Goal: Task Accomplishment & Management: Complete application form

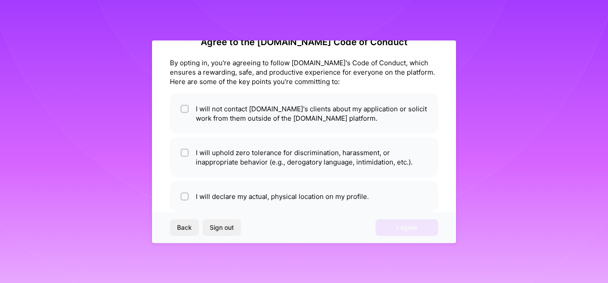
scroll to position [39, 0]
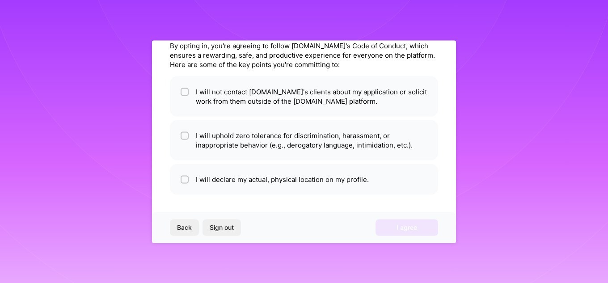
click at [185, 233] on button "Back" at bounding box center [184, 227] width 29 height 16
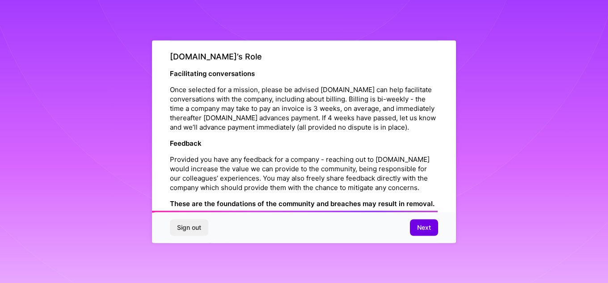
scroll to position [1064, 0]
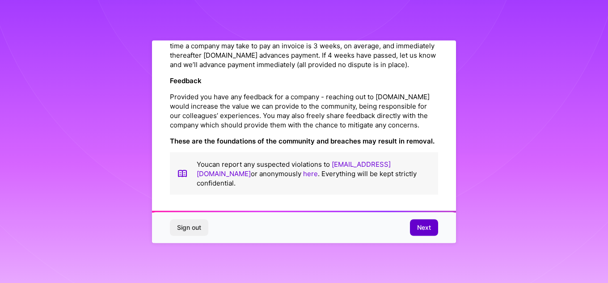
click at [432, 228] on button "Next" at bounding box center [424, 227] width 28 height 16
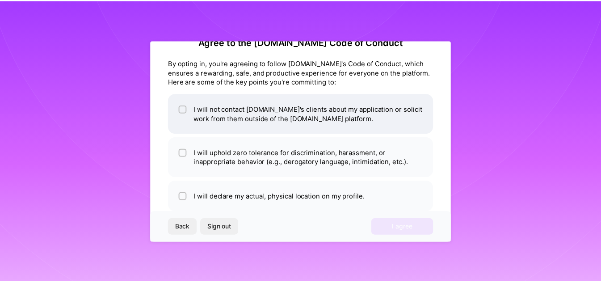
scroll to position [39, 0]
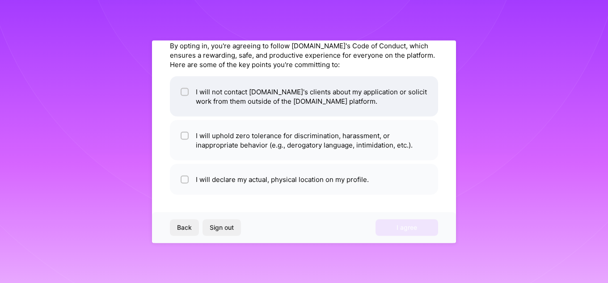
click at [202, 98] on li "I will not contact [DOMAIN_NAME]'s clients about my application or solicit work…" at bounding box center [304, 96] width 268 height 40
checkbox input "true"
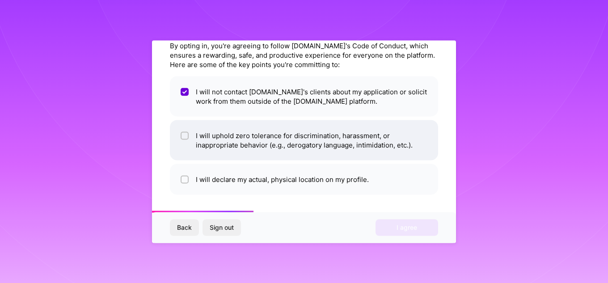
click at [201, 144] on li "I will uphold zero tolerance for discrimination, harassment, or inappropriate b…" at bounding box center [304, 140] width 268 height 40
checkbox input "true"
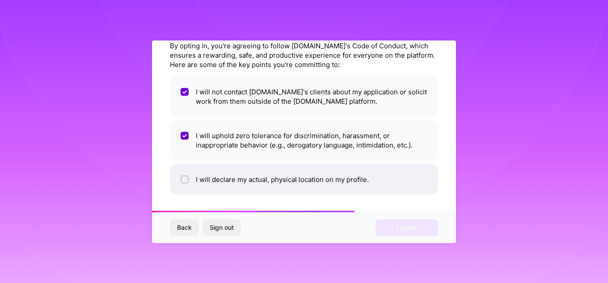
click at [205, 182] on li "I will declare my actual, physical location on my profile." at bounding box center [304, 179] width 268 height 31
checkbox input "true"
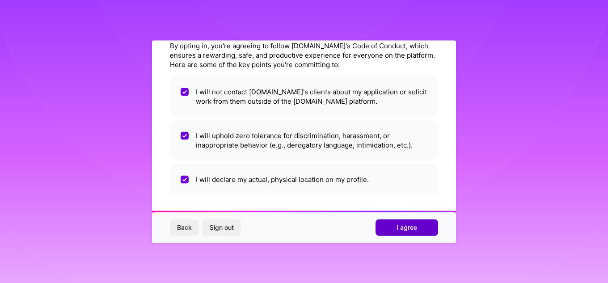
click at [421, 230] on button "I agree" at bounding box center [406, 227] width 63 height 16
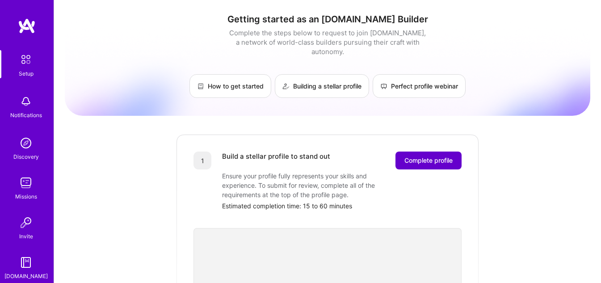
click at [430, 156] on span "Complete profile" at bounding box center [428, 160] width 48 height 9
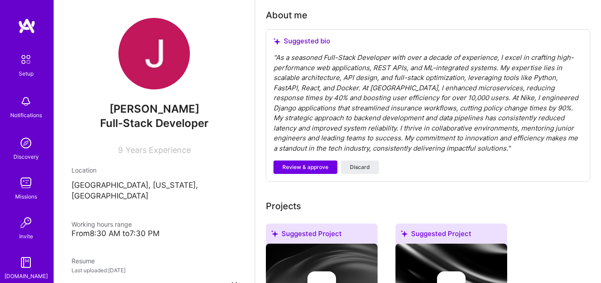
scroll to position [89, 0]
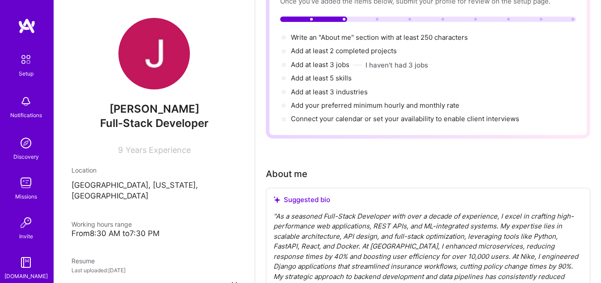
click at [126, 152] on span "Years Experience" at bounding box center [158, 149] width 65 height 9
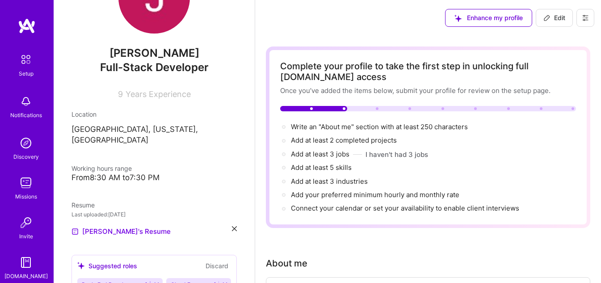
scroll to position [134, 0]
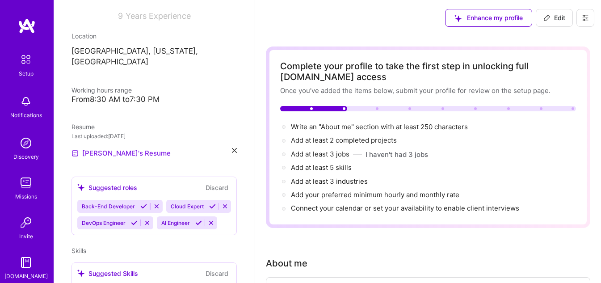
click at [120, 148] on link "[PERSON_NAME]'s Resume" at bounding box center [120, 153] width 99 height 11
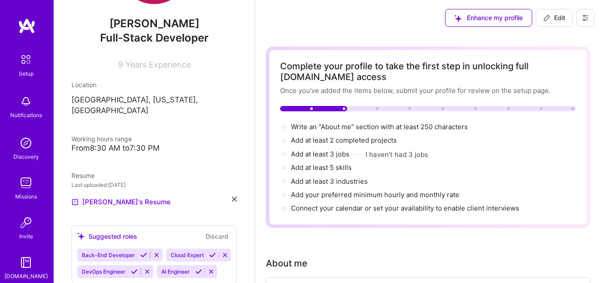
scroll to position [0, 0]
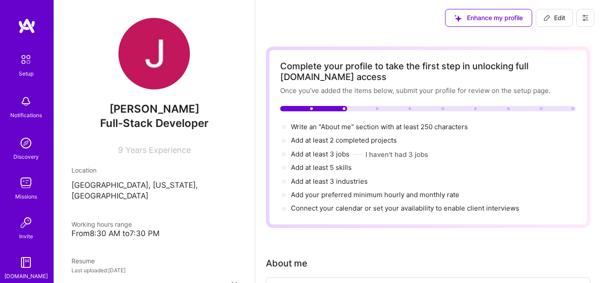
click at [555, 22] on span "Edit" at bounding box center [554, 17] width 22 height 9
select select "US"
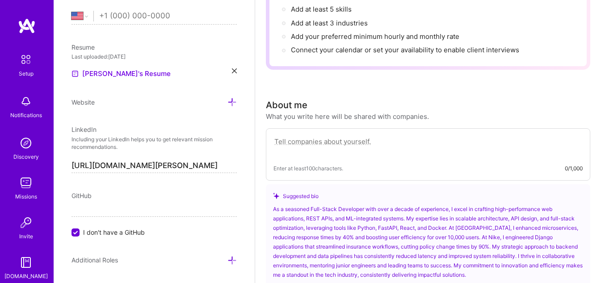
scroll to position [248, 0]
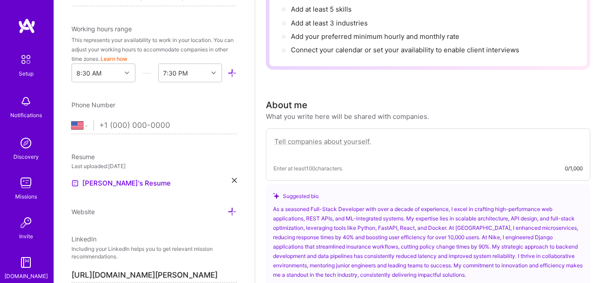
drag, startPoint x: 308, startPoint y: 135, endPoint x: 306, endPoint y: 141, distance: 6.2
click at [308, 136] on textarea at bounding box center [427, 146] width 309 height 21
click at [302, 143] on textarea at bounding box center [427, 146] width 309 height 21
paste textarea "As a seasoned Full-Stack Developer with over a decade of experience, I excel in…"
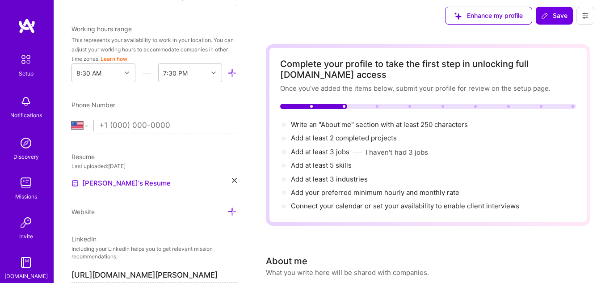
scroll to position [0, 0]
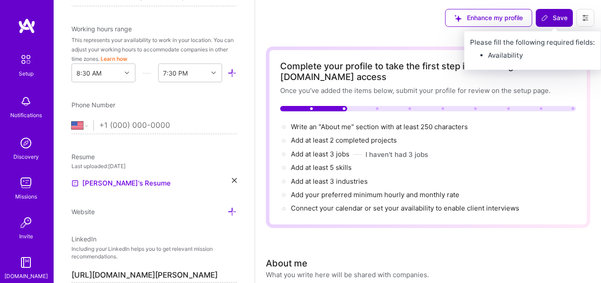
type textarea "As a seasoned Full-Stack Developer with over a decade of experience, I excel in…"
click at [566, 13] on span "Save" at bounding box center [554, 17] width 26 height 9
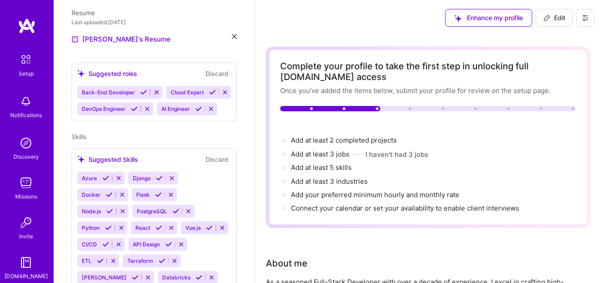
scroll to position [228, 0]
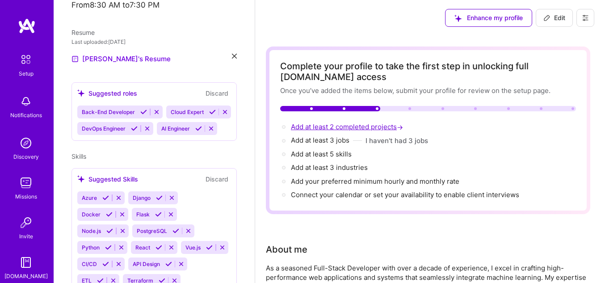
click at [351, 127] on span "Add at least 2 completed projects →" at bounding box center [348, 126] width 114 height 8
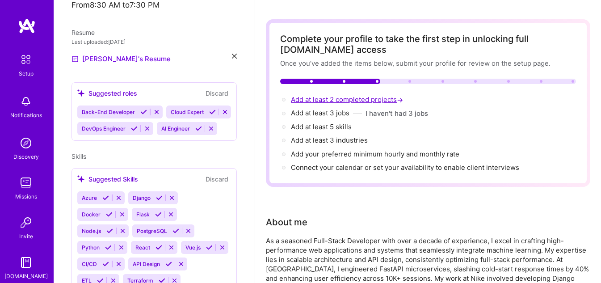
scroll to position [248, 0]
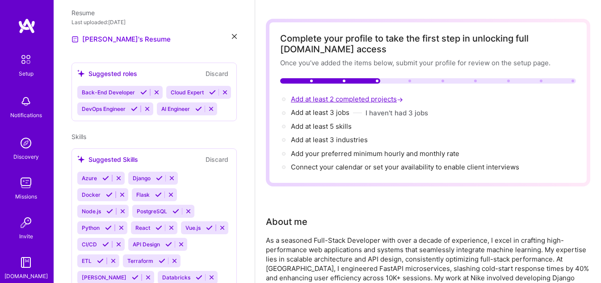
select select "US"
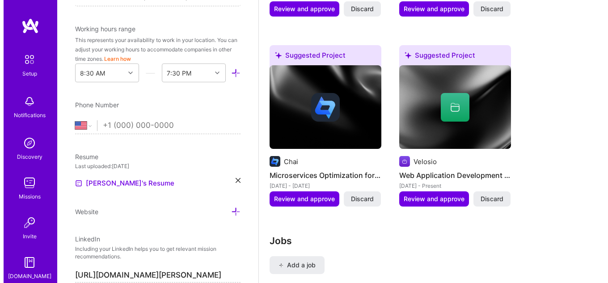
scroll to position [1275, 0]
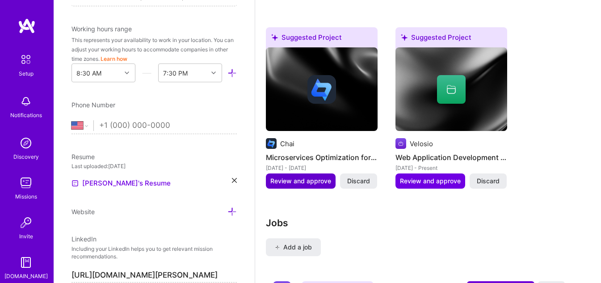
click at [283, 180] on span "Review and approve" at bounding box center [300, 180] width 61 height 9
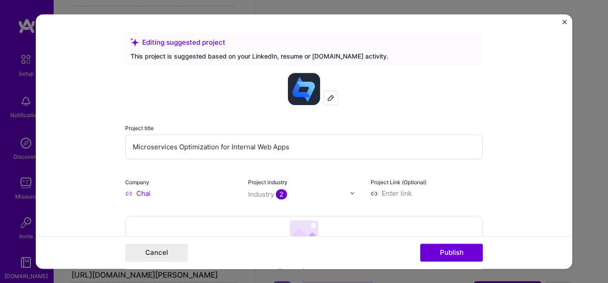
drag, startPoint x: 320, startPoint y: 148, endPoint x: 63, endPoint y: 148, distance: 257.3
click at [63, 148] on form "Editing suggested project This project is suggested based on your LinkedIn, res…" at bounding box center [304, 141] width 536 height 255
click at [155, 147] on input "text" at bounding box center [303, 146] width 357 height 25
paste input "Scalable AI-Enhanced Web Platform with High-Performance APIs & Cloud-Native Inf…"
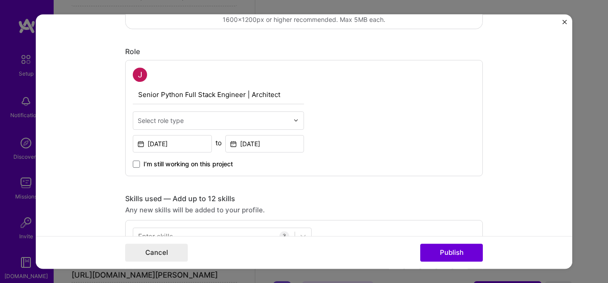
scroll to position [268, 0]
type input "Scalable AI-Enhanced Web Platform with High-Performance APIs & Cloud-Native Inf…"
click at [200, 116] on input "text" at bounding box center [213, 119] width 151 height 9
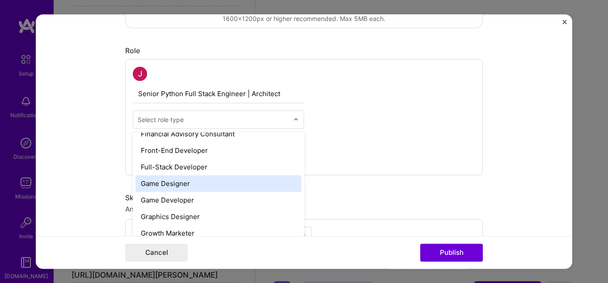
scroll to position [491, 0]
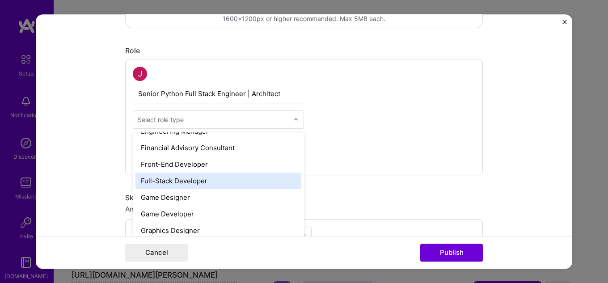
click at [186, 180] on div "Full-Stack Developer" at bounding box center [218, 180] width 166 height 17
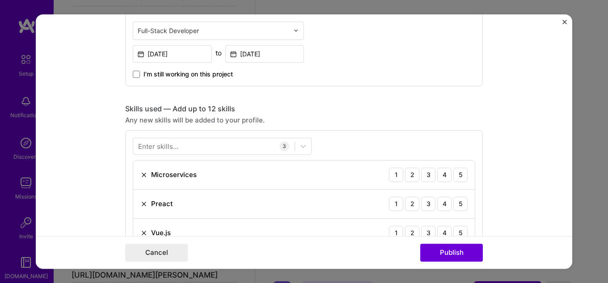
scroll to position [357, 0]
click at [261, 57] on input "[DATE]" at bounding box center [264, 53] width 79 height 17
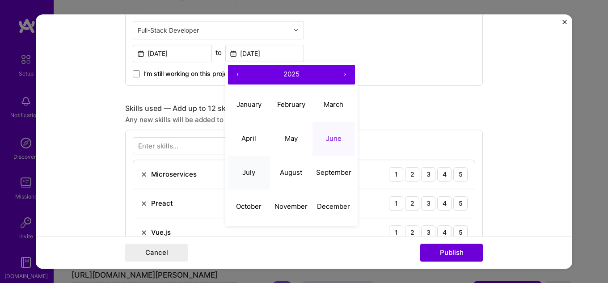
click at [251, 170] on abbr "July" at bounding box center [248, 172] width 13 height 8
type input "[DATE]"
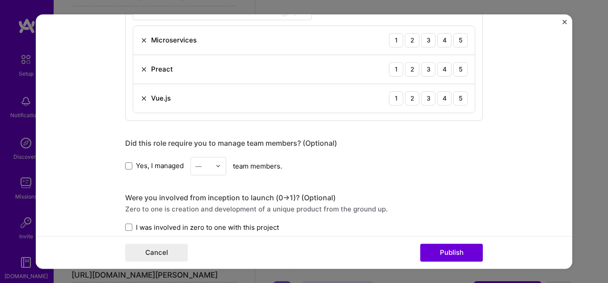
scroll to position [447, 0]
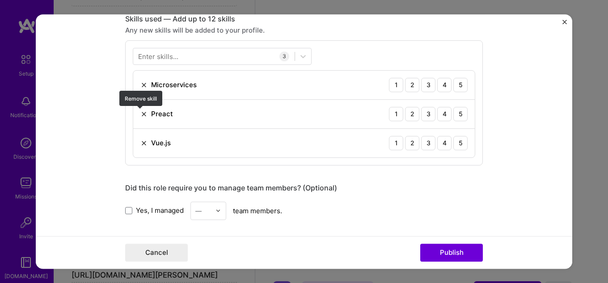
click at [140, 115] on img at bounding box center [143, 113] width 7 height 7
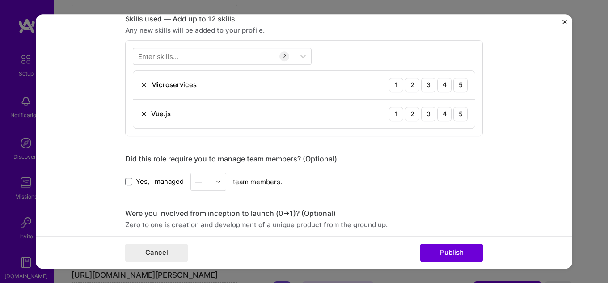
click at [135, 83] on div "Microservices 1 2 3 4 5" at bounding box center [303, 85] width 341 height 29
click at [140, 85] on img at bounding box center [143, 84] width 7 height 7
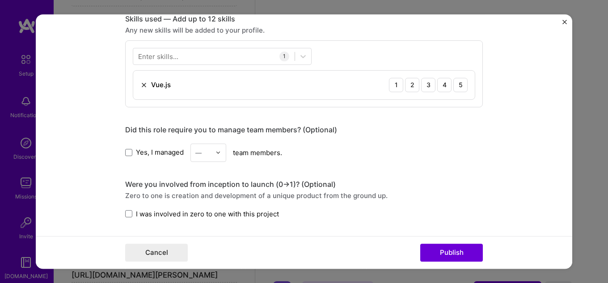
click at [140, 87] on img at bounding box center [143, 84] width 7 height 7
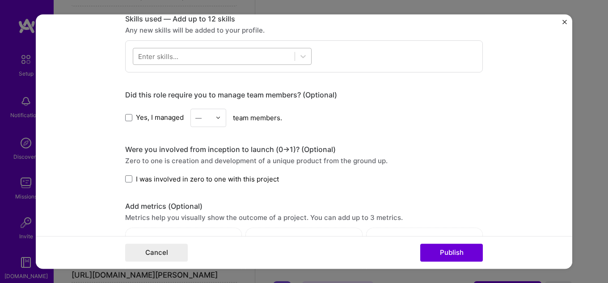
click at [176, 55] on div at bounding box center [213, 56] width 161 height 15
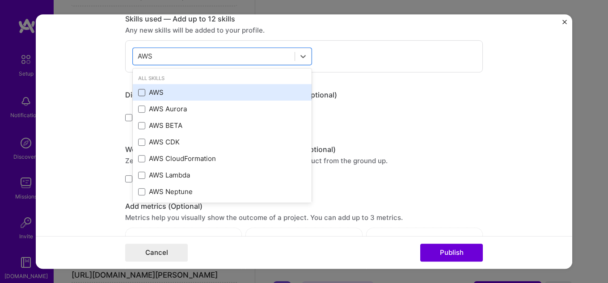
click at [139, 95] on span at bounding box center [141, 92] width 7 height 7
click at [0, 0] on input "checkbox" at bounding box center [0, 0] width 0 height 0
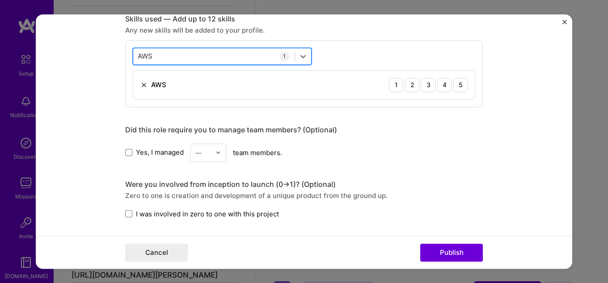
click at [172, 58] on div "AWS AWS" at bounding box center [213, 56] width 161 height 15
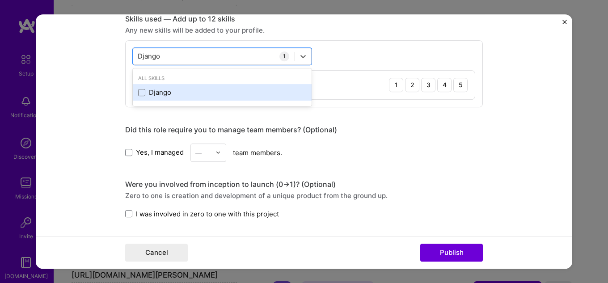
click at [138, 96] on div "Django" at bounding box center [222, 92] width 168 height 9
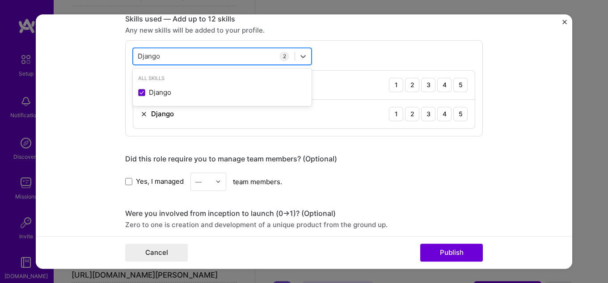
click at [170, 57] on div "[PERSON_NAME]" at bounding box center [213, 56] width 161 height 15
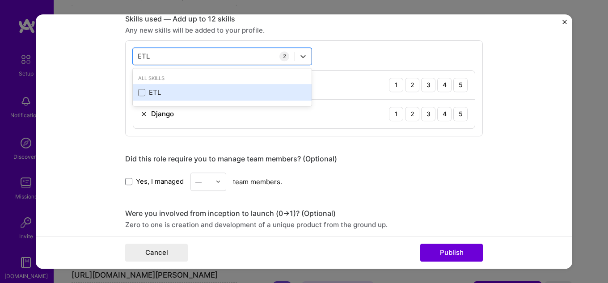
click at [151, 88] on div "ETL" at bounding box center [222, 92] width 168 height 9
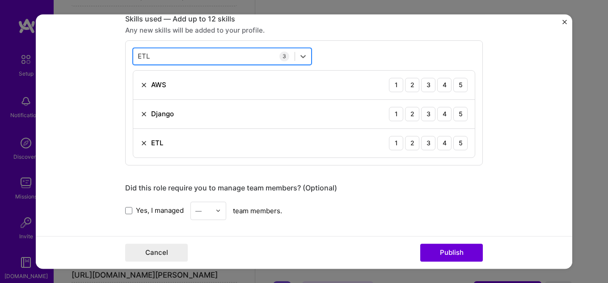
click at [179, 60] on div "ETL ETL" at bounding box center [213, 56] width 161 height 15
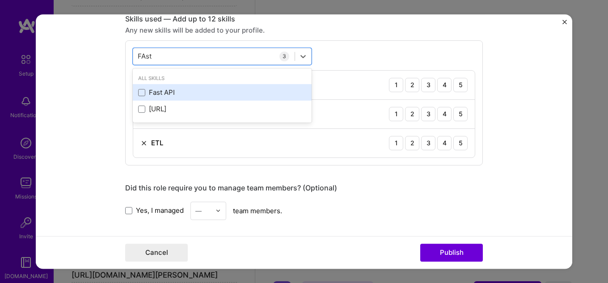
click at [179, 96] on div "Fast API" at bounding box center [222, 92] width 168 height 9
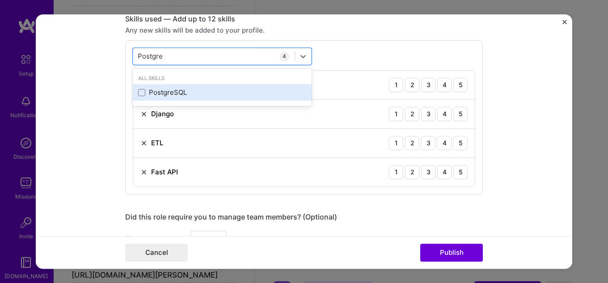
click at [186, 90] on div "PostgreSQL" at bounding box center [222, 92] width 168 height 9
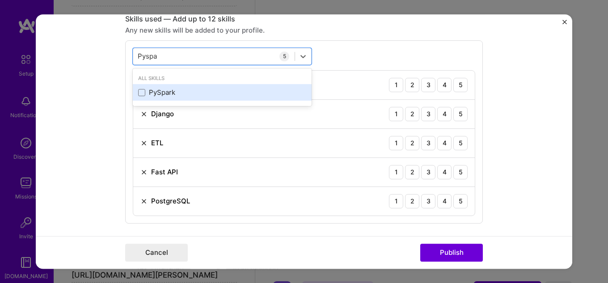
click at [194, 96] on div "PySpark" at bounding box center [222, 92] width 168 height 9
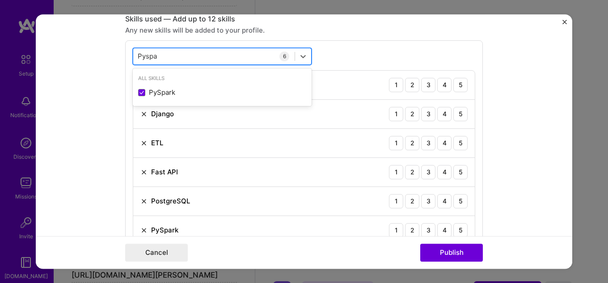
click at [195, 55] on div "Pyspa Pyspa" at bounding box center [213, 56] width 161 height 15
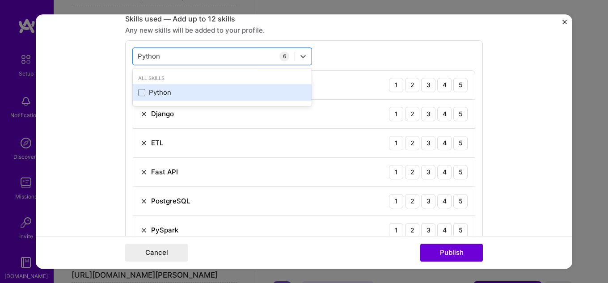
click at [197, 94] on div "Python" at bounding box center [222, 92] width 168 height 9
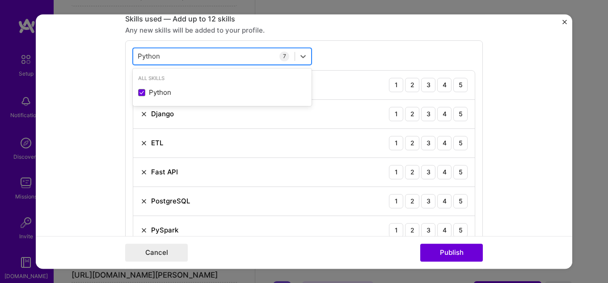
click at [190, 55] on div "Python Python" at bounding box center [213, 56] width 161 height 15
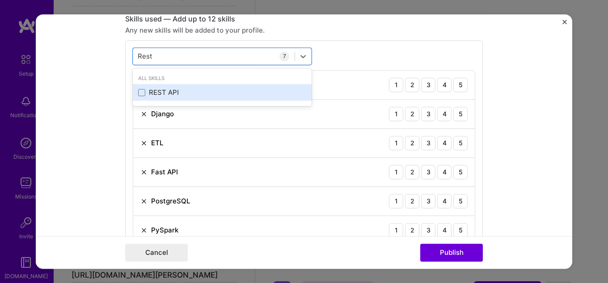
click at [194, 94] on div "REST API" at bounding box center [222, 92] width 168 height 9
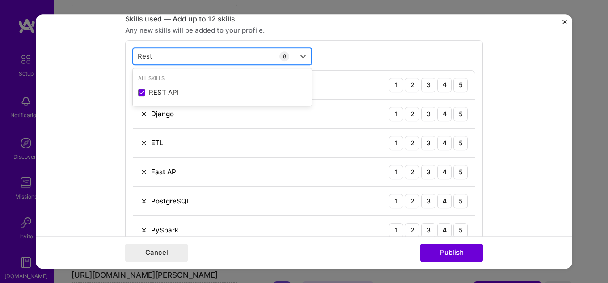
click at [191, 63] on div "Rest Rest" at bounding box center [213, 56] width 161 height 15
click at [183, 56] on div "Rest Rest" at bounding box center [213, 56] width 161 height 15
type input "React"
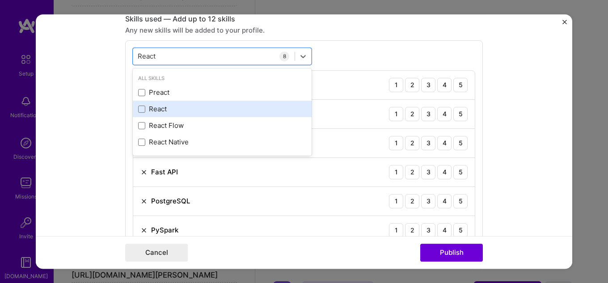
click at [151, 108] on div "React" at bounding box center [222, 108] width 168 height 9
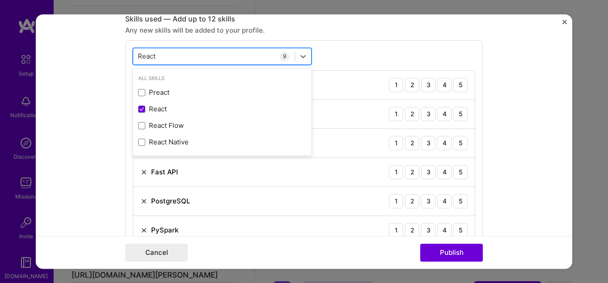
click at [191, 58] on div "React React" at bounding box center [213, 56] width 161 height 15
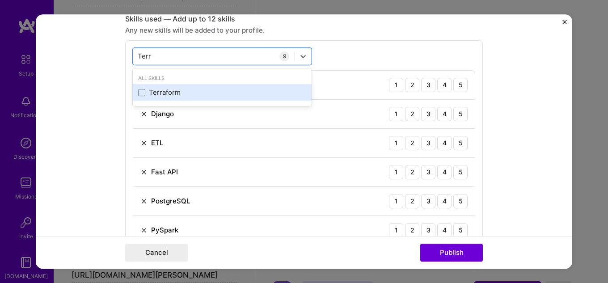
click at [209, 88] on div "Terraform" at bounding box center [222, 92] width 168 height 9
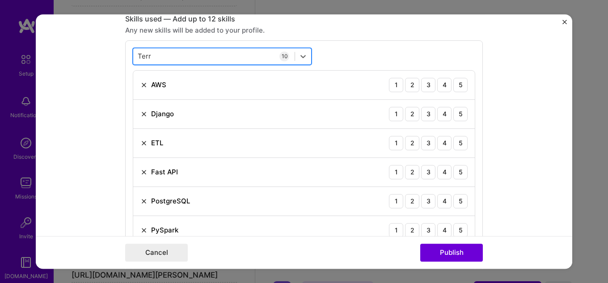
click at [205, 57] on div "Terr Terr" at bounding box center [213, 56] width 161 height 15
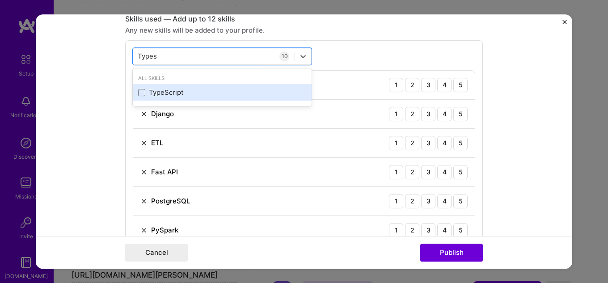
click at [172, 95] on div "TypeScript" at bounding box center [222, 92] width 168 height 9
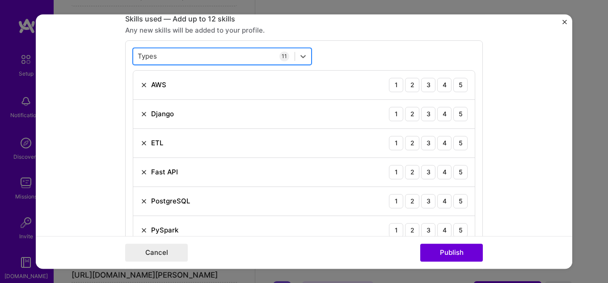
click at [198, 58] on div "Types Types" at bounding box center [213, 56] width 161 height 15
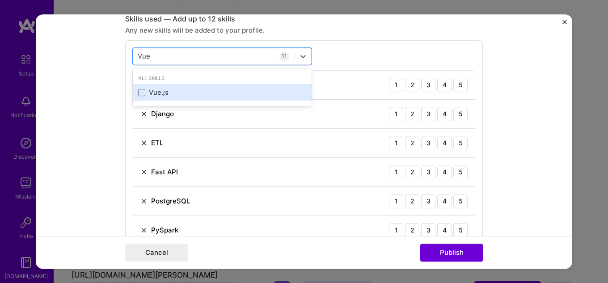
click at [176, 92] on div "Vue.js" at bounding box center [222, 92] width 168 height 9
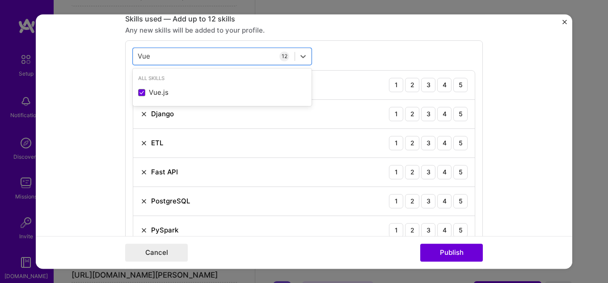
type input "Vue"
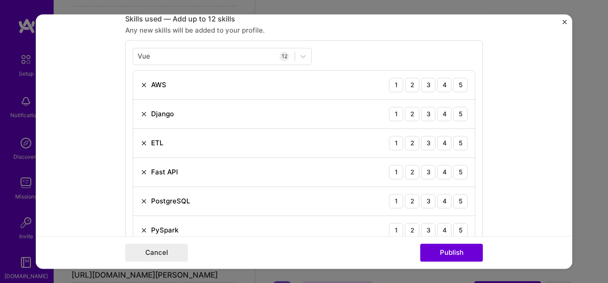
click at [82, 167] on form "Editing suggested project This project is suggested based on your LinkedIn, res…" at bounding box center [304, 141] width 536 height 255
click at [453, 86] on div "5" at bounding box center [460, 85] width 14 height 14
click at [455, 111] on div "5" at bounding box center [460, 114] width 14 height 14
click at [461, 147] on div "5" at bounding box center [460, 143] width 14 height 14
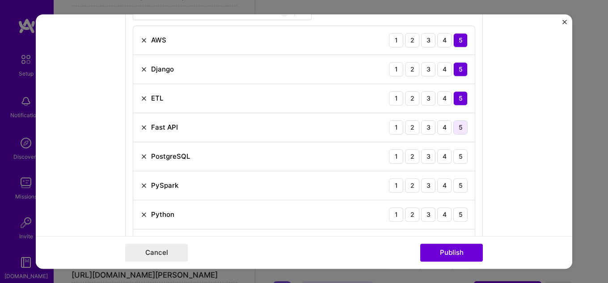
click at [455, 127] on div "5" at bounding box center [460, 127] width 14 height 14
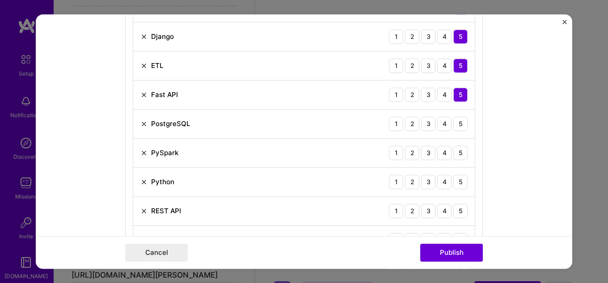
scroll to position [581, 0]
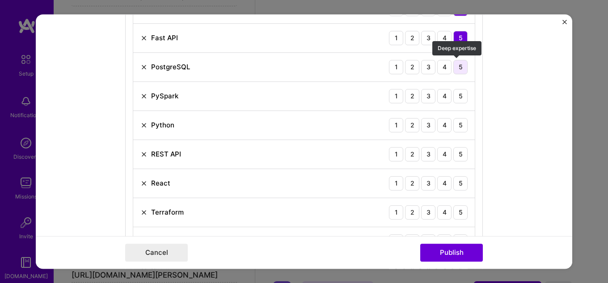
click at [461, 67] on div "5" at bounding box center [460, 67] width 14 height 14
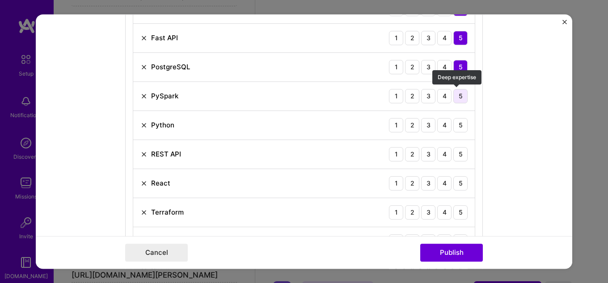
click at [456, 93] on div "5" at bounding box center [460, 96] width 14 height 14
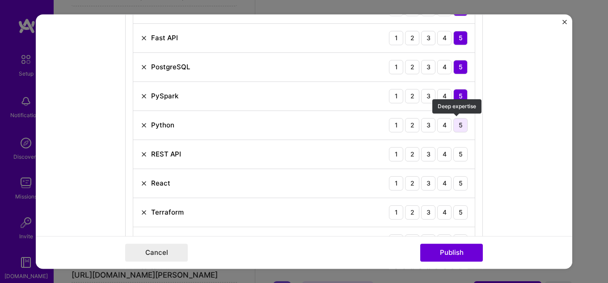
click at [458, 128] on div "5" at bounding box center [460, 125] width 14 height 14
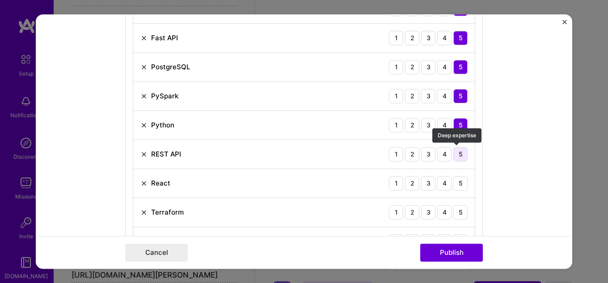
click at [458, 156] on div "5" at bounding box center [460, 154] width 14 height 14
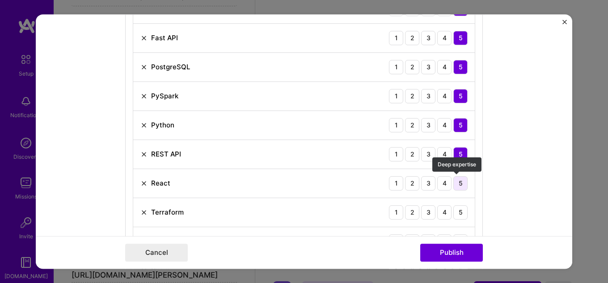
click at [453, 185] on div "5" at bounding box center [460, 183] width 14 height 14
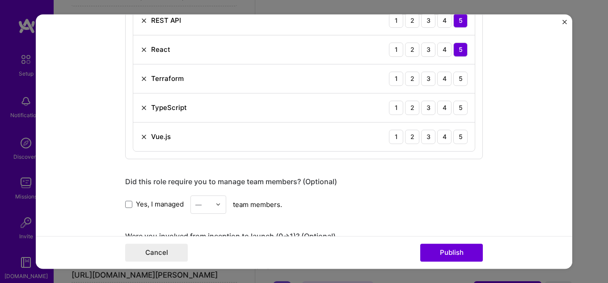
scroll to position [715, 0]
click at [459, 79] on div "5" at bounding box center [460, 78] width 14 height 14
click at [456, 107] on div "5" at bounding box center [460, 107] width 14 height 14
click at [458, 133] on div "5" at bounding box center [460, 136] width 14 height 14
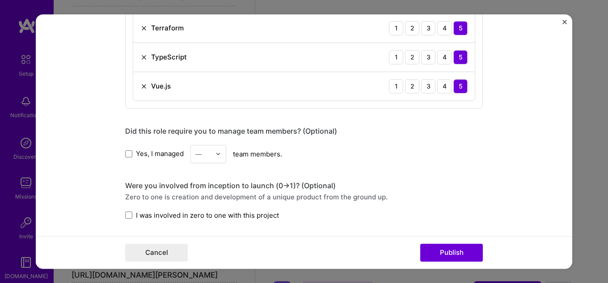
scroll to position [849, 0]
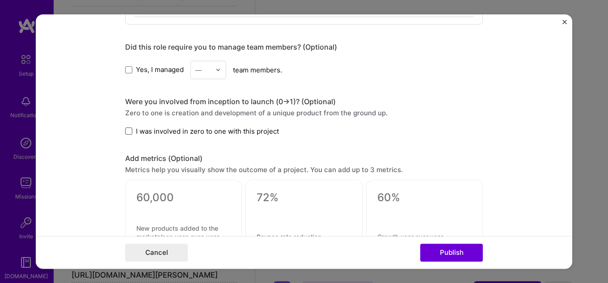
click at [127, 131] on span at bounding box center [128, 130] width 7 height 7
click at [0, 0] on input "I was involved in zero to one with this project" at bounding box center [0, 0] width 0 height 0
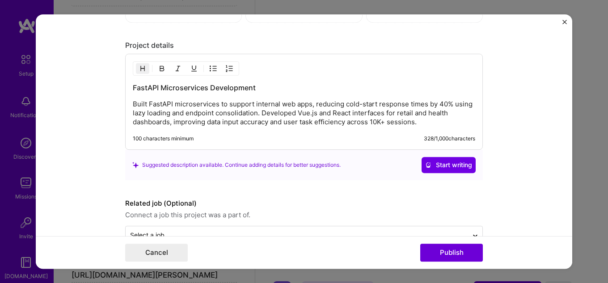
scroll to position [1058, 0]
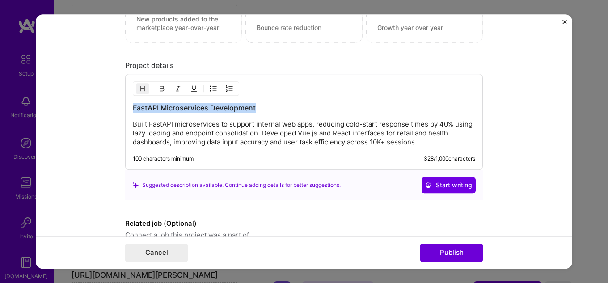
drag, startPoint x: 286, startPoint y: 105, endPoint x: 125, endPoint y: 96, distance: 161.0
click at [118, 96] on form "Editing suggested project This project is suggested based on your LinkedIn, res…" at bounding box center [304, 141] width 536 height 255
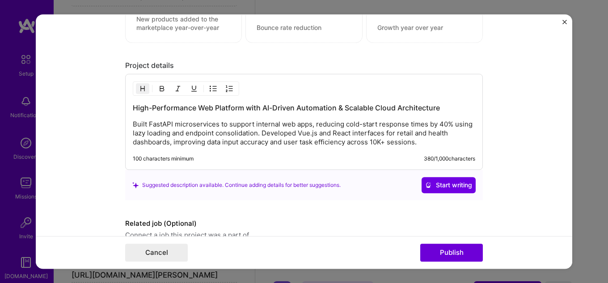
click at [178, 145] on p "Built FastAPI microservices to support internal web apps, reducing cold-start r…" at bounding box center [304, 133] width 342 height 27
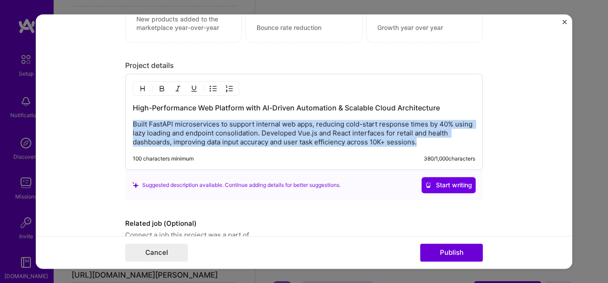
drag, startPoint x: 432, startPoint y: 145, endPoint x: 96, endPoint y: 121, distance: 336.3
click at [96, 121] on form "Editing suggested project This project is suggested based on your LinkedIn, res…" at bounding box center [304, 141] width 536 height 255
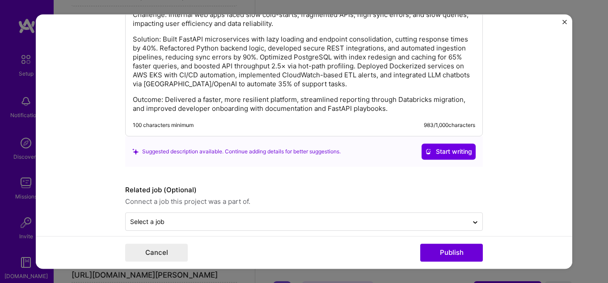
scroll to position [1178, 0]
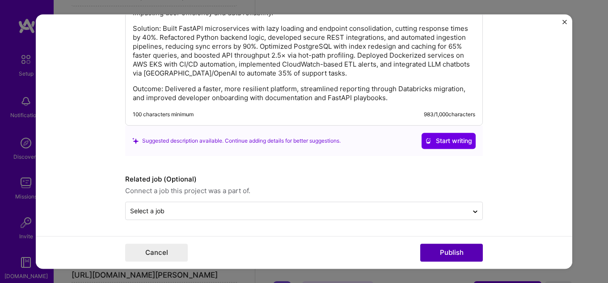
click at [456, 257] on button "Publish" at bounding box center [451, 252] width 63 height 18
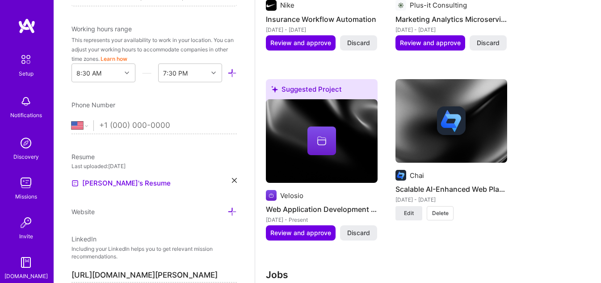
scroll to position [1230, 0]
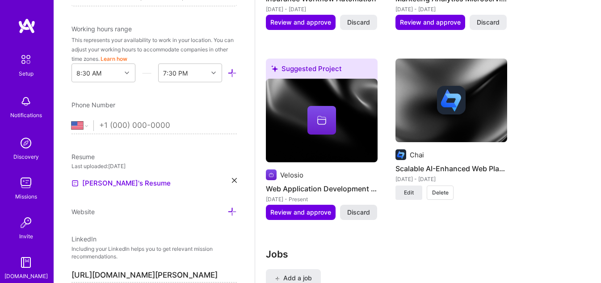
click at [360, 215] on span "Discard" at bounding box center [358, 212] width 23 height 9
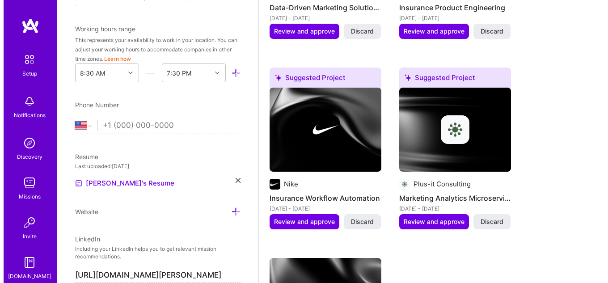
scroll to position [1051, 0]
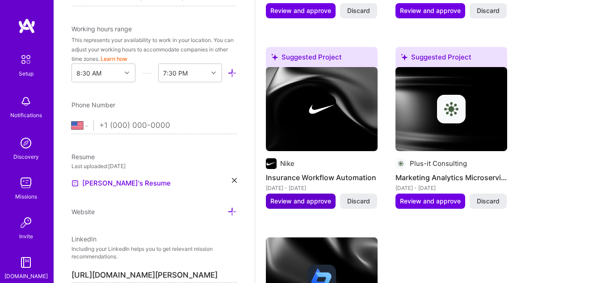
click at [291, 200] on span "Review and approve" at bounding box center [300, 201] width 61 height 9
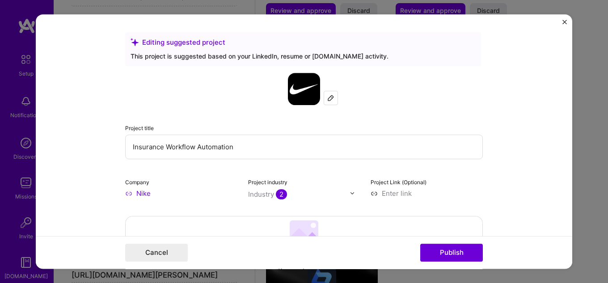
click at [237, 155] on input "Insurance Workflow Automation" at bounding box center [303, 146] width 357 height 25
click at [235, 152] on input "Insurance Workflow Automation" at bounding box center [303, 146] width 357 height 25
click at [239, 151] on input "Insurance Workflow Automation" at bounding box center [303, 146] width 357 height 25
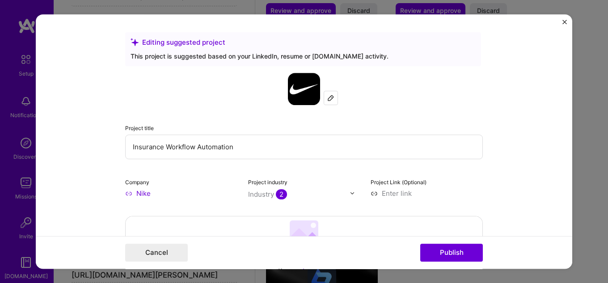
click at [239, 149] on input "Insurance Workflow Automation" at bounding box center [303, 146] width 357 height 25
click at [239, 148] on input "Insurance Workflow Automation" at bounding box center [303, 146] width 357 height 25
drag, startPoint x: 240, startPoint y: 148, endPoint x: 119, endPoint y: 143, distance: 121.1
click at [119, 143] on form "Editing suggested project This project is suggested based on your LinkedIn, res…" at bounding box center [304, 141] width 536 height 255
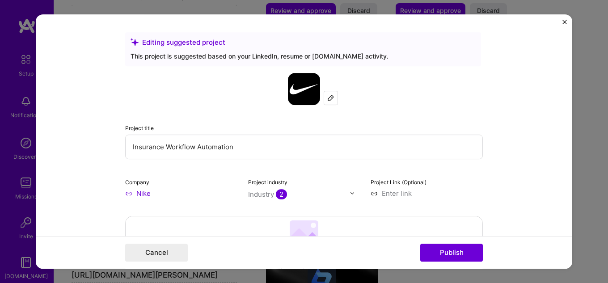
paste input "Enterprise Insurance Platform Overhaul with Real-Time APIs & AI Support"
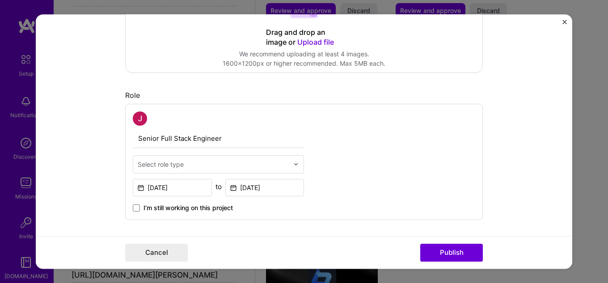
scroll to position [268, 0]
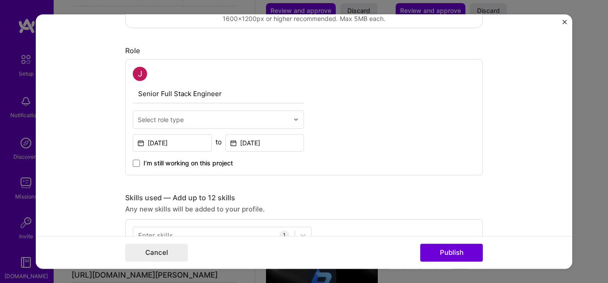
type input "Enterprise Insurance Platform Overhaul with Real-Time APIs & AI Support Automat…"
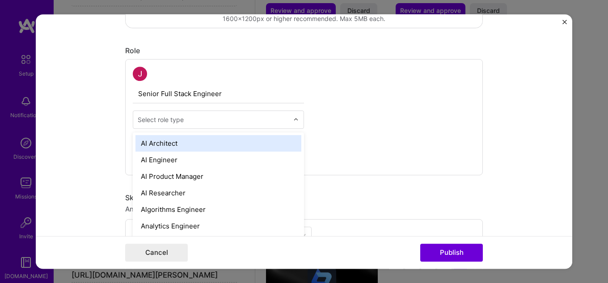
click at [197, 115] on input "text" at bounding box center [213, 119] width 151 height 9
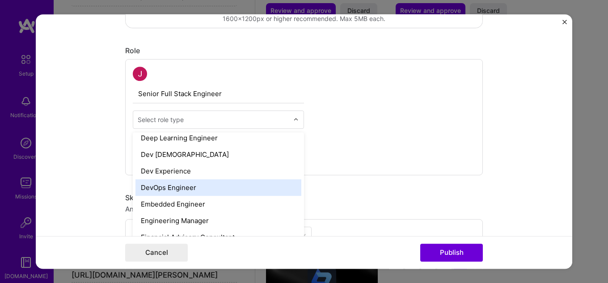
scroll to position [491, 0]
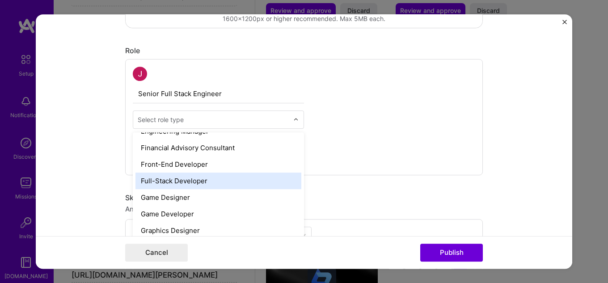
click at [186, 179] on div "Full-Stack Developer" at bounding box center [218, 180] width 166 height 17
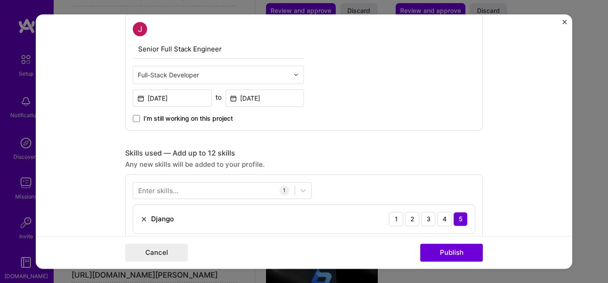
scroll to position [357, 0]
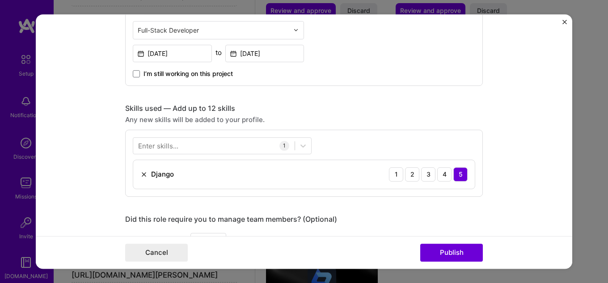
click at [140, 173] on img at bounding box center [143, 174] width 7 height 7
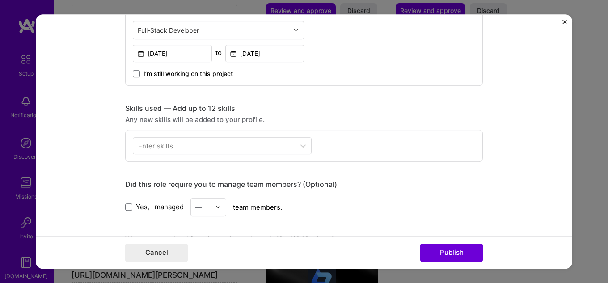
click at [158, 146] on div "Enter skills..." at bounding box center [158, 145] width 40 height 9
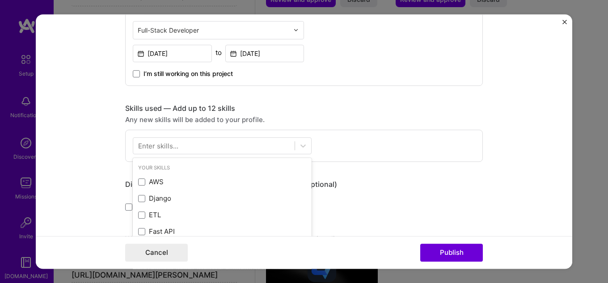
scroll to position [1064, 0]
click at [158, 146] on div "Enter skills..." at bounding box center [158, 145] width 40 height 9
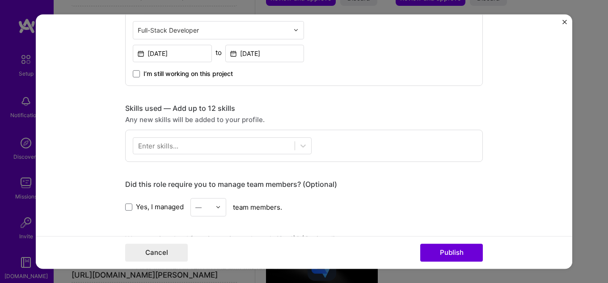
click at [226, 156] on div "Enter skills..." at bounding box center [303, 146] width 357 height 32
click at [248, 151] on div at bounding box center [213, 145] width 161 height 15
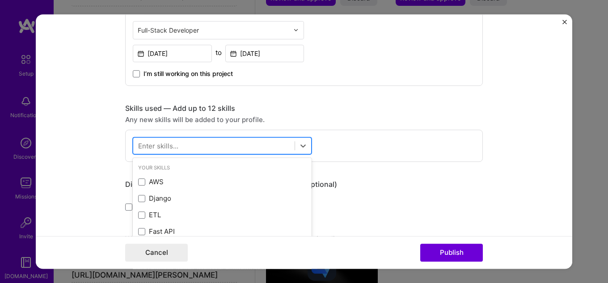
scroll to position [1076, 0]
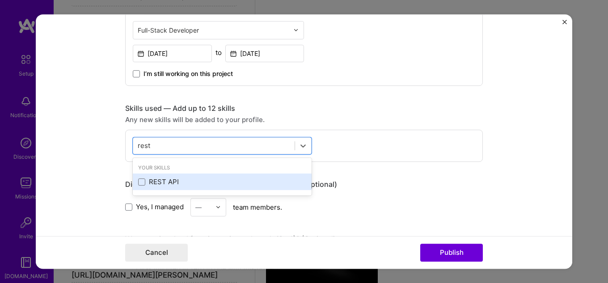
click at [180, 182] on div "REST API" at bounding box center [222, 181] width 168 height 9
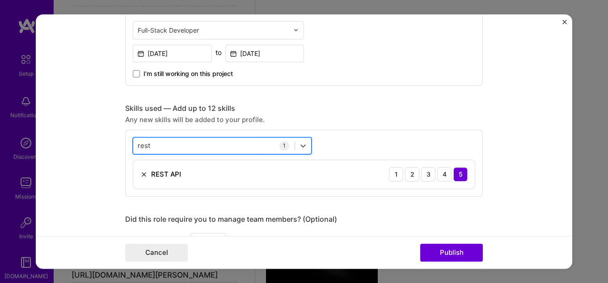
click at [206, 146] on div "rest rest" at bounding box center [213, 145] width 161 height 15
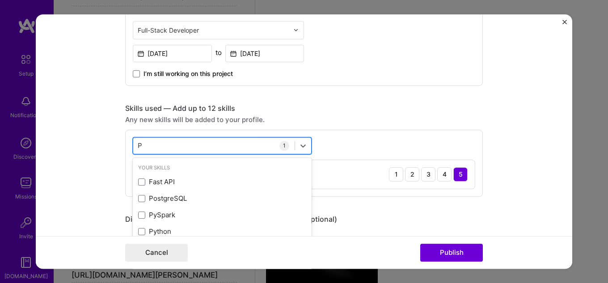
scroll to position [1089, 0]
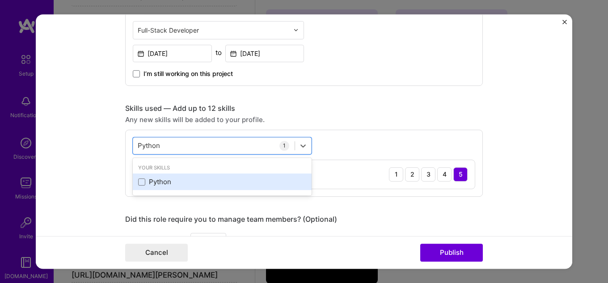
click at [170, 184] on div "Python" at bounding box center [222, 181] width 168 height 9
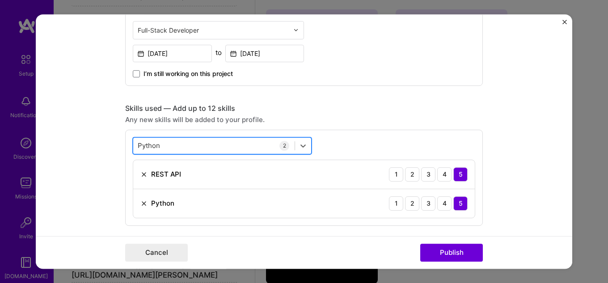
click at [190, 145] on div "Python Python" at bounding box center [213, 145] width 161 height 15
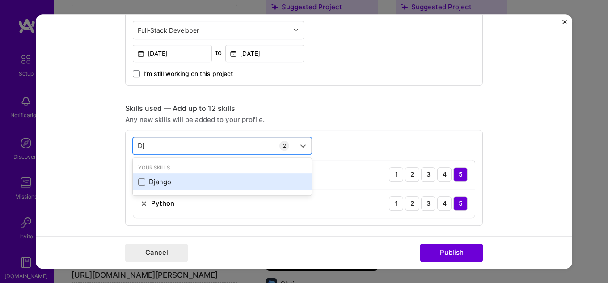
click at [193, 185] on div "Django" at bounding box center [222, 181] width 168 height 9
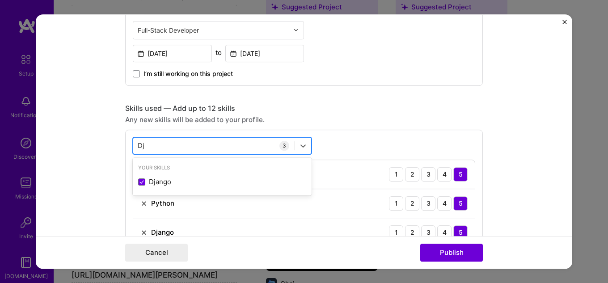
click at [191, 148] on div "Dj Dj" at bounding box center [213, 145] width 161 height 15
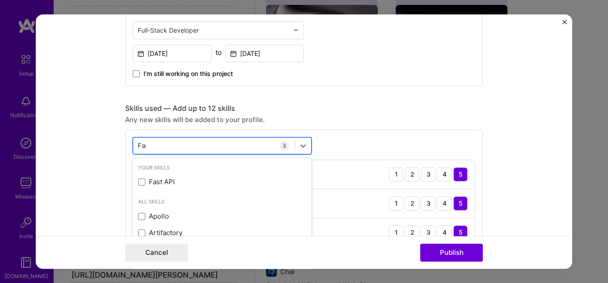
scroll to position [1114, 0]
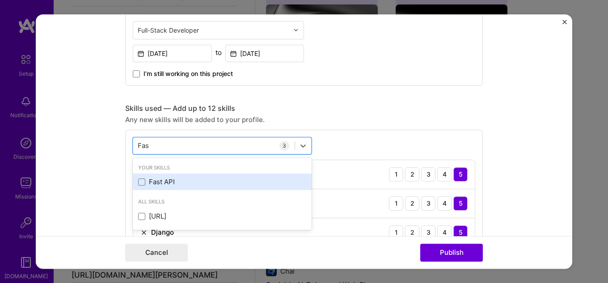
click at [185, 184] on div "Fast API" at bounding box center [222, 181] width 168 height 9
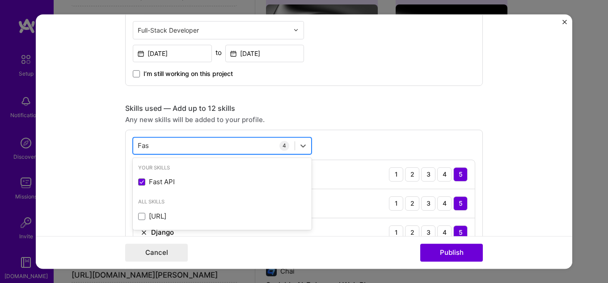
click at [191, 144] on div "Fas Fas" at bounding box center [213, 145] width 161 height 15
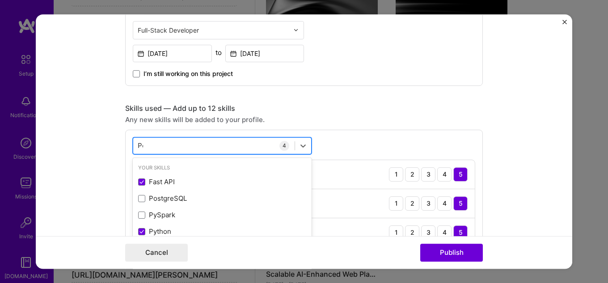
scroll to position [1126, 0]
type input "Postgre"
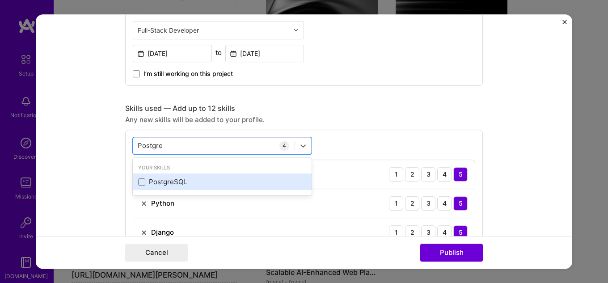
click at [178, 181] on div "PostgreSQL" at bounding box center [222, 181] width 168 height 9
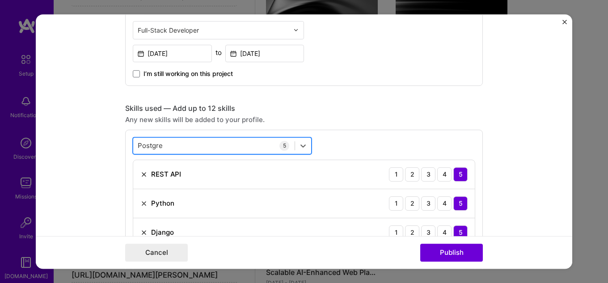
click at [216, 149] on div "Postgre Postgre" at bounding box center [213, 145] width 161 height 15
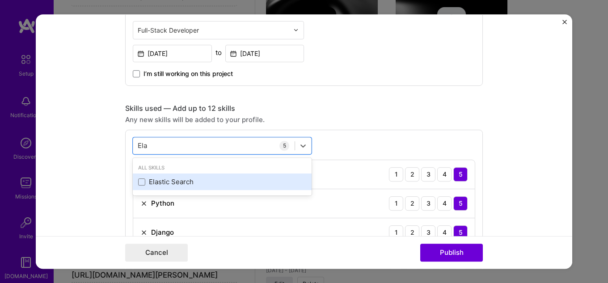
click at [213, 180] on div "Elastic Search" at bounding box center [222, 181] width 168 height 9
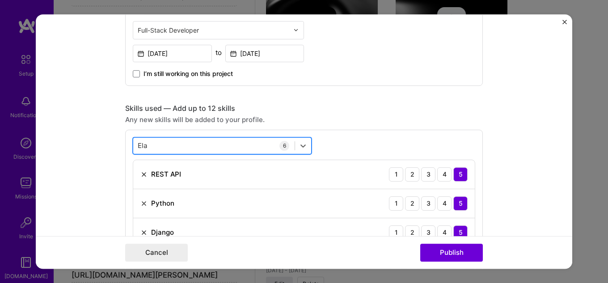
click at [196, 149] on div "[PERSON_NAME]" at bounding box center [213, 145] width 161 height 15
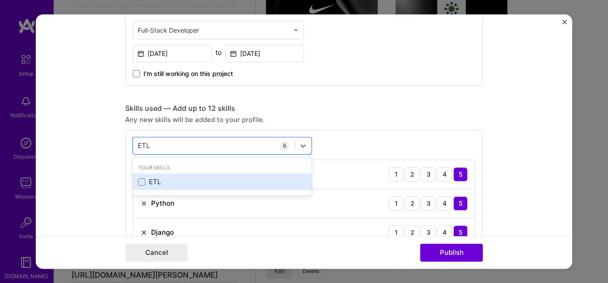
click at [183, 185] on div "ETL" at bounding box center [222, 181] width 168 height 9
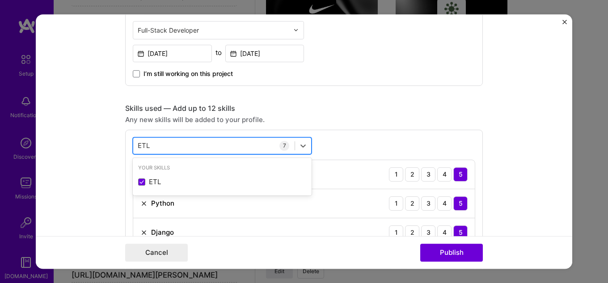
click at [185, 145] on div "ETL ETL" at bounding box center [213, 145] width 161 height 15
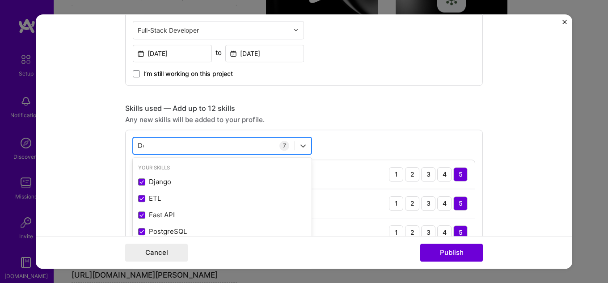
scroll to position [1164, 0]
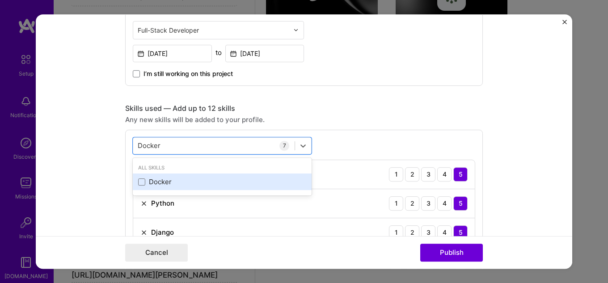
click at [193, 179] on div "Docker" at bounding box center [222, 181] width 168 height 9
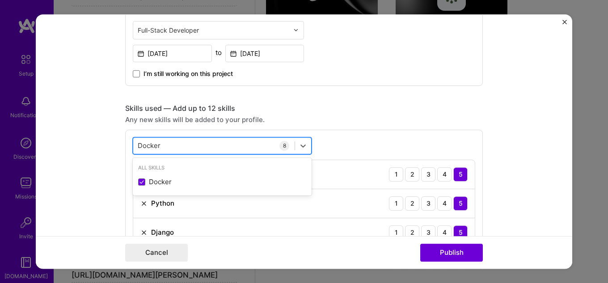
click at [205, 151] on div "Docker Docker" at bounding box center [213, 145] width 161 height 15
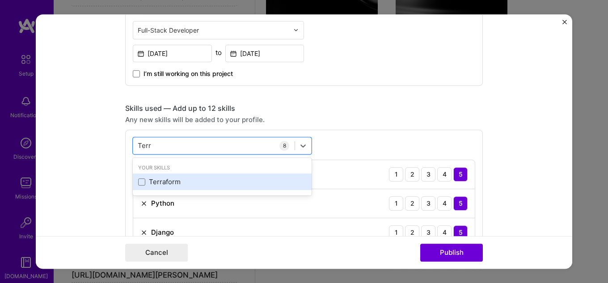
click at [192, 179] on div "Terraform" at bounding box center [222, 181] width 168 height 9
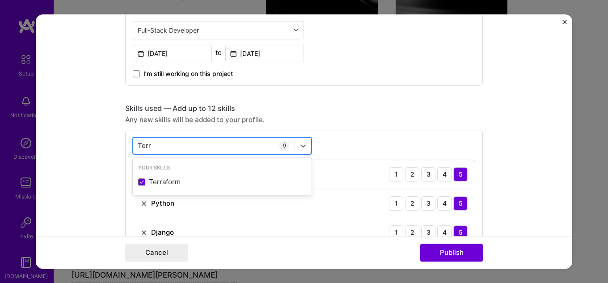
click at [205, 141] on div "Terr Terr" at bounding box center [213, 145] width 161 height 15
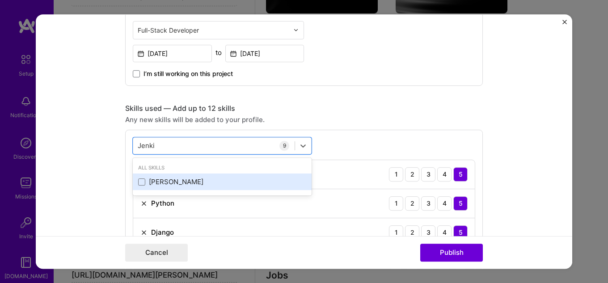
click at [179, 185] on div "[PERSON_NAME]" at bounding box center [222, 181] width 168 height 9
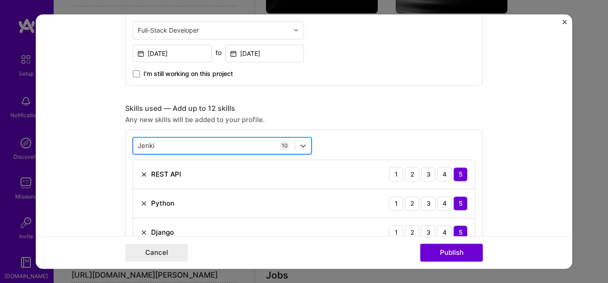
click at [193, 147] on div "[PERSON_NAME]" at bounding box center [213, 145] width 161 height 15
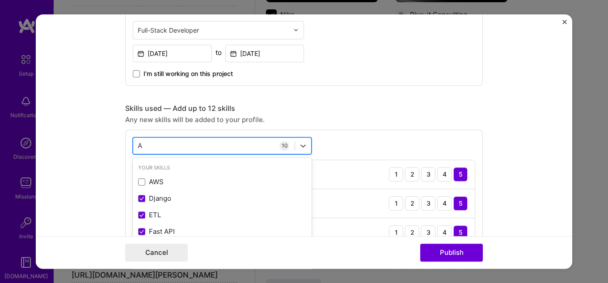
scroll to position [1201, 0]
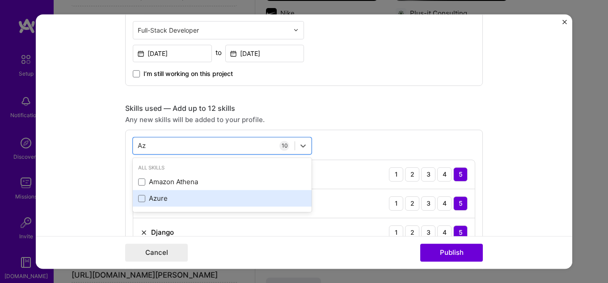
click at [149, 197] on div "Azure" at bounding box center [222, 197] width 168 height 9
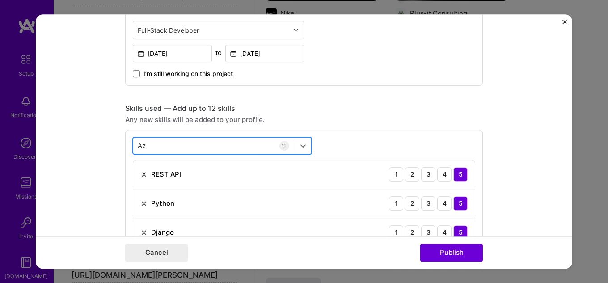
click at [185, 144] on div "Az Az" at bounding box center [213, 145] width 161 height 15
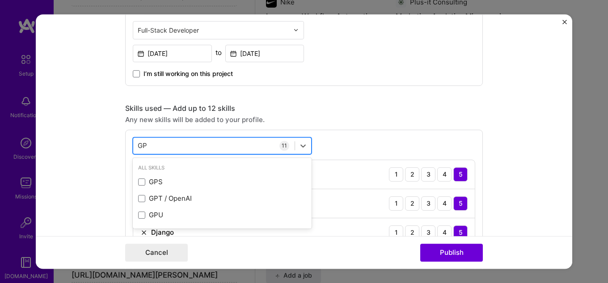
scroll to position [1214, 0]
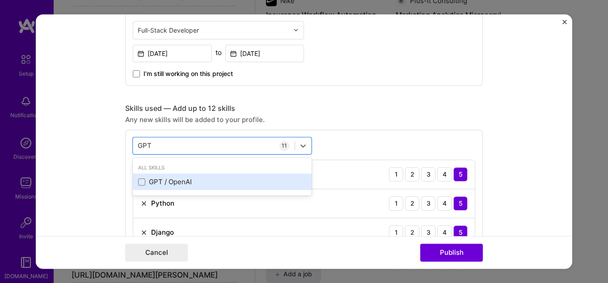
click at [206, 181] on div "GPT / OpenAI" at bounding box center [222, 181] width 168 height 9
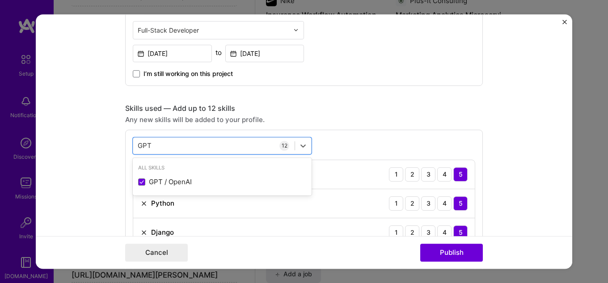
type input "GPT"
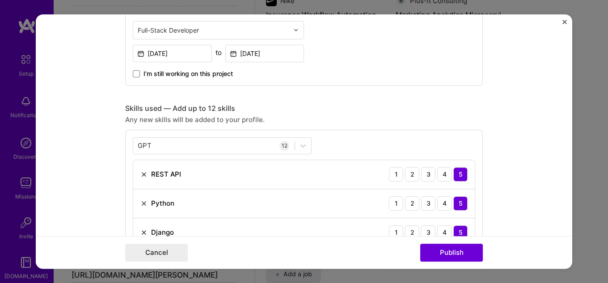
click at [395, 112] on div "Skills used — Add up to 12 skills" at bounding box center [303, 108] width 357 height 9
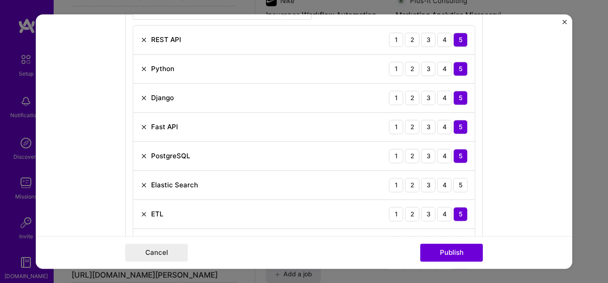
scroll to position [491, 0]
click at [456, 183] on div "5" at bounding box center [460, 185] width 14 height 14
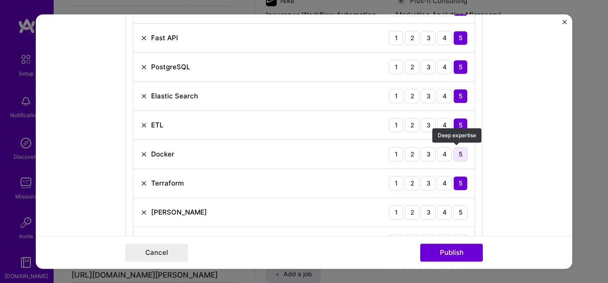
click at [458, 158] on div "5" at bounding box center [460, 154] width 14 height 14
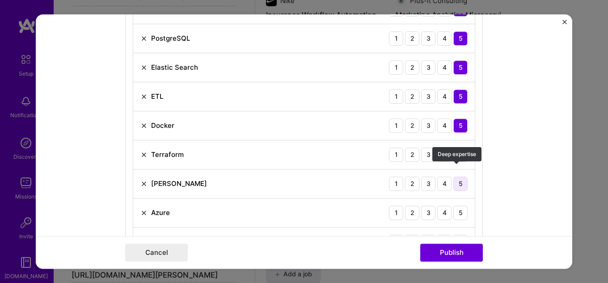
scroll to position [625, 0]
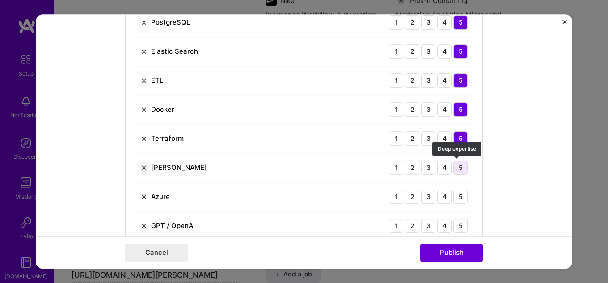
click at [457, 170] on div "5" at bounding box center [460, 167] width 14 height 14
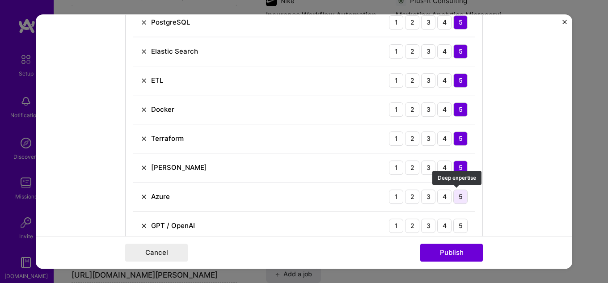
click at [460, 193] on div "5" at bounding box center [460, 196] width 14 height 14
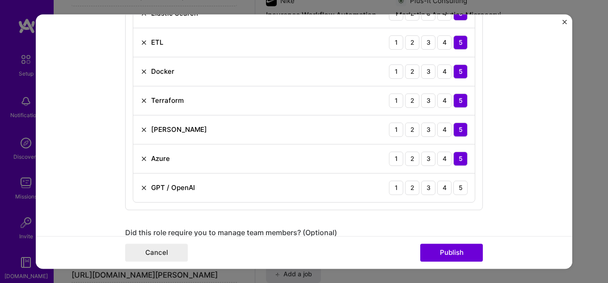
scroll to position [715, 0]
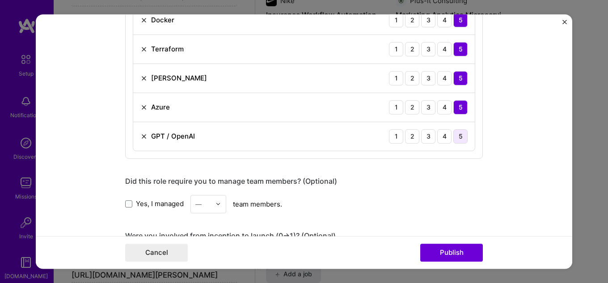
click at [457, 134] on div "5" at bounding box center [460, 136] width 14 height 14
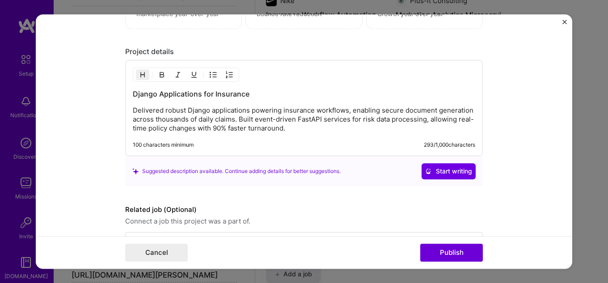
scroll to position [1072, 0]
click at [261, 101] on div "Django Applications for Insurance Delivered robust Django applications powering…" at bounding box center [304, 110] width 342 height 44
drag, startPoint x: 263, startPoint y: 93, endPoint x: 117, endPoint y: 92, distance: 145.6
click at [117, 92] on form "Editing suggested project This project is suggested based on your LinkedIn, res…" at bounding box center [304, 141] width 536 height 255
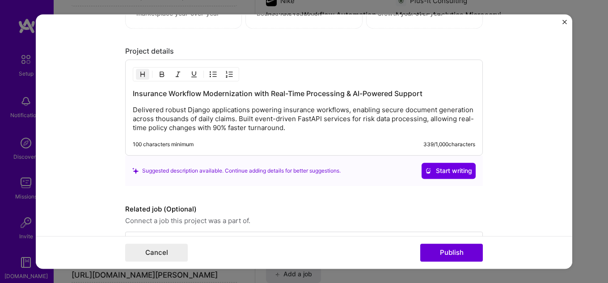
click at [298, 135] on div "Insurance Workflow Modernization with Real-Time Processing & AI-Powered Support…" at bounding box center [303, 107] width 357 height 96
click at [290, 126] on p "Delivered robust Django applications powering insurance workflows, enabling sec…" at bounding box center [304, 118] width 342 height 27
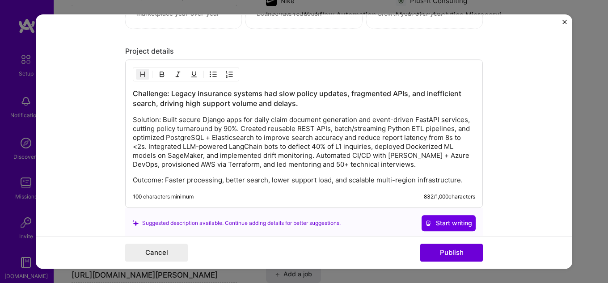
click at [256, 128] on p "Solution: Built secure Django apps for daily claim document generation and even…" at bounding box center [304, 142] width 342 height 54
click at [313, 109] on div "Challenge: Legacy insurance systems had slow policy updates, fragmented APIs, a…" at bounding box center [304, 136] width 342 height 96
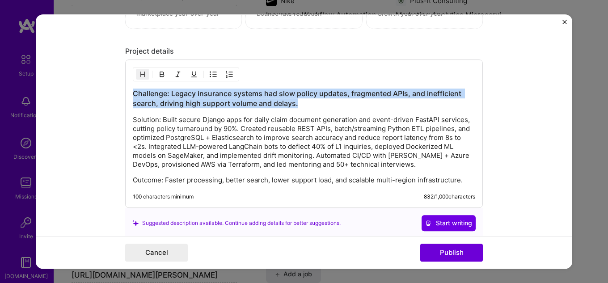
drag, startPoint x: 309, startPoint y: 103, endPoint x: 71, endPoint y: 86, distance: 239.2
click at [71, 86] on form "Editing suggested project This project is suggested based on your LinkedIn, res…" at bounding box center [304, 141] width 536 height 255
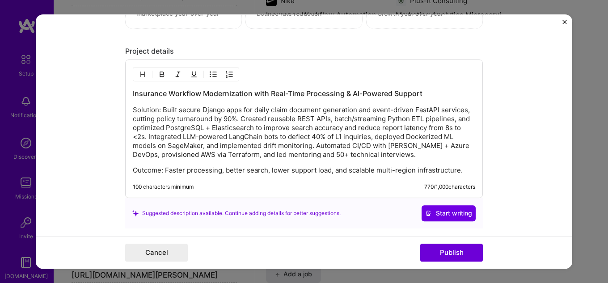
drag, startPoint x: 211, startPoint y: 172, endPoint x: 237, endPoint y: 169, distance: 26.0
click at [214, 172] on p "Outcome: Faster processing, better search, lower support load, and scalable mul…" at bounding box center [304, 170] width 342 height 9
drag, startPoint x: 411, startPoint y: 171, endPoint x: 418, endPoint y: 172, distance: 6.8
click at [418, 172] on p "Outcome: Faster processing, better search, lower support load, and scalable mul…" at bounding box center [304, 170] width 342 height 9
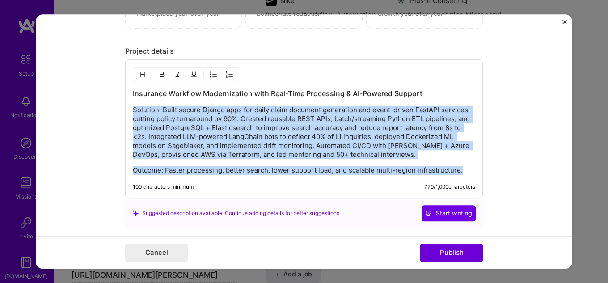
drag, startPoint x: 462, startPoint y: 171, endPoint x: 113, endPoint y: 109, distance: 355.2
click at [113, 109] on form "Editing suggested project This project is suggested based on your LinkedIn, res…" at bounding box center [304, 141] width 536 height 255
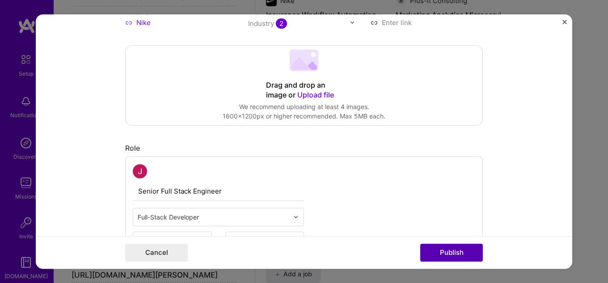
scroll to position [179, 0]
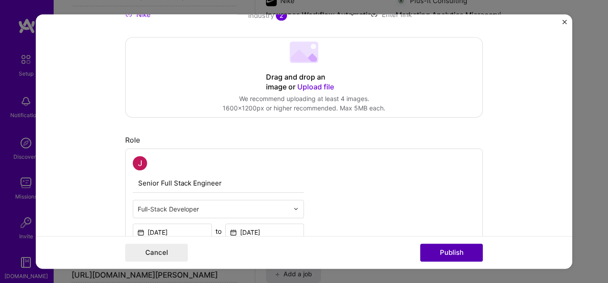
click at [453, 256] on button "Publish" at bounding box center [451, 252] width 63 height 18
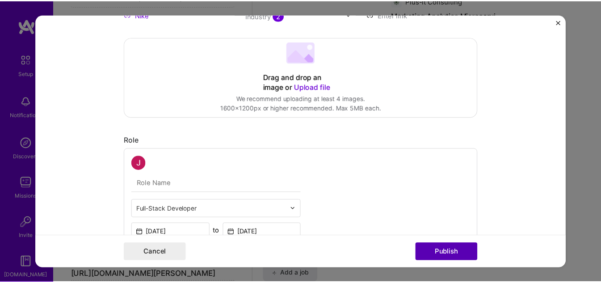
scroll to position [138, 0]
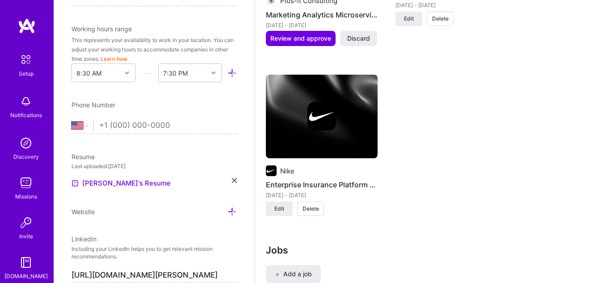
drag, startPoint x: 450, startPoint y: 252, endPoint x: 528, endPoint y: 130, distance: 144.9
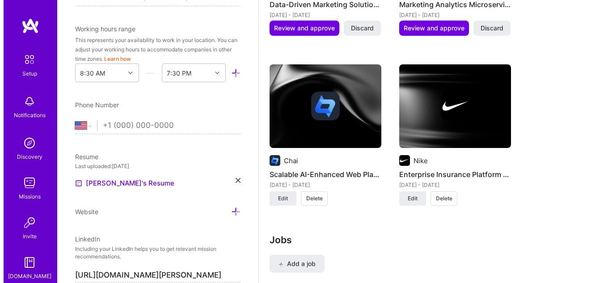
scroll to position [1021, 0]
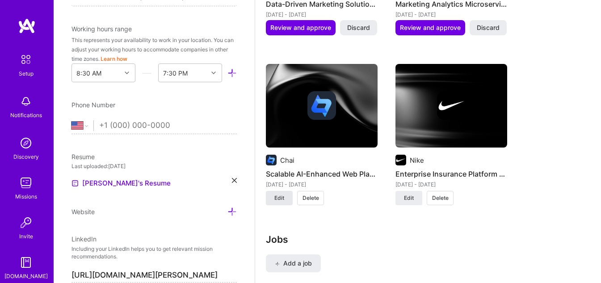
click at [284, 197] on span "Edit" at bounding box center [279, 198] width 10 height 8
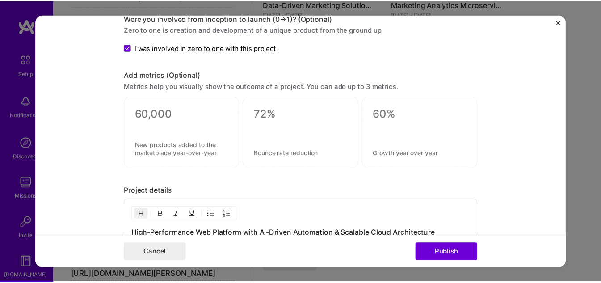
scroll to position [1026, 0]
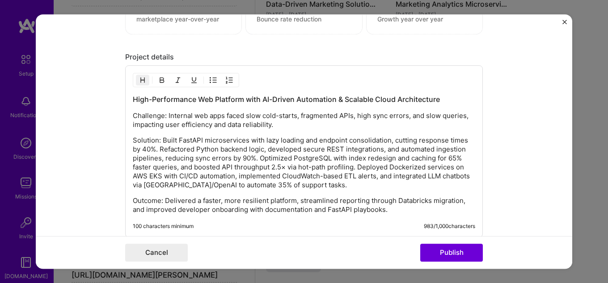
click at [563, 22] on img "Close" at bounding box center [564, 22] width 4 height 4
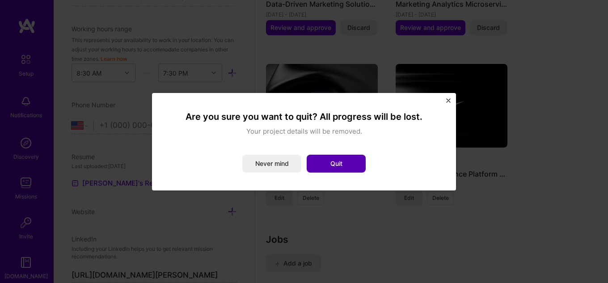
click at [336, 168] on button "Quit" at bounding box center [335, 164] width 59 height 18
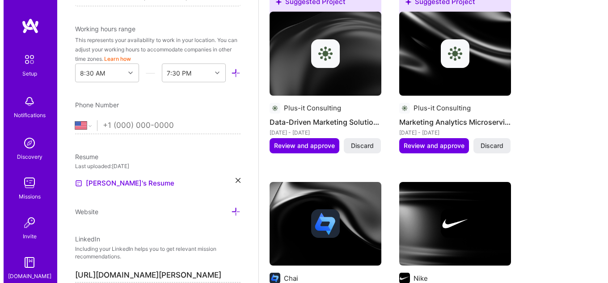
scroll to position [887, 0]
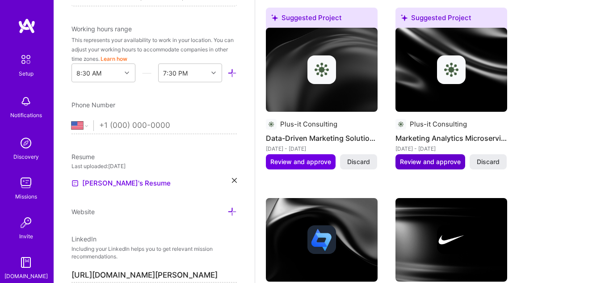
click at [423, 166] on button "Review and approve" at bounding box center [430, 161] width 70 height 15
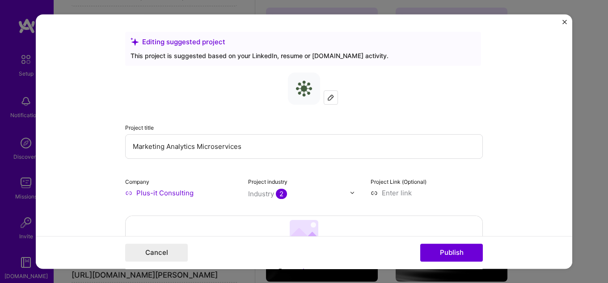
scroll to position [0, 0]
click at [254, 147] on input "Marketing Analytics Microservices" at bounding box center [303, 146] width 357 height 25
drag, startPoint x: 257, startPoint y: 147, endPoint x: 100, endPoint y: 143, distance: 157.3
click at [100, 143] on form "Editing suggested project This project is suggested based on your LinkedIn, res…" at bounding box center [304, 141] width 536 height 255
paste input "Data-Driven Marketing Platform with Real-Time Dashboards & Cloud-Native Deploym…"
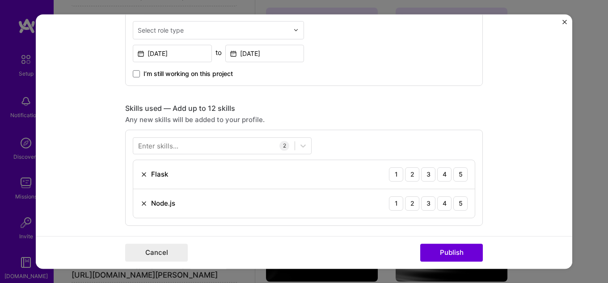
scroll to position [313, 0]
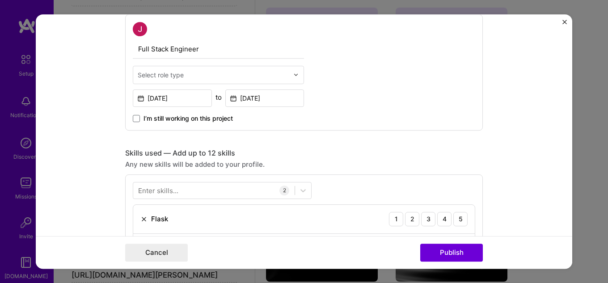
type input "Data-Driven Marketing Platform with Real-Time Dashboards & Cloud-Native Deploym…"
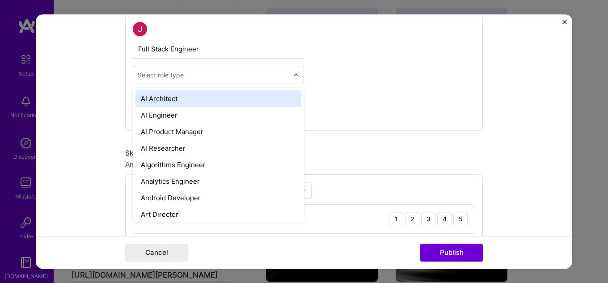
click at [153, 75] on div "Select role type" at bounding box center [161, 74] width 46 height 9
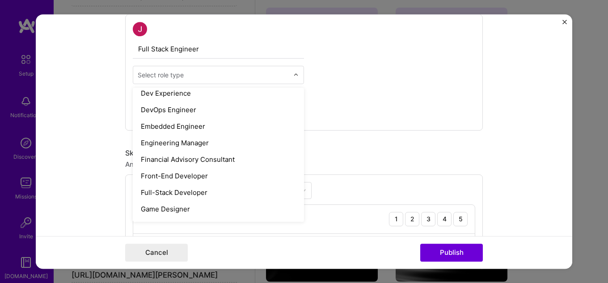
scroll to position [491, 0]
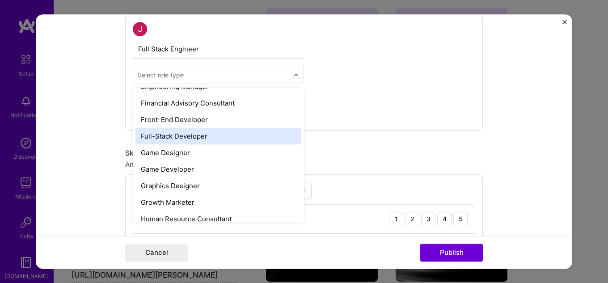
click at [191, 137] on div "Full-Stack Developer" at bounding box center [218, 136] width 166 height 17
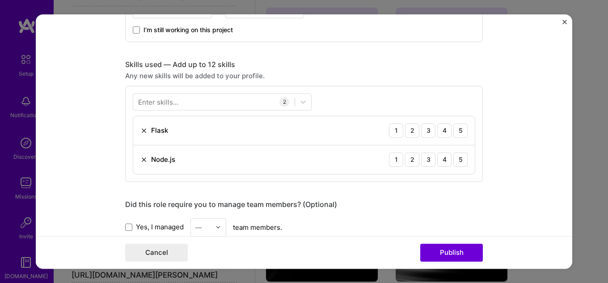
scroll to position [402, 0]
click at [140, 130] on img at bounding box center [143, 129] width 7 height 7
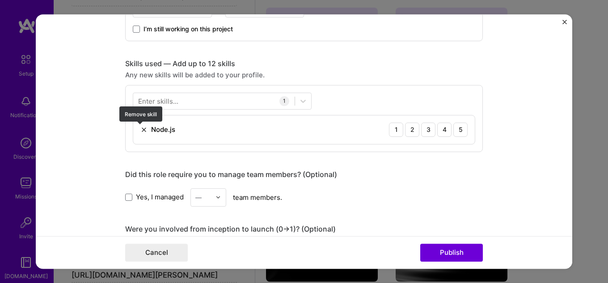
click at [140, 130] on img at bounding box center [143, 129] width 7 height 7
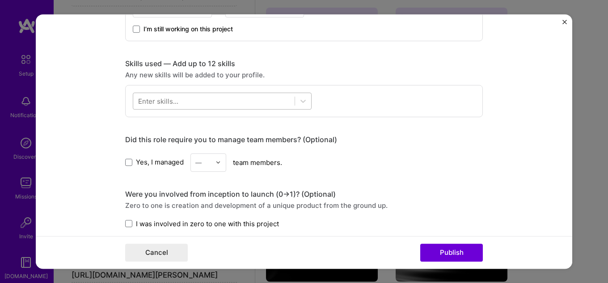
click at [176, 99] on div at bounding box center [213, 100] width 161 height 15
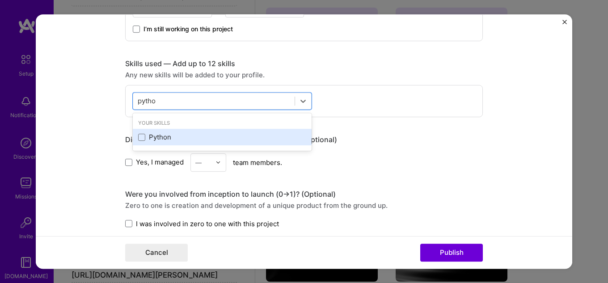
click at [172, 137] on div "Python" at bounding box center [222, 136] width 168 height 9
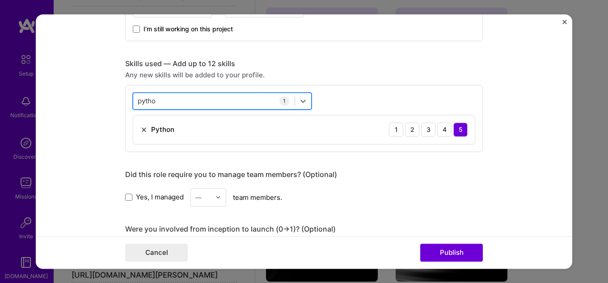
click at [164, 102] on div "pytho pytho" at bounding box center [213, 100] width 161 height 15
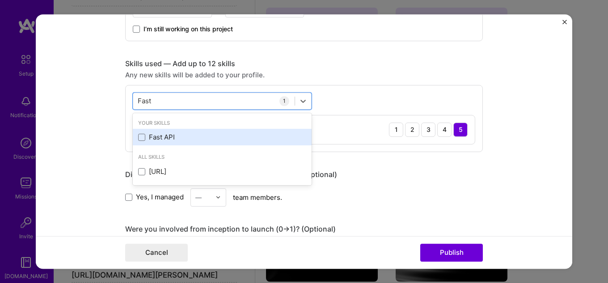
click at [163, 138] on div "Fast API" at bounding box center [222, 136] width 168 height 9
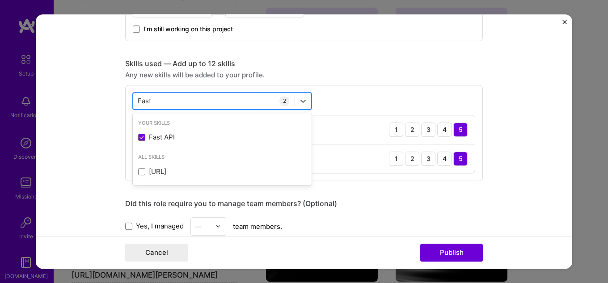
click at [173, 101] on div "Fast Fast" at bounding box center [213, 100] width 161 height 15
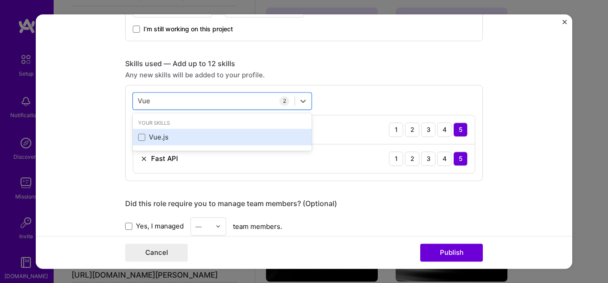
click at [189, 134] on div "Vue.js" at bounding box center [222, 136] width 168 height 9
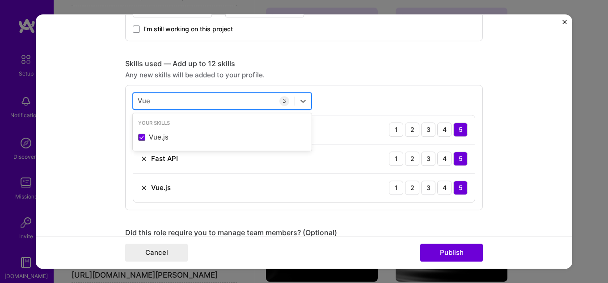
click at [193, 101] on div "Vue Vue" at bounding box center [213, 100] width 161 height 15
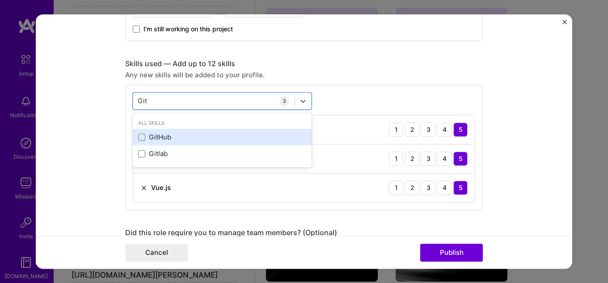
click at [181, 143] on div "GitHub" at bounding box center [222, 137] width 179 height 17
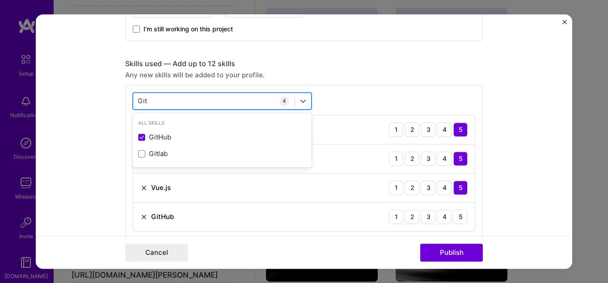
click at [176, 100] on div "Git Git" at bounding box center [213, 100] width 161 height 15
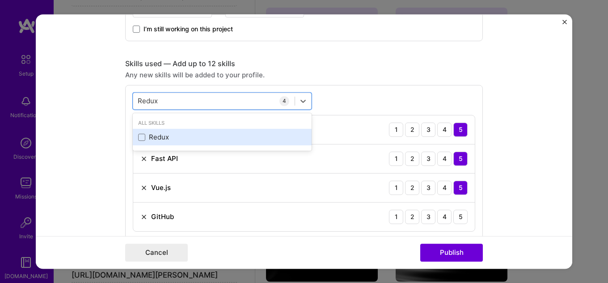
click at [180, 137] on div "Redux" at bounding box center [222, 136] width 168 height 9
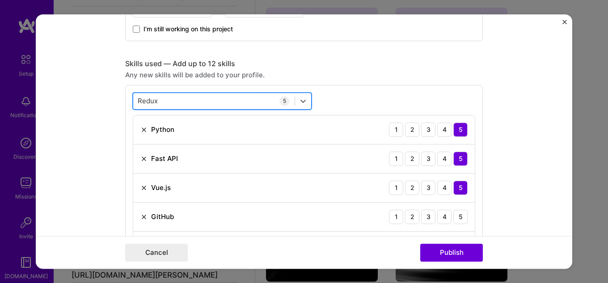
click at [198, 102] on div "Redux Redux" at bounding box center [213, 100] width 161 height 15
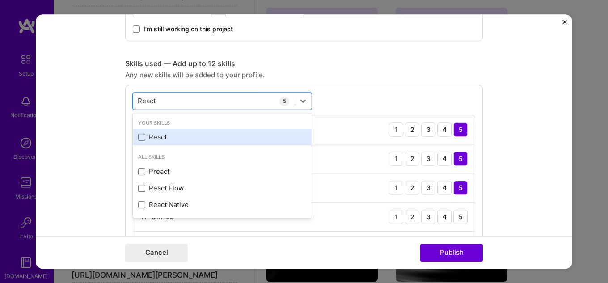
click at [176, 134] on div "React" at bounding box center [222, 136] width 168 height 9
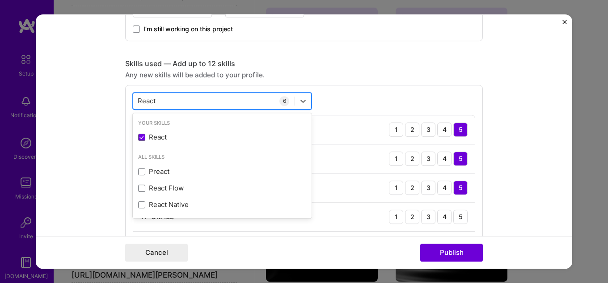
click at [186, 100] on div "React React" at bounding box center [213, 100] width 161 height 15
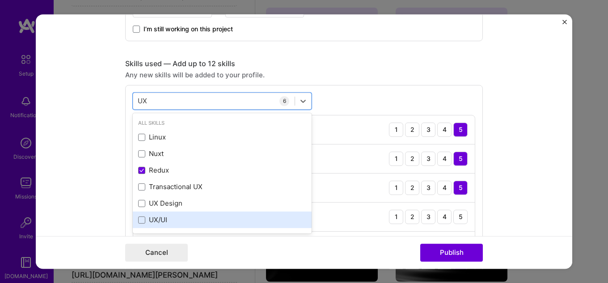
click at [167, 218] on div "UX/UI" at bounding box center [222, 219] width 168 height 9
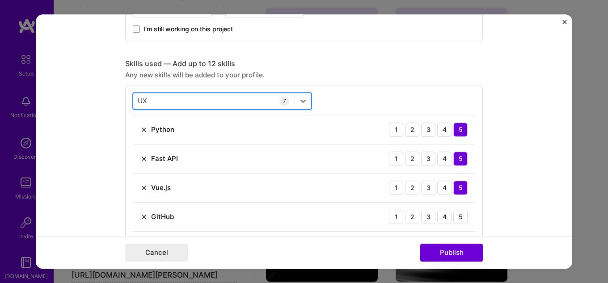
click at [190, 101] on div "UX UX" at bounding box center [213, 100] width 161 height 15
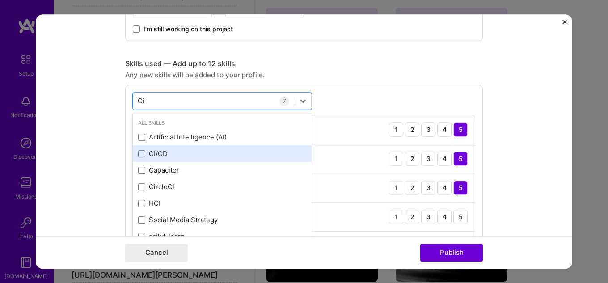
click at [169, 159] on div "CI/CD" at bounding box center [222, 153] width 179 height 17
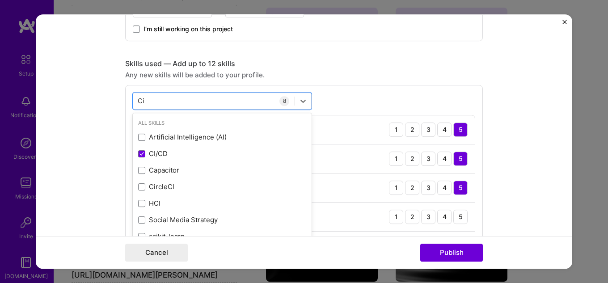
type input "Ci"
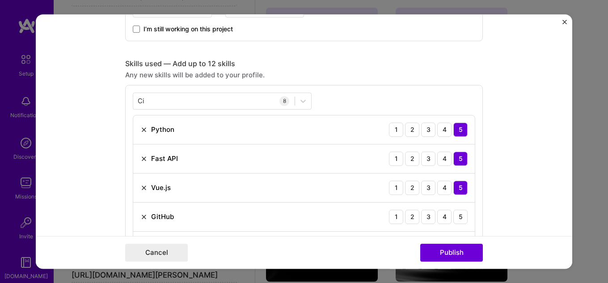
click at [76, 156] on form "Editing suggested project This project is suggested based on your LinkedIn, res…" at bounding box center [304, 141] width 536 height 255
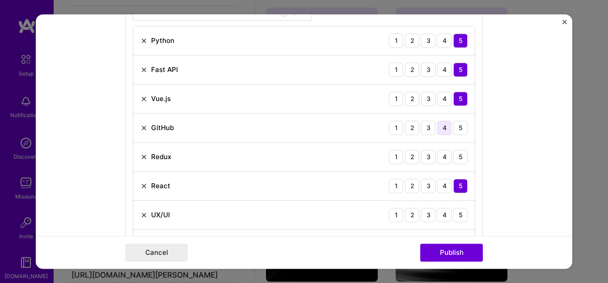
scroll to position [491, 0]
click at [457, 127] on div "5" at bounding box center [460, 127] width 14 height 14
click at [460, 158] on div "5" at bounding box center [460, 156] width 14 height 14
click at [456, 206] on div "UX/UI 1 2 3 4 5" at bounding box center [303, 214] width 341 height 29
click at [456, 207] on div "5" at bounding box center [460, 214] width 14 height 14
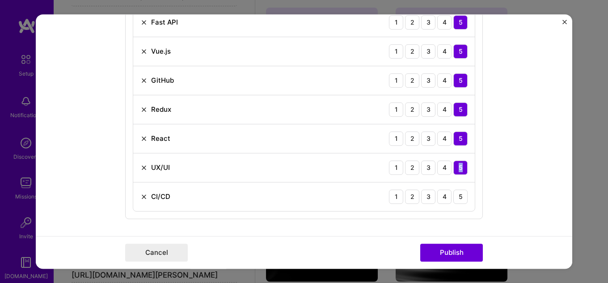
scroll to position [581, 0]
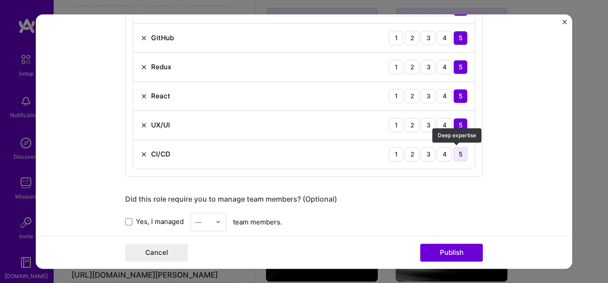
click at [459, 152] on div "5" at bounding box center [460, 154] width 14 height 14
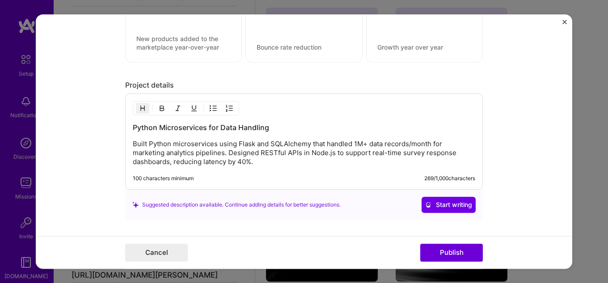
scroll to position [938, 0]
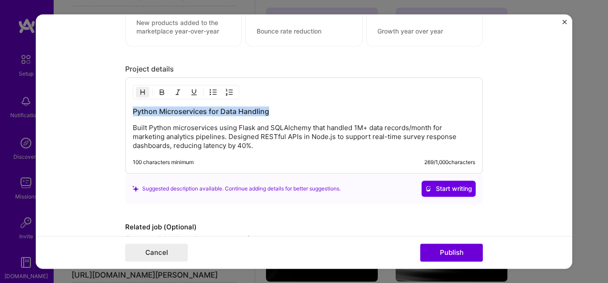
drag, startPoint x: 281, startPoint y: 114, endPoint x: 87, endPoint y: 105, distance: 194.1
click at [87, 105] on form "Editing suggested project This project is suggested based on your LinkedIn, res…" at bounding box center [304, 141] width 536 height 255
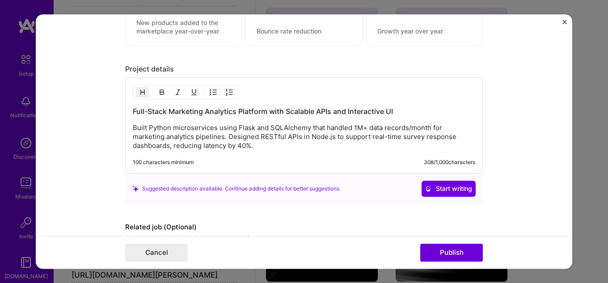
click at [287, 151] on div "Full-Stack Marketing Analytics Platform with Scalable APIs and Interactive UI B…" at bounding box center [303, 125] width 357 height 96
click at [256, 147] on p "Built Python microservices using Flask and SQLAlchemy that handled 1M+ data rec…" at bounding box center [304, 136] width 342 height 27
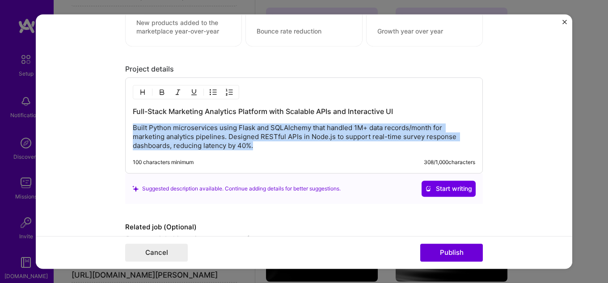
drag, startPoint x: 256, startPoint y: 147, endPoint x: 110, endPoint y: 128, distance: 146.8
click at [110, 128] on form "Editing suggested project This project is suggested based on your LinkedIn, res…" at bounding box center [304, 141] width 536 height 255
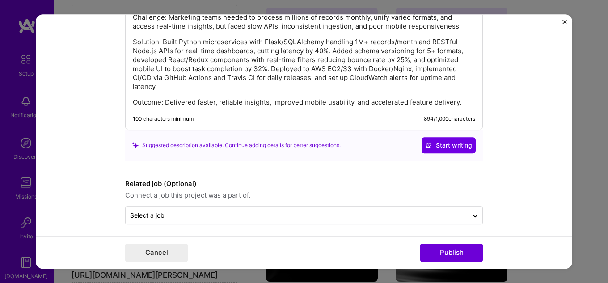
scroll to position [1053, 0]
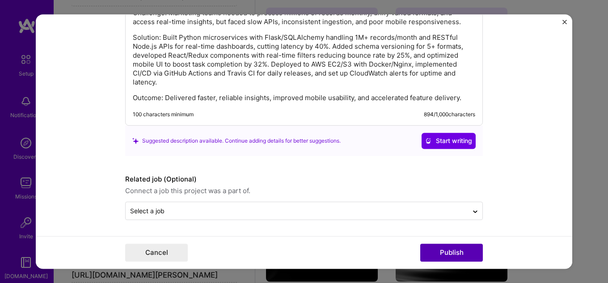
click at [454, 251] on button "Publish" at bounding box center [451, 252] width 63 height 18
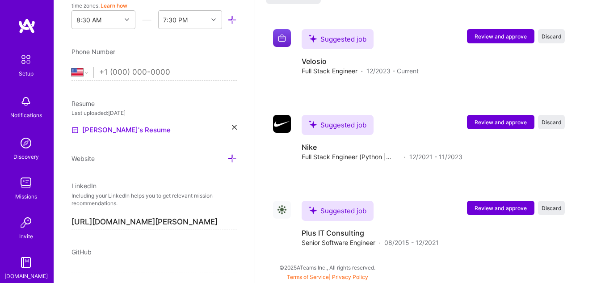
scroll to position [382, 0]
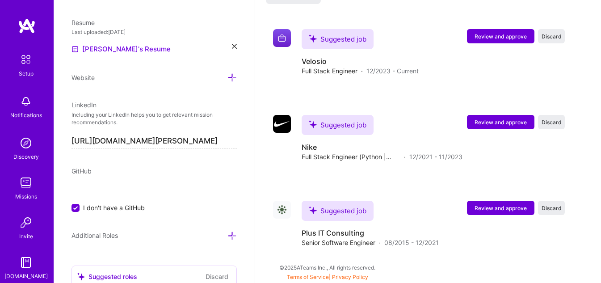
click at [184, 138] on input "[URL][DOMAIN_NAME][PERSON_NAME]" at bounding box center [153, 141] width 165 height 14
click at [232, 45] on icon at bounding box center [234, 46] width 5 height 5
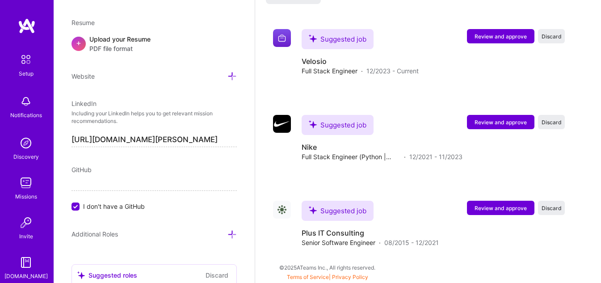
click at [176, 47] on div "+ Upload your Resume PDF file format" at bounding box center [153, 43] width 165 height 19
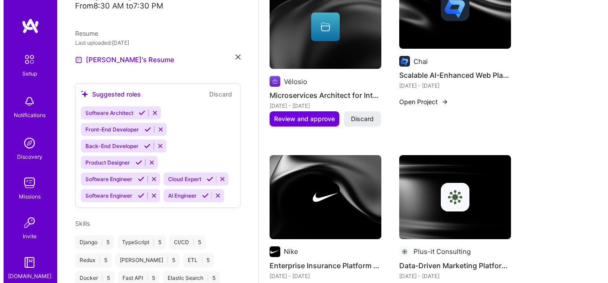
scroll to position [499, 0]
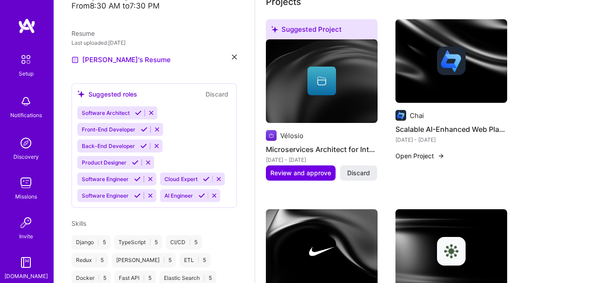
click at [438, 130] on h4 "Scalable AI-Enhanced Web Platform with High-Performance APIs & Cloud-Native Inf…" at bounding box center [451, 129] width 112 height 12
click at [419, 160] on button "Open Project" at bounding box center [419, 155] width 49 height 9
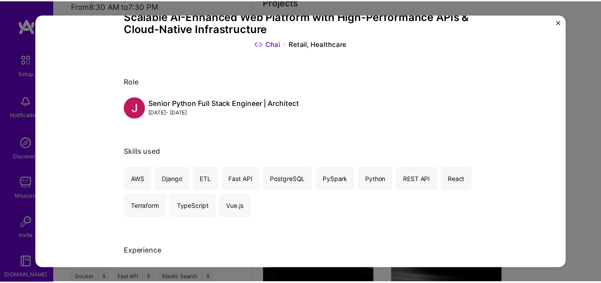
scroll to position [134, 0]
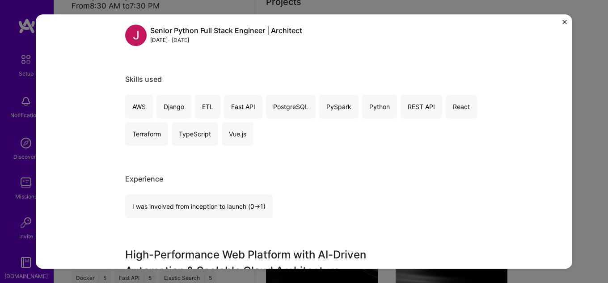
click at [564, 25] on button "Close" at bounding box center [564, 24] width 4 height 9
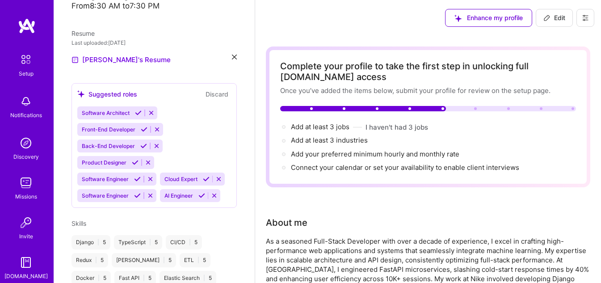
click at [554, 18] on span "Edit" at bounding box center [554, 17] width 22 height 9
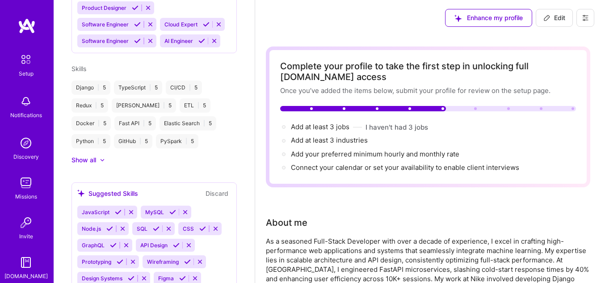
select select "US"
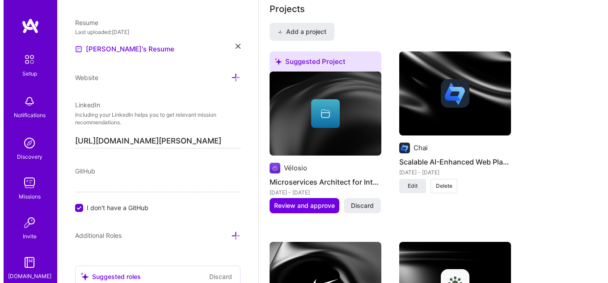
scroll to position [804, 0]
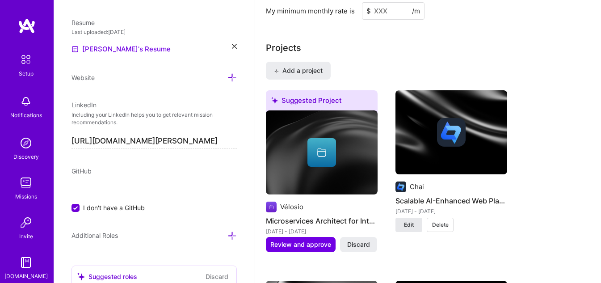
click at [418, 223] on button "Edit" at bounding box center [408, 225] width 27 height 14
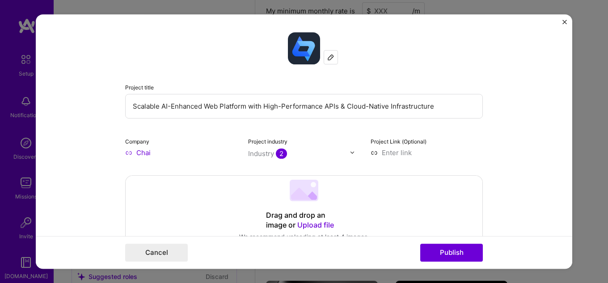
drag, startPoint x: 437, startPoint y: 108, endPoint x: 6, endPoint y: 110, distance: 431.1
click at [6, 110] on div "Project title Scalable AI-Enhanced Web Platform with High-Performance APIs & Cl…" at bounding box center [304, 141] width 608 height 283
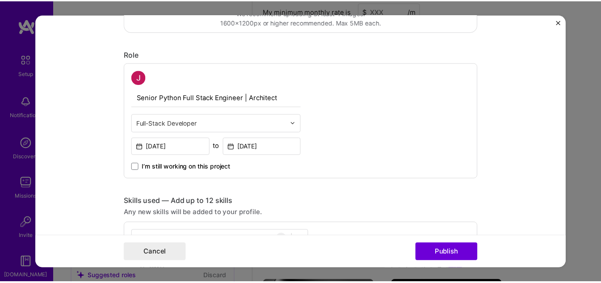
scroll to position [223, 0]
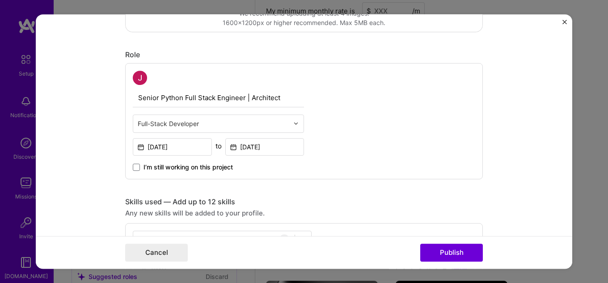
click at [565, 23] on img "Close" at bounding box center [564, 22] width 4 height 4
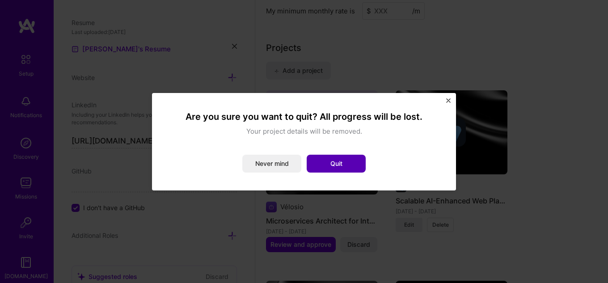
click at [323, 159] on button "Quit" at bounding box center [335, 164] width 59 height 18
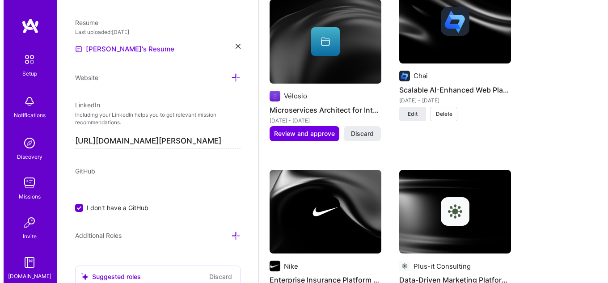
scroll to position [893, 0]
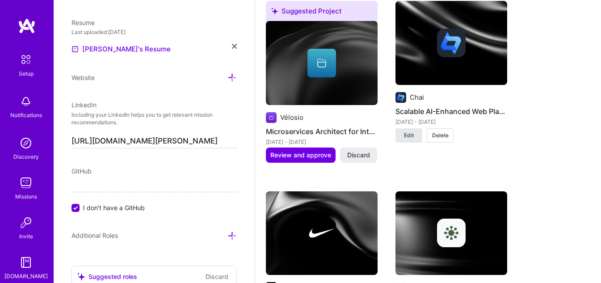
click at [412, 136] on span "Edit" at bounding box center [409, 135] width 10 height 8
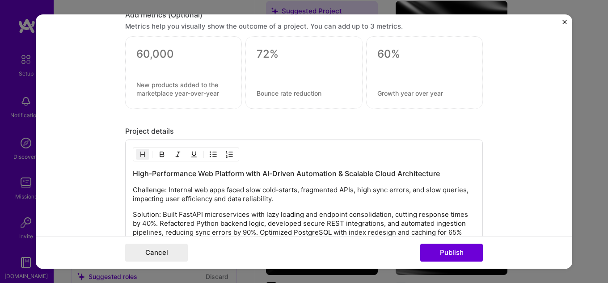
scroll to position [1027, 0]
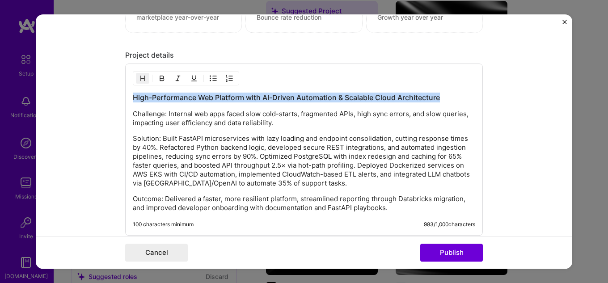
drag, startPoint x: 446, startPoint y: 97, endPoint x: 111, endPoint y: 88, distance: 335.2
click at [111, 88] on form "Project title Scalable AI-Enhanced Web Platform with High-Performance APIs & Cl…" at bounding box center [304, 141] width 536 height 255
copy h3 "High-Performance Web Platform with AI-Driven Automation & Scalable Cloud Archit…"
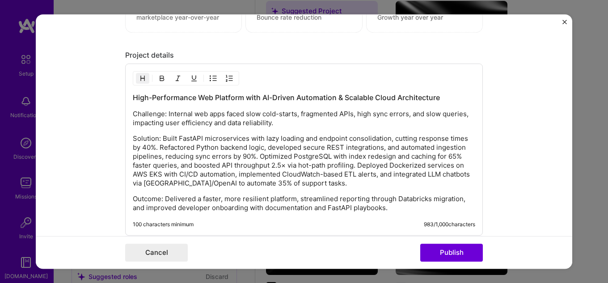
drag, startPoint x: 159, startPoint y: 131, endPoint x: 155, endPoint y: 129, distance: 4.8
click at [159, 131] on div "High-Performance Web Platform with AI-Driven Automation & Scalable Cloud Archit…" at bounding box center [304, 152] width 342 height 120
drag, startPoint x: 126, startPoint y: 112, endPoint x: 307, endPoint y: 190, distance: 196.7
click at [270, 180] on div "High-Performance Web Platform with AI-Driven Automation & Scalable Cloud Archit…" at bounding box center [303, 149] width 357 height 172
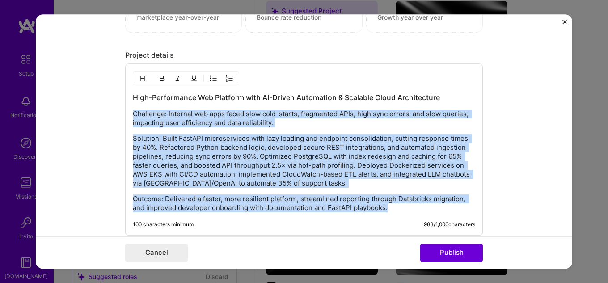
drag, startPoint x: 393, startPoint y: 207, endPoint x: 123, endPoint y: 116, distance: 284.5
click at [125, 116] on div "High-Performance Web Platform with AI-Driven Automation & Scalable Cloud Archit…" at bounding box center [303, 149] width 357 height 172
copy div "Challenge: Internal web apps faced slow cold-starts, fragmented APIs, high sync…"
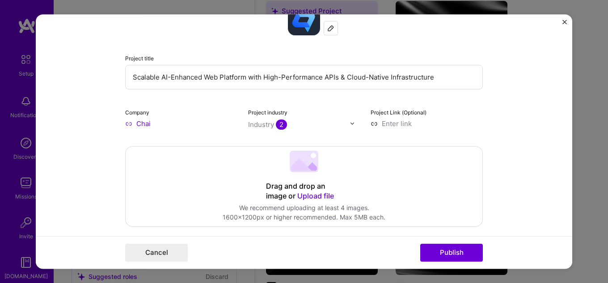
scroll to position [45, 0]
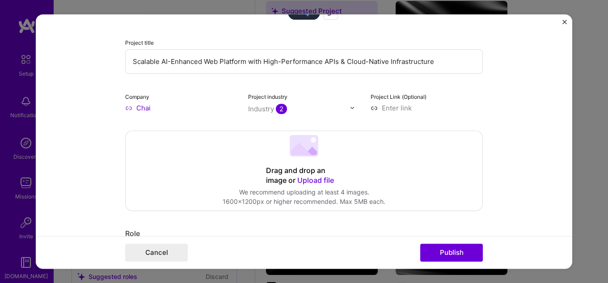
click at [129, 109] on input "Chai" at bounding box center [181, 107] width 112 height 9
click at [140, 106] on input "Chai" at bounding box center [181, 107] width 112 height 9
click at [147, 107] on input "Chai" at bounding box center [181, 107] width 112 height 9
click at [138, 99] on label "Company" at bounding box center [137, 96] width 24 height 7
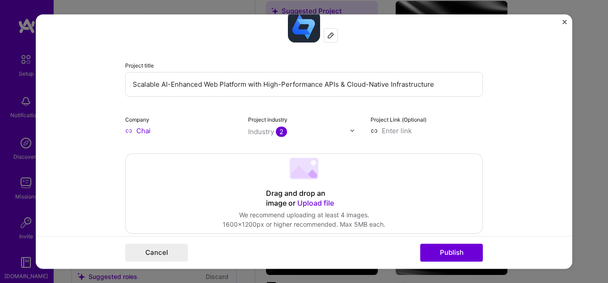
scroll to position [0, 0]
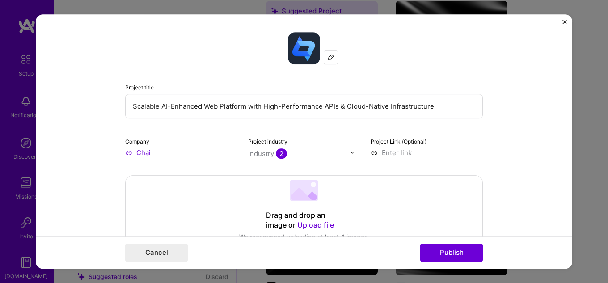
click at [327, 57] on img at bounding box center [330, 57] width 7 height 7
click at [131, 154] on input "Chai" at bounding box center [181, 152] width 112 height 9
click at [125, 152] on input "Chai" at bounding box center [181, 152] width 112 height 9
type input "i"
type input "Velosio"
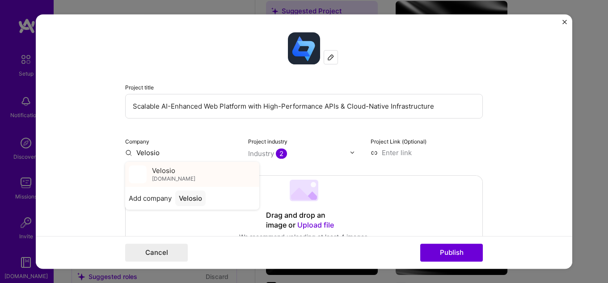
click at [189, 173] on div "Velosio [DOMAIN_NAME]" at bounding box center [192, 174] width 134 height 25
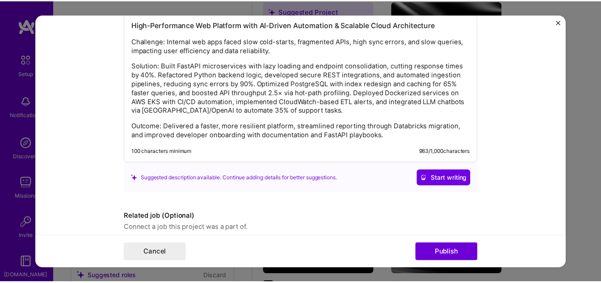
scroll to position [1137, 0]
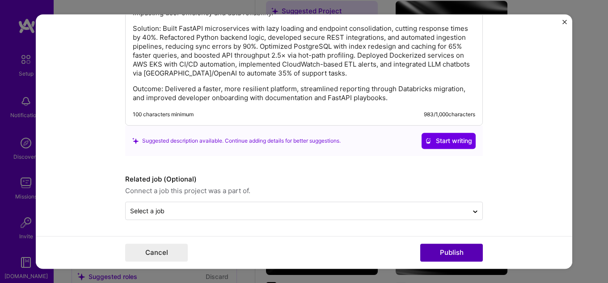
click at [461, 254] on button "Publish" at bounding box center [451, 252] width 63 height 18
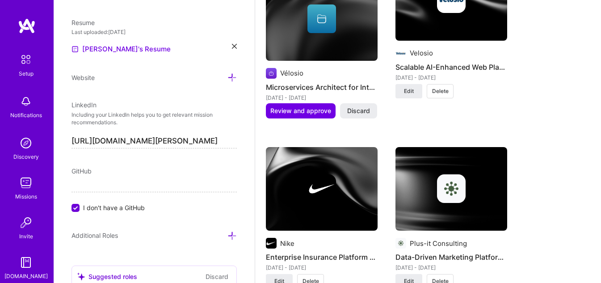
scroll to position [938, 0]
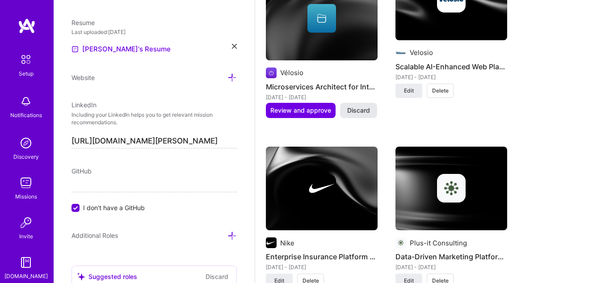
click at [356, 110] on span "Discard" at bounding box center [358, 110] width 23 height 9
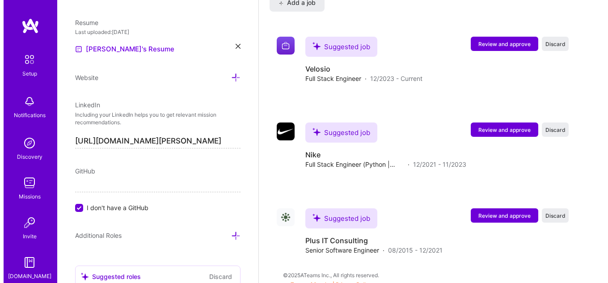
scroll to position [1269, 0]
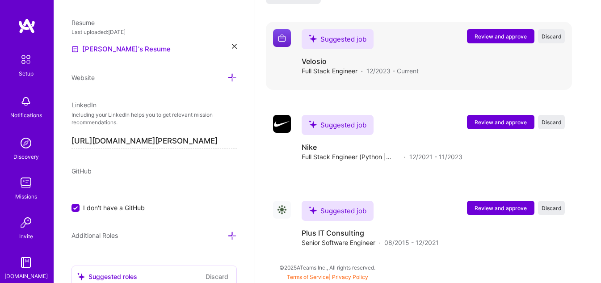
click at [518, 37] on span "Review and approve" at bounding box center [500, 37] width 52 height 8
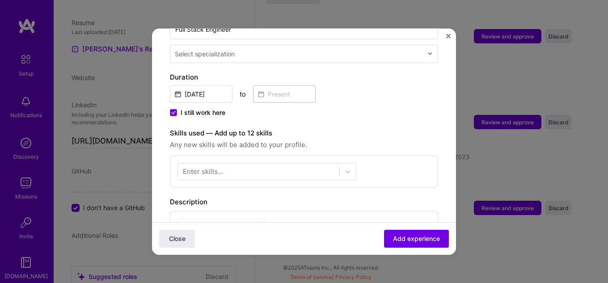
scroll to position [223, 0]
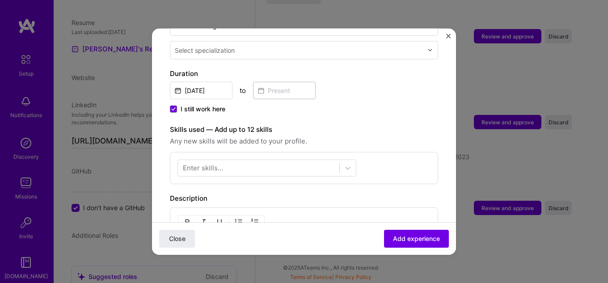
click at [197, 104] on span "I still work here" at bounding box center [202, 108] width 45 height 9
click at [0, 0] on input "I still work here" at bounding box center [0, 0] width 0 height 0
click at [289, 83] on input at bounding box center [284, 89] width 63 height 17
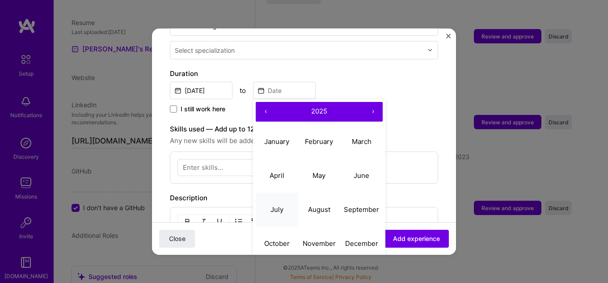
click at [284, 199] on button "July" at bounding box center [277, 210] width 42 height 34
type input "[DATE]"
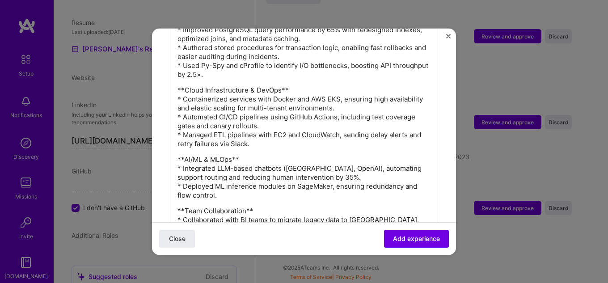
scroll to position [670, 0]
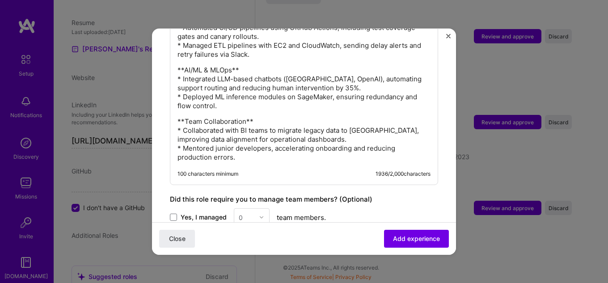
click at [227, 125] on p "**Team Collaboration** * Collaborated with BI teams to migrate legacy data to […" at bounding box center [303, 139] width 253 height 45
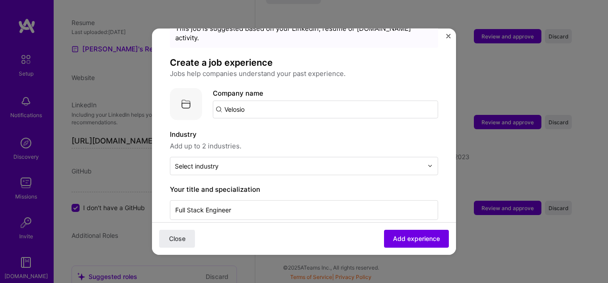
scroll to position [89, 0]
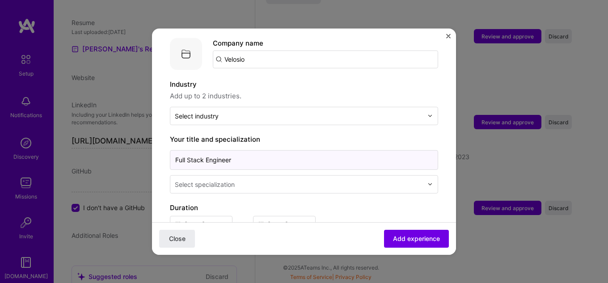
drag, startPoint x: 256, startPoint y: 152, endPoint x: 151, endPoint y: 148, distance: 104.2
click at [151, 148] on div "Adding suggested job This job is suggested based on your LinkedIn, resume or [D…" at bounding box center [304, 141] width 608 height 283
paste input "Senior Python Full Stack Engineer | Architect"
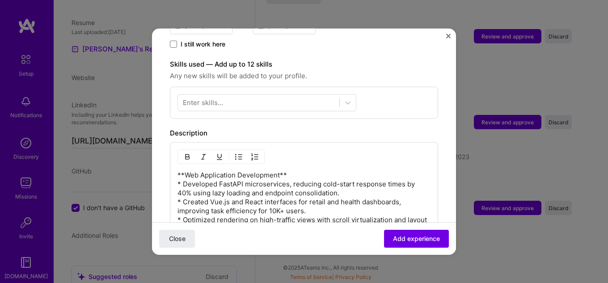
scroll to position [313, 0]
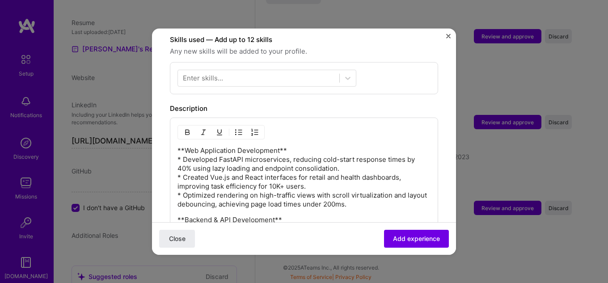
type input "Senior Python Full Stack Engineer | Architect"
click at [232, 166] on p "**Web Application Development** * Developed FastAPI microservices, reducing col…" at bounding box center [303, 177] width 253 height 63
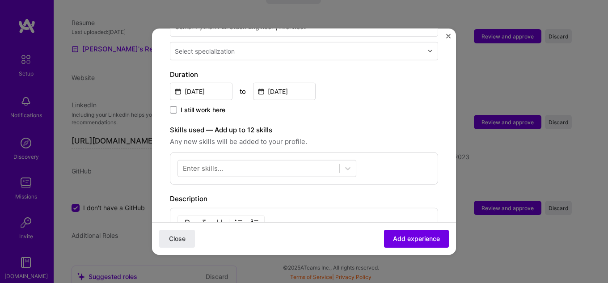
scroll to position [223, 0]
click at [226, 161] on div at bounding box center [258, 167] width 161 height 15
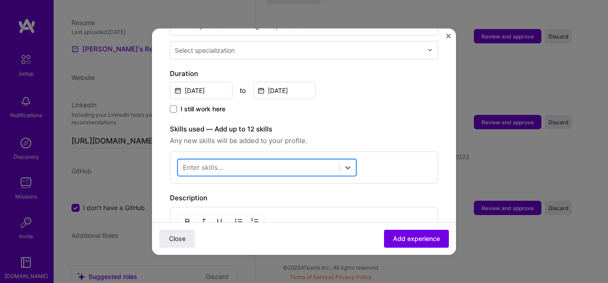
click at [226, 161] on div at bounding box center [258, 167] width 161 height 15
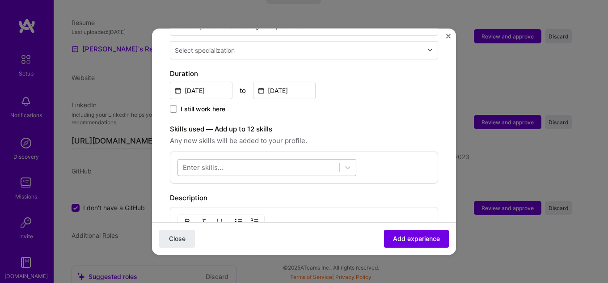
click at [232, 160] on div at bounding box center [258, 167] width 161 height 15
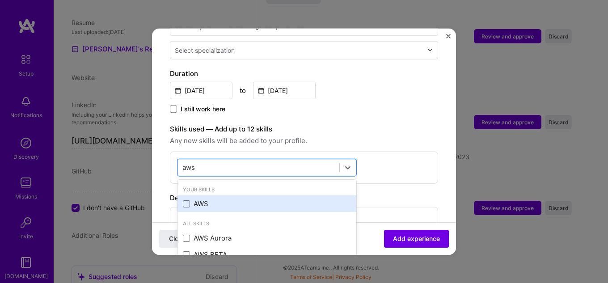
click at [206, 199] on div "AWS" at bounding box center [267, 203] width 168 height 9
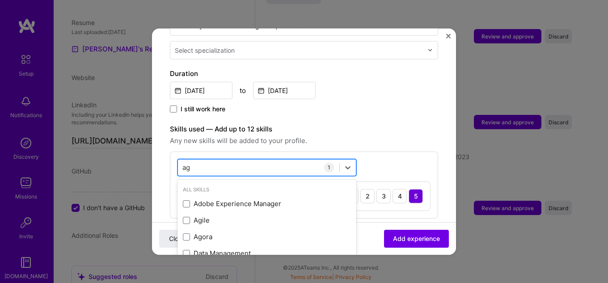
type input "a"
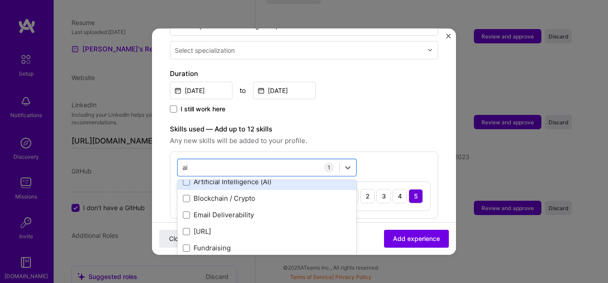
click at [269, 177] on div "Artificial Intelligence (AI)" at bounding box center [267, 181] width 168 height 9
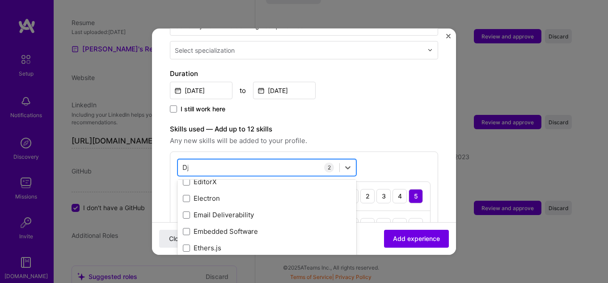
scroll to position [0, 0]
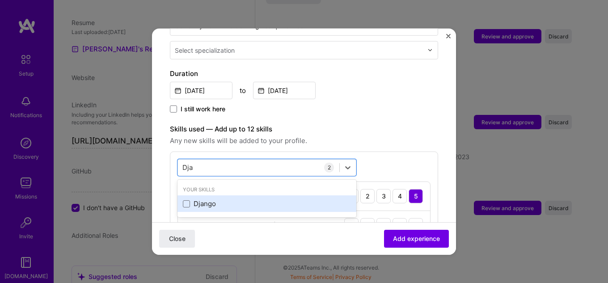
click at [231, 199] on div "Django" at bounding box center [267, 203] width 168 height 9
click at [258, 202] on div "Your Skills Fast API" at bounding box center [266, 198] width 179 height 34
click at [257, 199] on div "Fast API" at bounding box center [266, 203] width 179 height 17
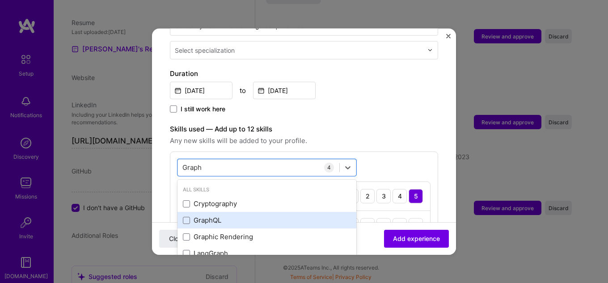
click at [231, 215] on div "GraphQL" at bounding box center [267, 219] width 168 height 9
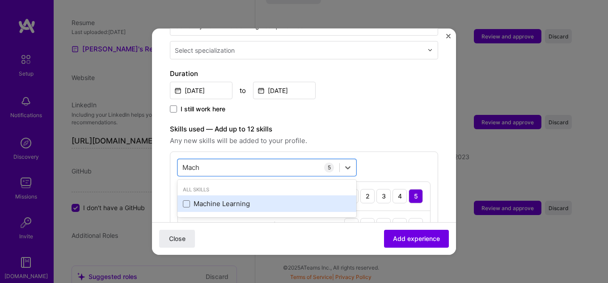
click at [227, 202] on div "Machine Learning" at bounding box center [266, 203] width 179 height 17
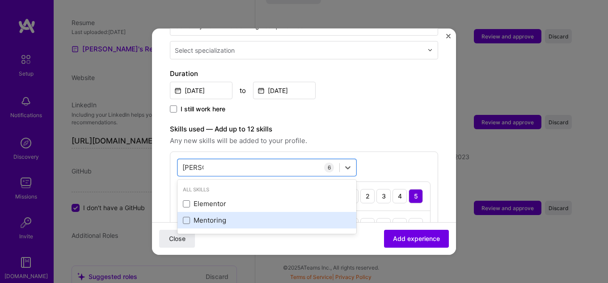
click at [222, 215] on div "Mentoring" at bounding box center [267, 219] width 168 height 9
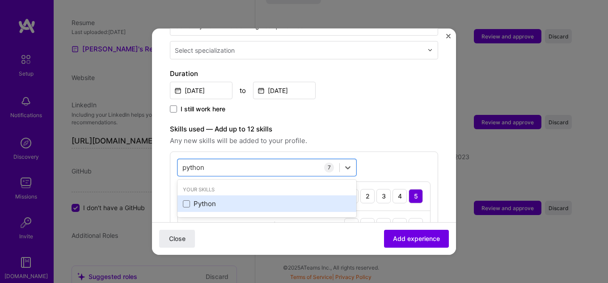
click at [217, 199] on div "Python" at bounding box center [267, 203] width 168 height 9
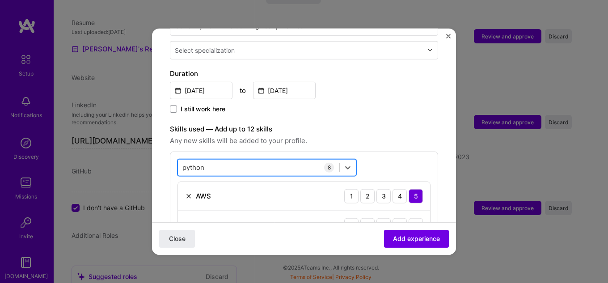
click at [232, 160] on div "python python" at bounding box center [258, 167] width 161 height 15
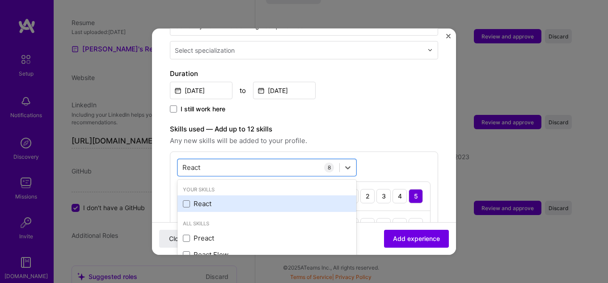
click at [216, 199] on div "React" at bounding box center [267, 203] width 168 height 9
click at [222, 199] on div "Vue.js" at bounding box center [267, 203] width 168 height 9
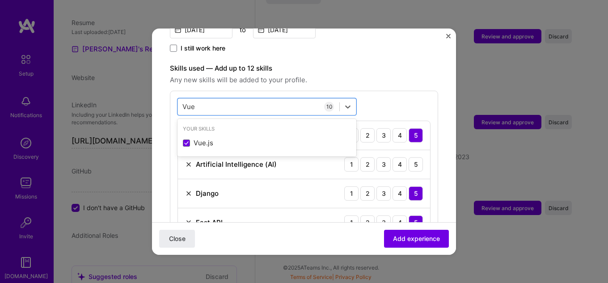
scroll to position [313, 0]
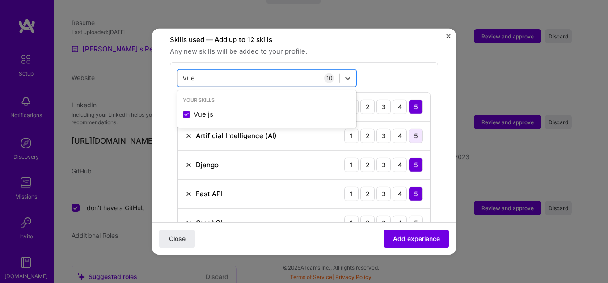
type input "Vue"
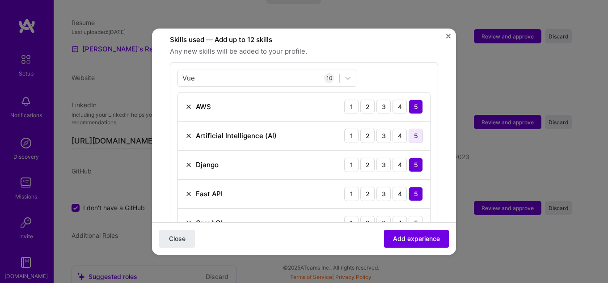
click at [413, 128] on div "5" at bounding box center [415, 135] width 14 height 14
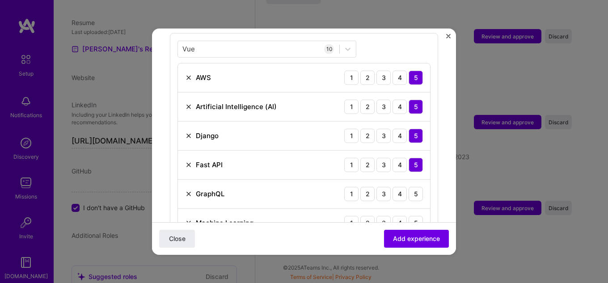
scroll to position [357, 0]
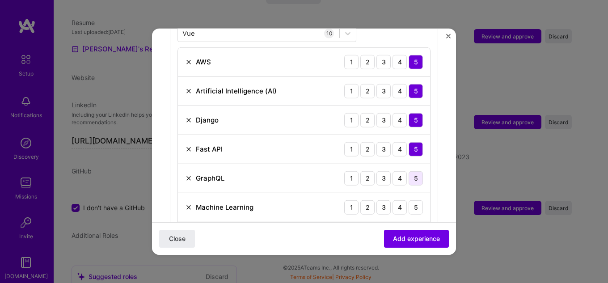
click at [408, 171] on div "5" at bounding box center [415, 178] width 14 height 14
click at [412, 200] on div "5" at bounding box center [415, 207] width 14 height 14
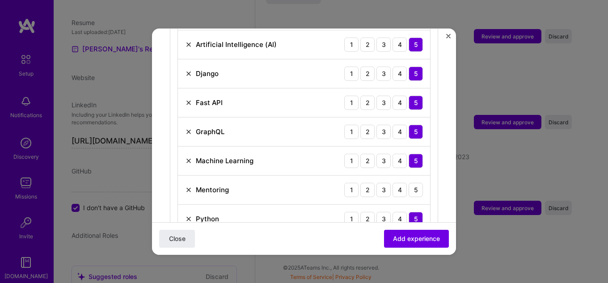
scroll to position [447, 0]
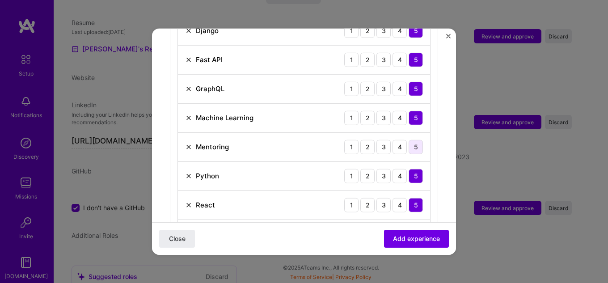
click at [408, 139] on div "5" at bounding box center [415, 146] width 14 height 14
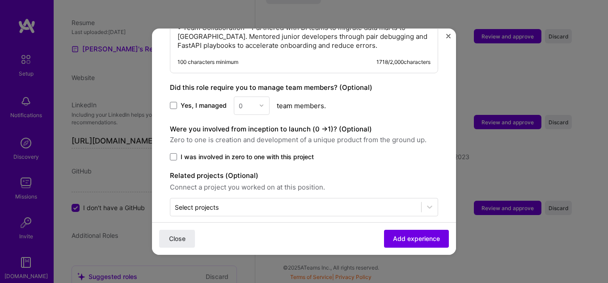
scroll to position [987, 0]
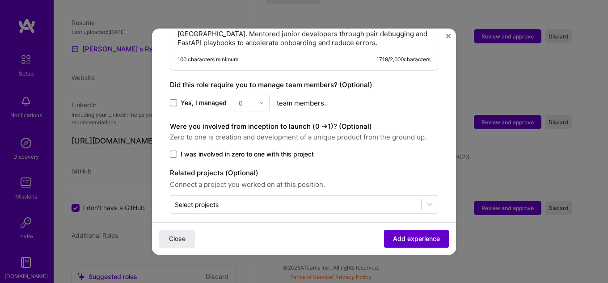
click at [422, 240] on span "Add experience" at bounding box center [416, 238] width 47 height 9
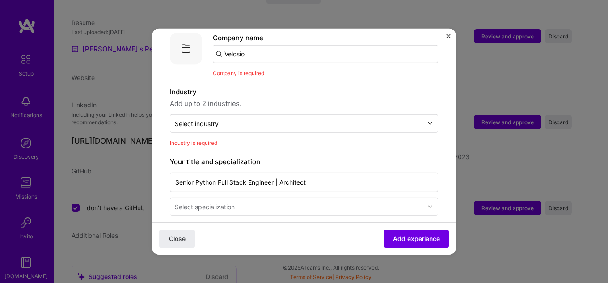
scroll to position [89, 0]
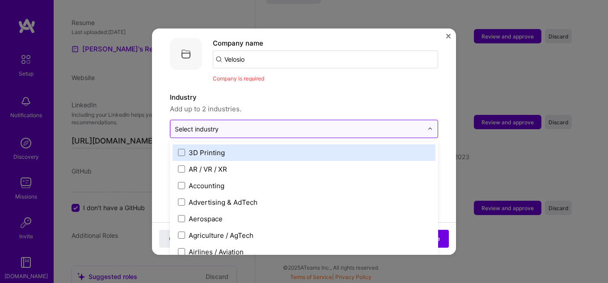
click at [264, 124] on input "text" at bounding box center [299, 128] width 248 height 9
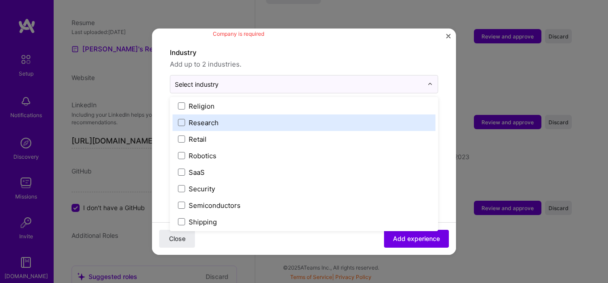
scroll to position [1765, 0]
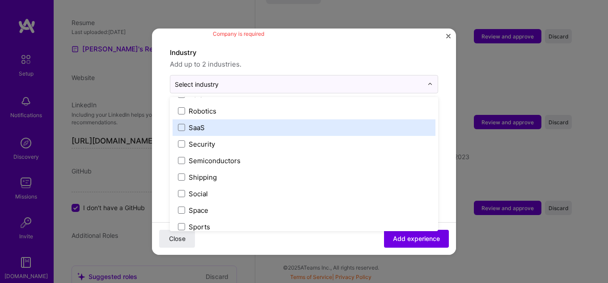
click at [317, 122] on label "SaaS" at bounding box center [304, 126] width 252 height 9
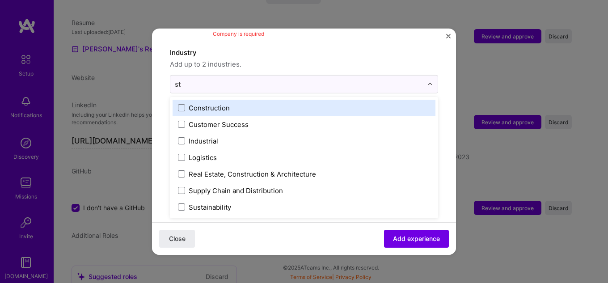
scroll to position [0, 0]
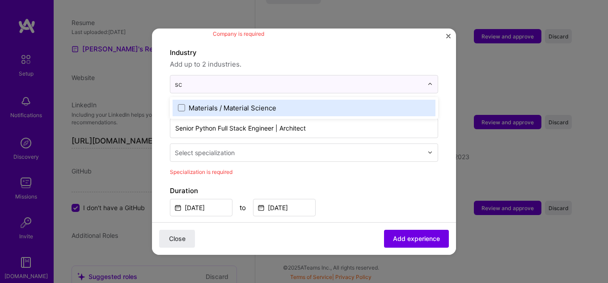
type input "s"
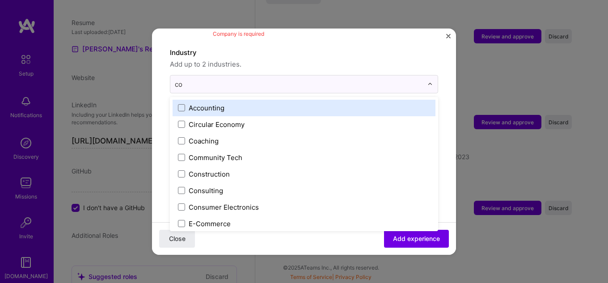
type input "con"
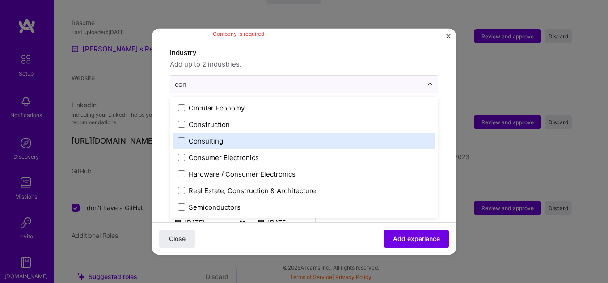
click at [311, 136] on label "Consulting" at bounding box center [304, 140] width 252 height 9
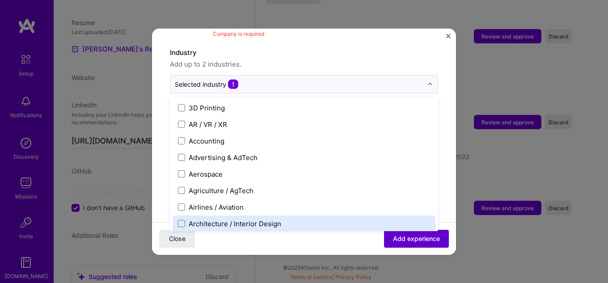
click at [409, 240] on span "Add experience" at bounding box center [416, 238] width 47 height 9
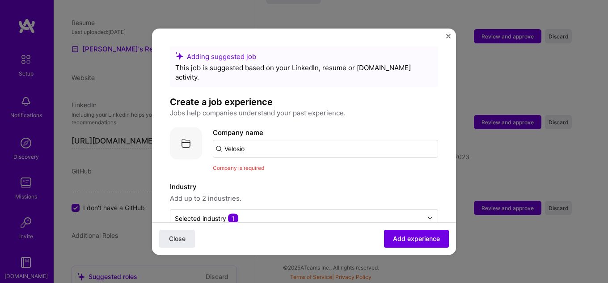
click at [286, 140] on input "Velosio" at bounding box center [325, 148] width 225 height 18
click at [181, 134] on img at bounding box center [186, 143] width 32 height 32
click at [281, 143] on input "Velosio" at bounding box center [325, 148] width 225 height 18
type input "V"
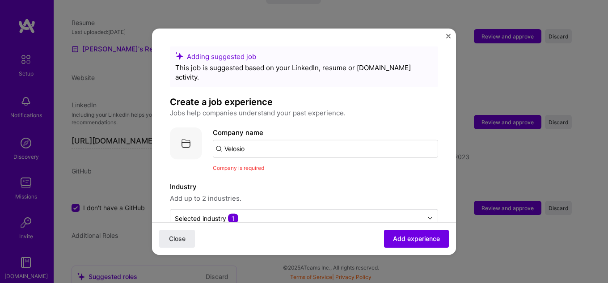
click at [278, 141] on input "Velosio" at bounding box center [325, 148] width 225 height 18
type input "V"
type input "Velosio"
click at [275, 174] on div "Velosio [DOMAIN_NAME]" at bounding box center [280, 174] width 134 height 25
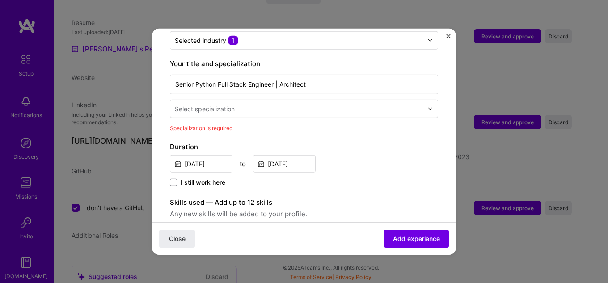
scroll to position [179, 0]
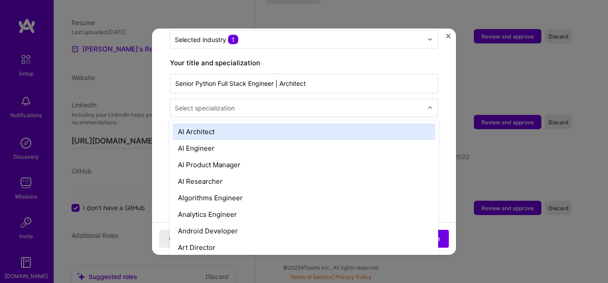
click at [212, 103] on div "Select specialization" at bounding box center [205, 107] width 60 height 9
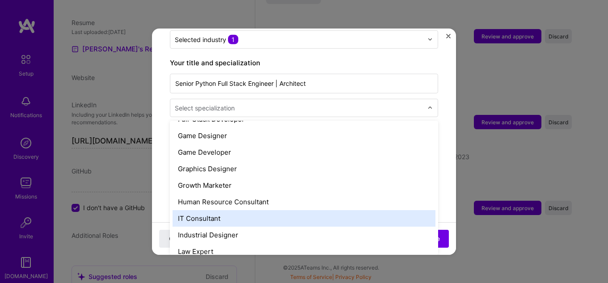
scroll to position [491, 0]
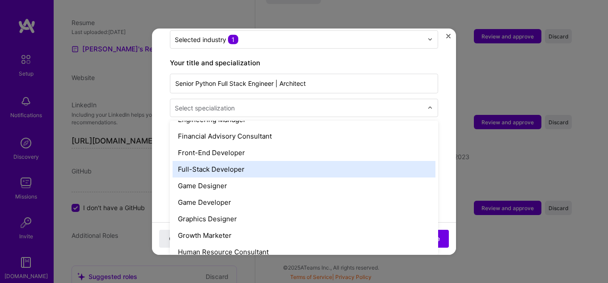
click at [241, 164] on div "Full-Stack Developer" at bounding box center [303, 168] width 263 height 17
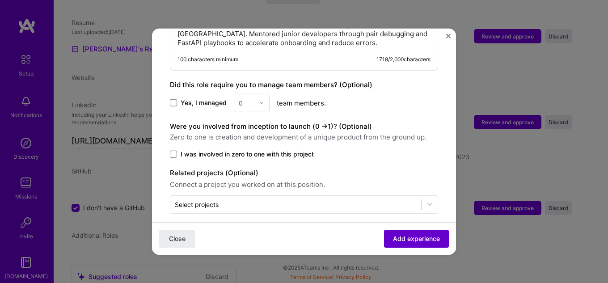
click at [424, 239] on span "Add experience" at bounding box center [416, 238] width 47 height 9
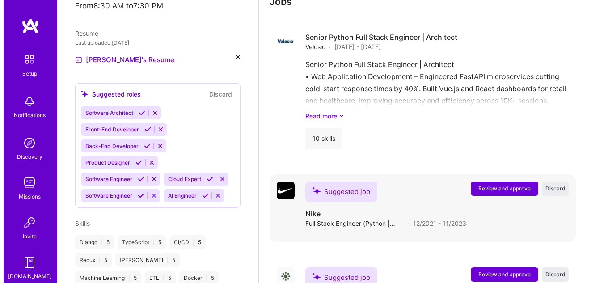
scroll to position [885, 0]
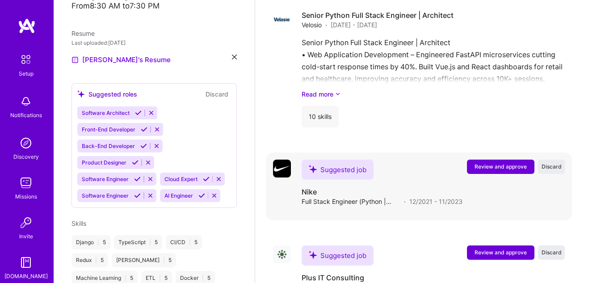
click at [501, 168] on span "Review and approve" at bounding box center [500, 167] width 52 height 8
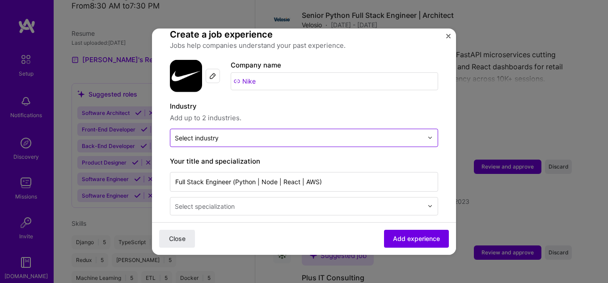
scroll to position [89, 0]
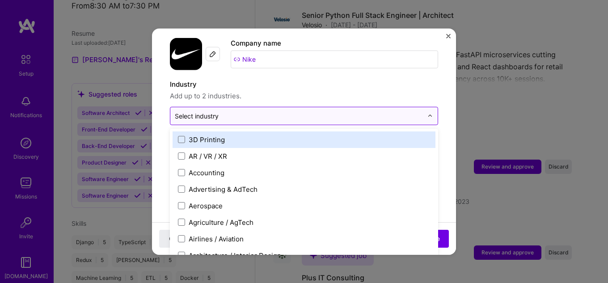
click at [241, 111] on input "text" at bounding box center [299, 115] width 248 height 9
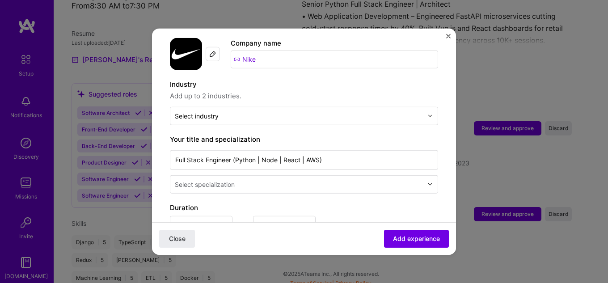
click at [246, 180] on div "Select specialization" at bounding box center [298, 183] width 257 height 17
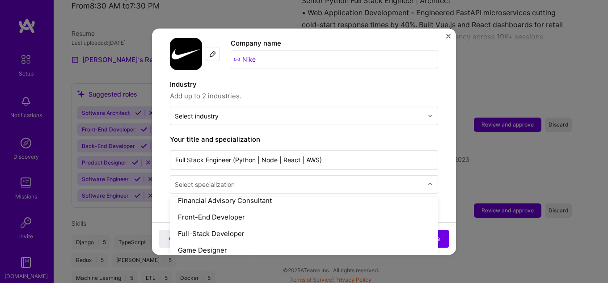
scroll to position [491, 0]
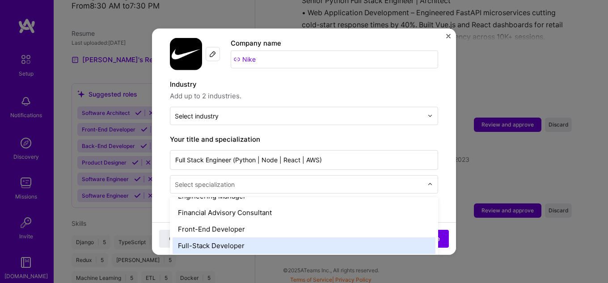
click at [228, 237] on div "Full-Stack Developer" at bounding box center [303, 245] width 263 height 17
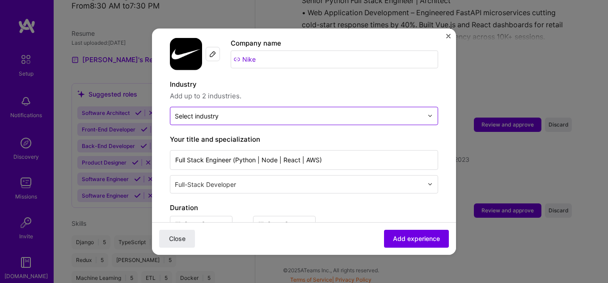
click at [245, 111] on input "text" at bounding box center [299, 115] width 248 height 9
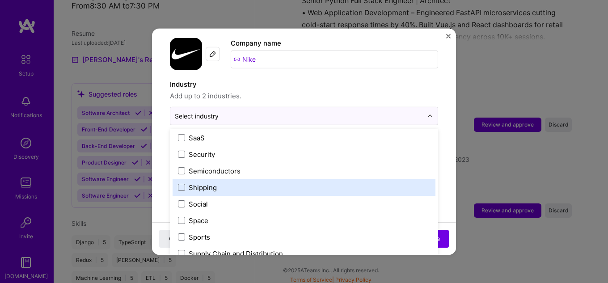
scroll to position [1832, 0]
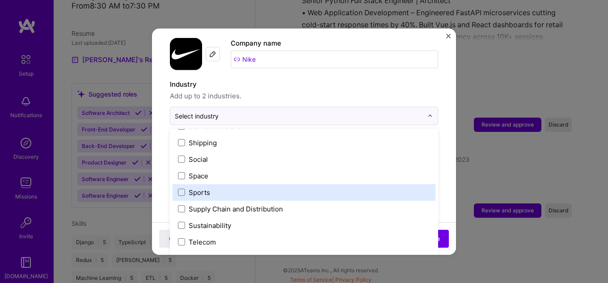
click at [226, 187] on label "Sports" at bounding box center [304, 191] width 252 height 9
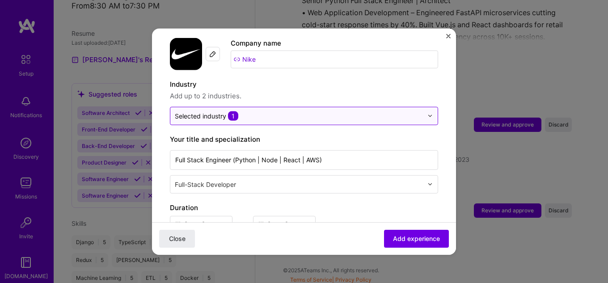
click at [277, 111] on input "text" at bounding box center [299, 115] width 248 height 9
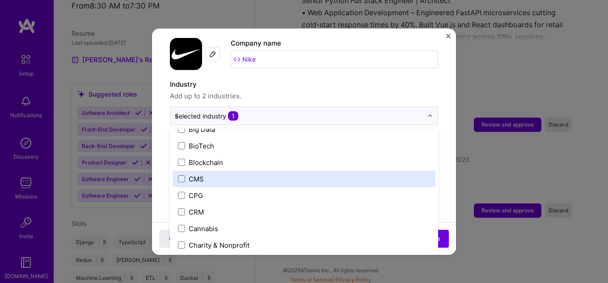
scroll to position [76, 0]
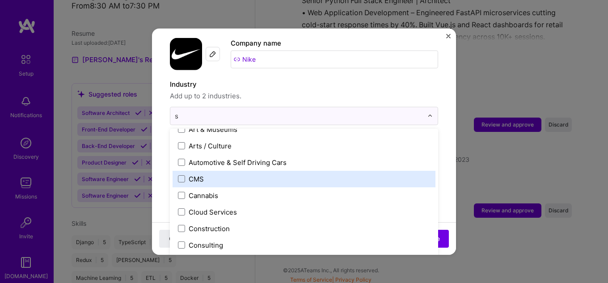
type input "sa"
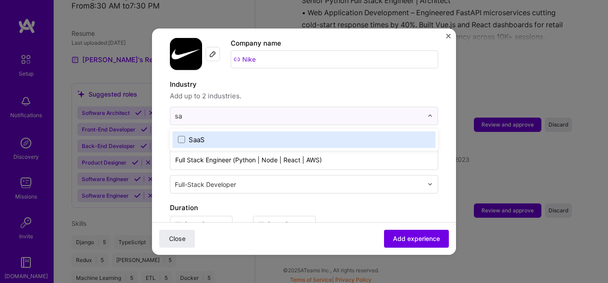
click at [243, 134] on label "SaaS" at bounding box center [304, 138] width 252 height 9
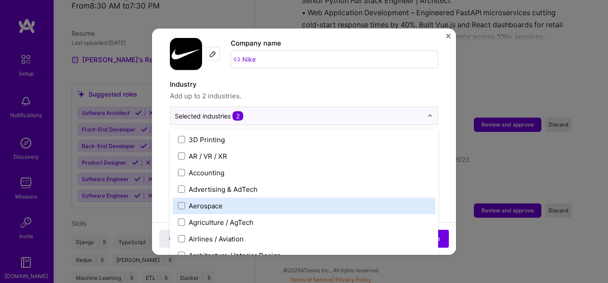
scroll to position [89, 0]
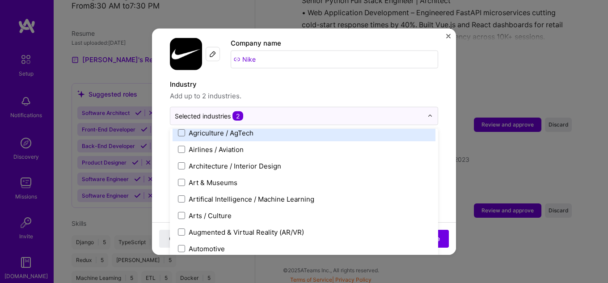
click at [426, 79] on label "Industry" at bounding box center [304, 84] width 268 height 11
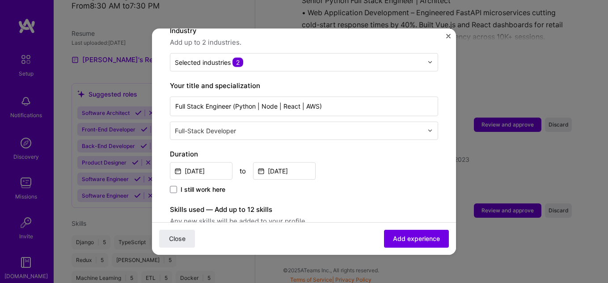
scroll to position [134, 0]
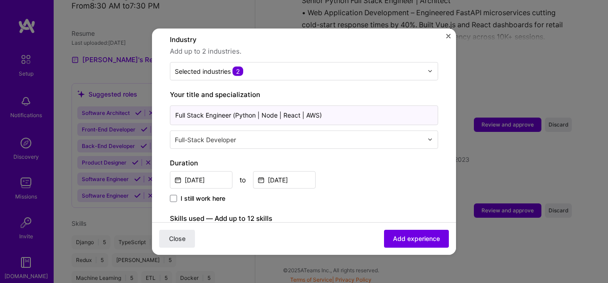
drag, startPoint x: 345, startPoint y: 105, endPoint x: 134, endPoint y: 98, distance: 211.9
click at [134, 98] on div "Adding suggested job This job is suggested based on your LinkedIn, resume or [D…" at bounding box center [304, 141] width 608 height 283
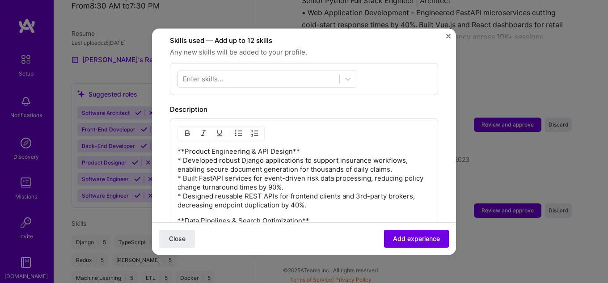
scroll to position [313, 0]
type input "Senior Full Stack Engineer"
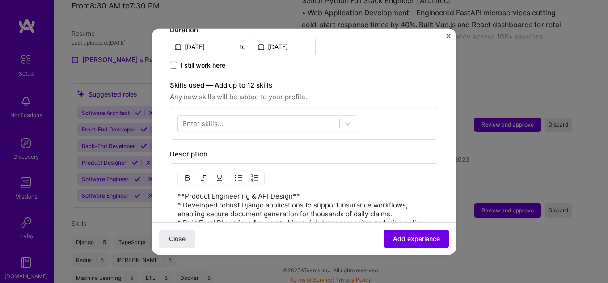
scroll to position [223, 0]
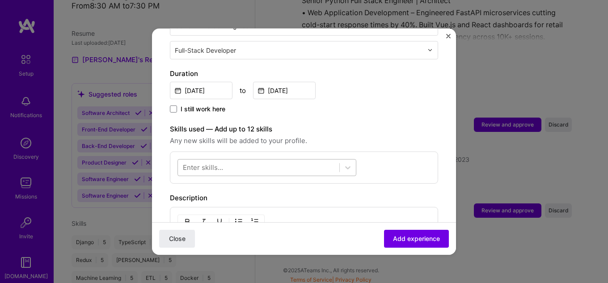
click at [247, 151] on div "Enter skills..." at bounding box center [304, 167] width 268 height 32
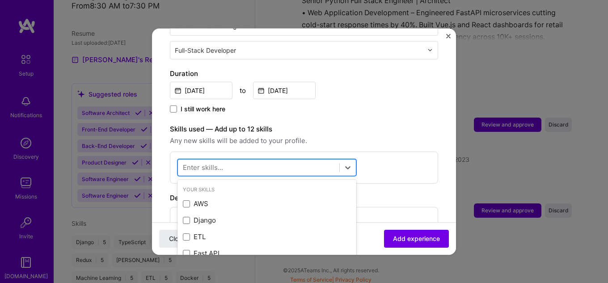
click at [247, 160] on div at bounding box center [258, 167] width 161 height 15
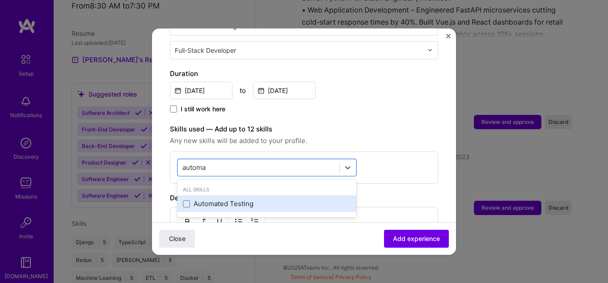
click at [257, 199] on div "Automated Testing" at bounding box center [267, 203] width 168 height 9
click at [251, 201] on div "Django" at bounding box center [266, 203] width 179 height 17
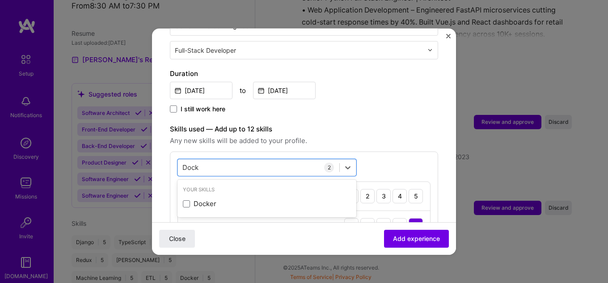
click at [251, 201] on div "Docker" at bounding box center [266, 203] width 179 height 17
click at [251, 201] on div "ETL" at bounding box center [266, 203] width 179 height 17
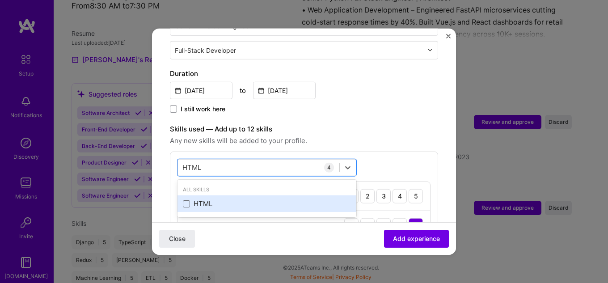
click at [255, 199] on div "HTML" at bounding box center [267, 203] width 168 height 9
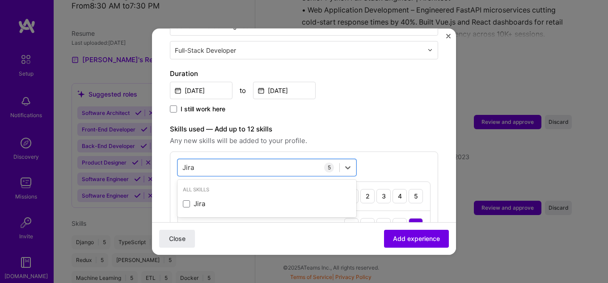
click at [255, 199] on div "Jira" at bounding box center [267, 203] width 168 height 9
click at [255, 199] on div "LangChain" at bounding box center [267, 203] width 168 height 9
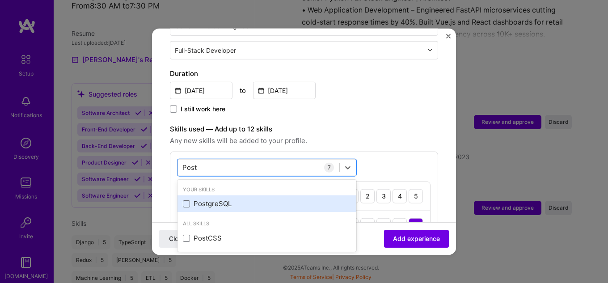
click at [255, 195] on div "PostgreSQL" at bounding box center [266, 203] width 179 height 17
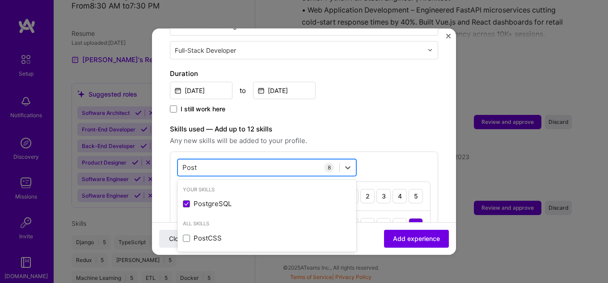
click at [214, 160] on div "Post Post" at bounding box center [258, 167] width 161 height 15
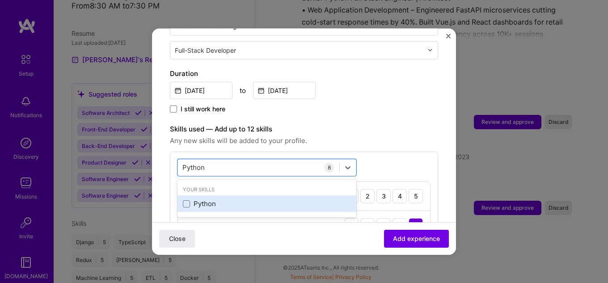
click at [205, 199] on div "Python" at bounding box center [267, 203] width 168 height 9
click at [222, 199] on div "React" at bounding box center [267, 203] width 168 height 9
click at [243, 195] on div "Terraform" at bounding box center [266, 203] width 179 height 17
click at [230, 199] on div "TypeScript" at bounding box center [267, 203] width 168 height 9
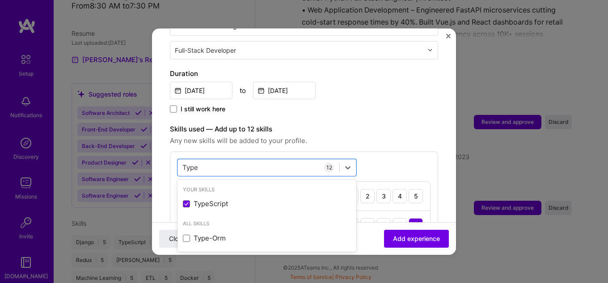
type input "Type"
click at [387, 123] on label "Skills used — Add up to 12 skills" at bounding box center [304, 128] width 268 height 11
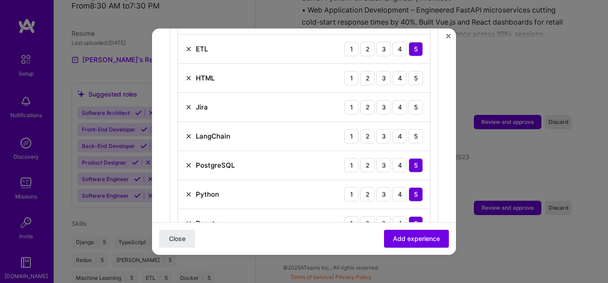
scroll to position [402, 0]
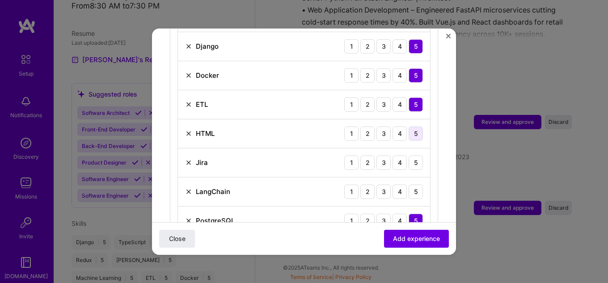
click at [410, 126] on div "5" at bounding box center [415, 133] width 14 height 14
click at [408, 155] on div "5" at bounding box center [415, 162] width 14 height 14
click at [409, 184] on div "5" at bounding box center [415, 191] width 14 height 14
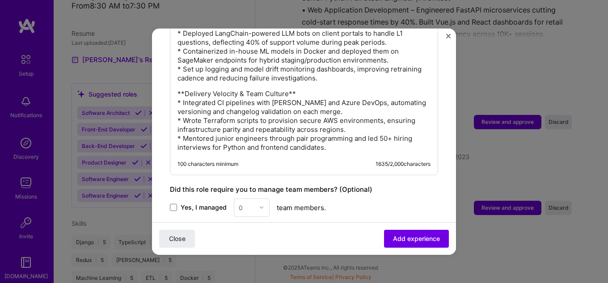
scroll to position [938, 0]
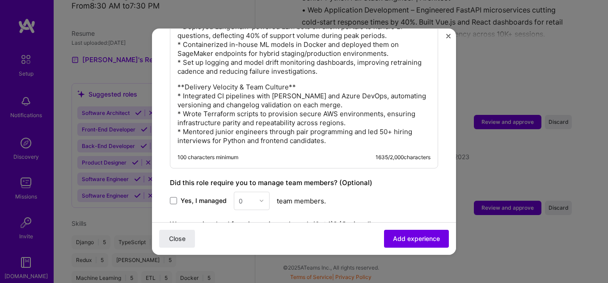
click at [291, 96] on p "**Delivery Velocity & Team Culture** * Integrated CI pipelines with [PERSON_NAM…" at bounding box center [303, 113] width 253 height 63
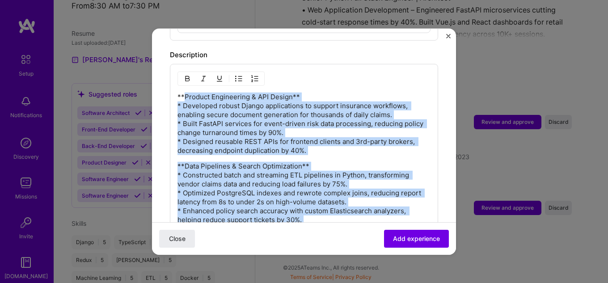
scroll to position [715, 0]
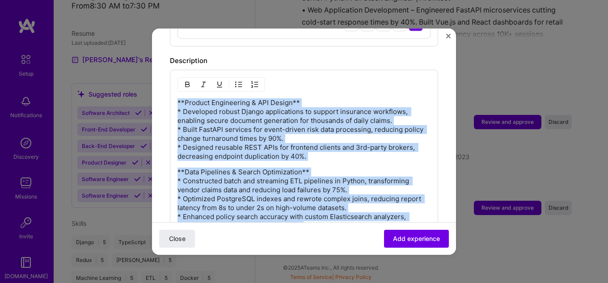
drag, startPoint x: 345, startPoint y: 133, endPoint x: 176, endPoint y: 92, distance: 173.8
click at [176, 92] on div "**Product Engineering & API Design** * Developed robust Django applications to …" at bounding box center [304, 230] width 268 height 322
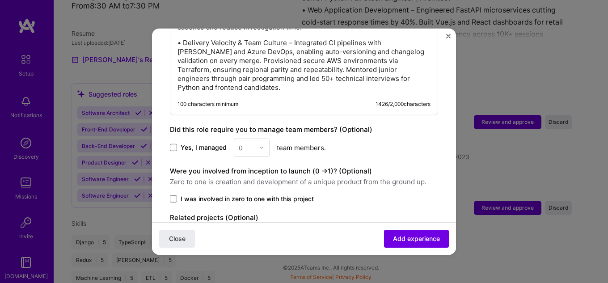
scroll to position [973, 0]
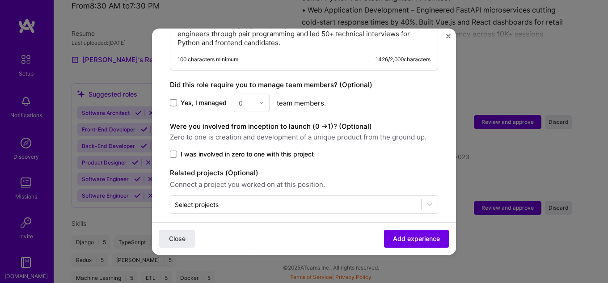
click at [420, 247] on div "Close Add experience" at bounding box center [304, 238] width 304 height 33
click at [417, 243] on button "Add experience" at bounding box center [416, 239] width 65 height 18
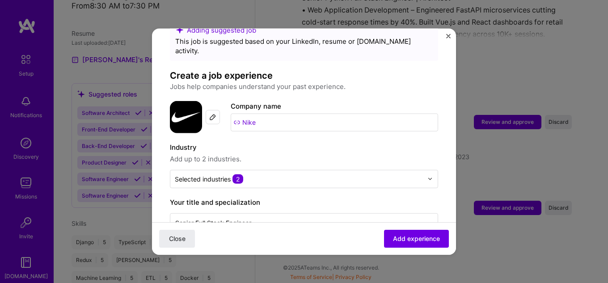
scroll to position [0, 0]
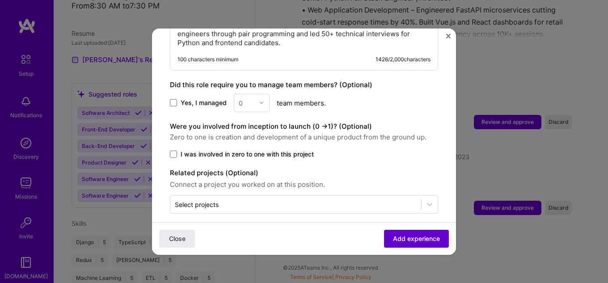
click at [395, 242] on span "Add experience" at bounding box center [416, 238] width 47 height 9
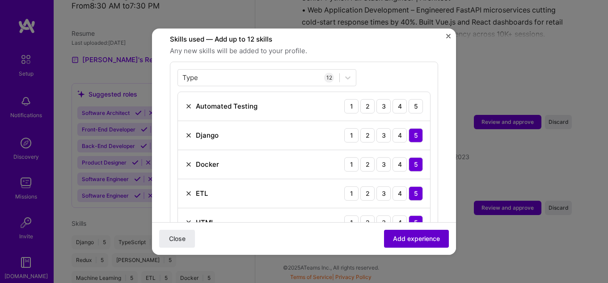
scroll to position [309, 0]
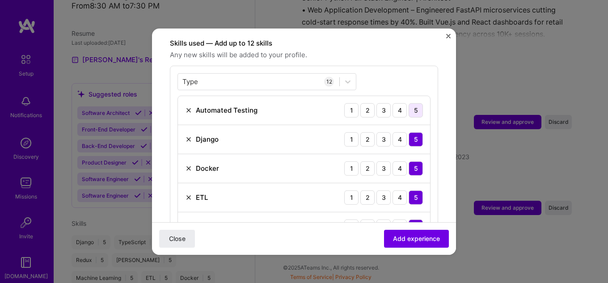
click at [410, 103] on div "5" at bounding box center [415, 110] width 14 height 14
click at [399, 234] on span "Add experience" at bounding box center [416, 238] width 47 height 9
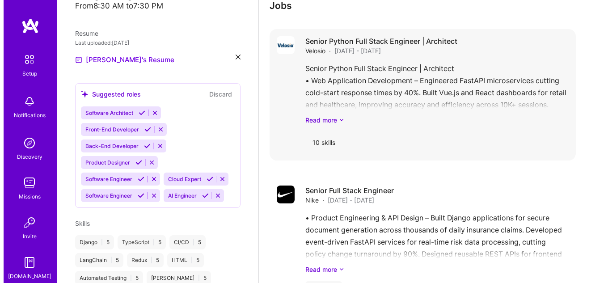
scroll to position [993, 0]
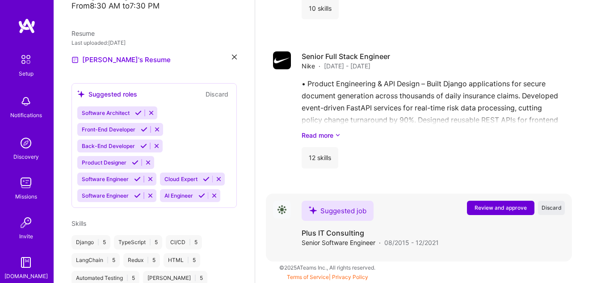
click at [506, 209] on span "Review and approve" at bounding box center [500, 208] width 52 height 8
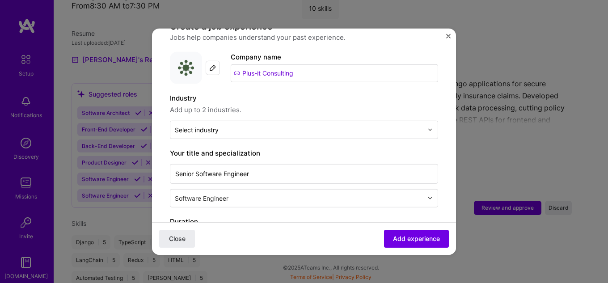
scroll to position [89, 0]
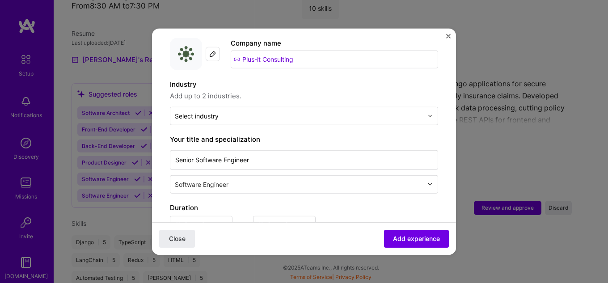
click at [233, 179] on input "text" at bounding box center [300, 183] width 250 height 9
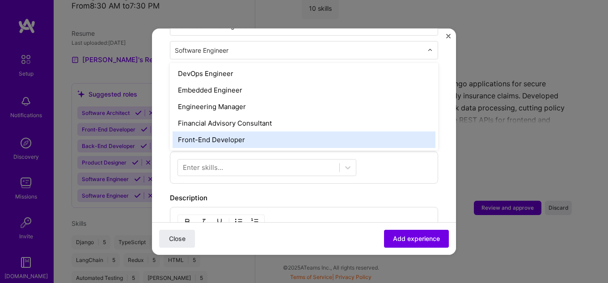
scroll to position [491, 0]
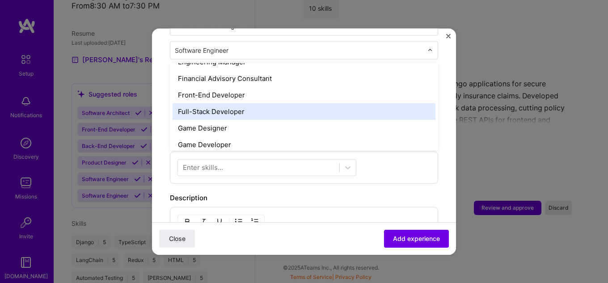
click at [225, 107] on div "Full-Stack Developer" at bounding box center [303, 111] width 263 height 17
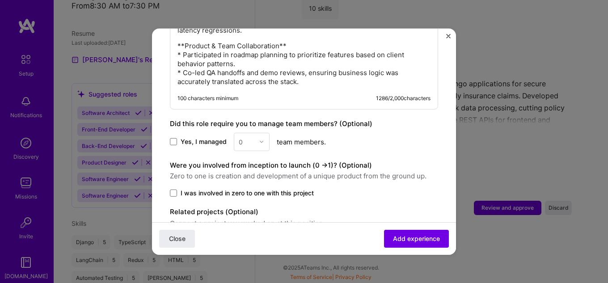
scroll to position [625, 0]
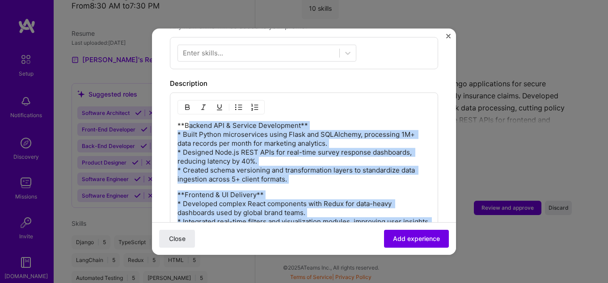
scroll to position [313, 0]
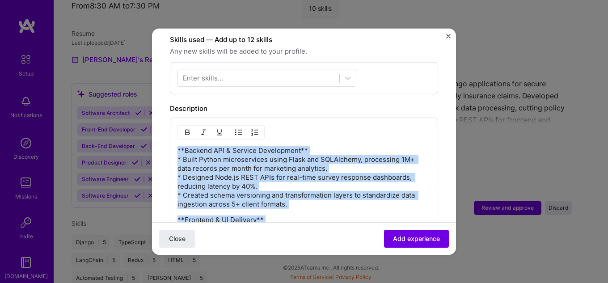
drag, startPoint x: 309, startPoint y: 75, endPoint x: 159, endPoint y: 143, distance: 165.2
click at [159, 143] on form "Adding suggested job This job is suggested based on your LinkedIn, resume or [D…" at bounding box center [304, 173] width 304 height 881
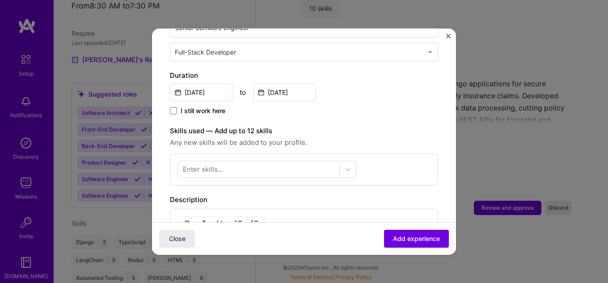
scroll to position [199, 0]
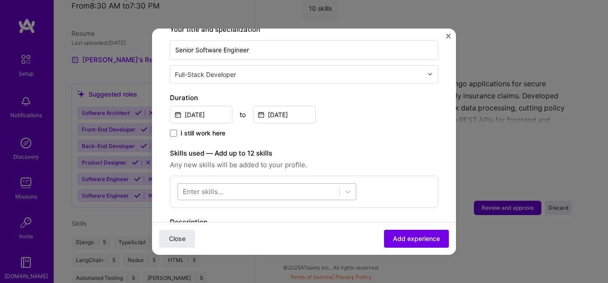
click at [234, 184] on div at bounding box center [258, 191] width 161 height 15
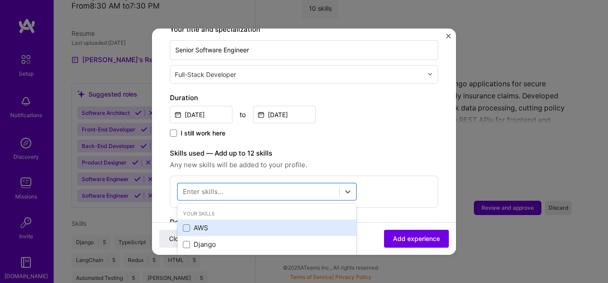
click at [225, 223] on div "AWS" at bounding box center [267, 227] width 168 height 9
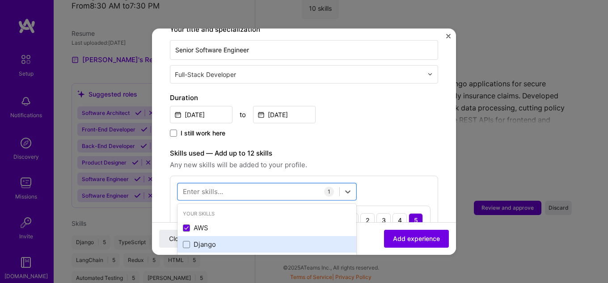
click at [217, 239] on div "Django" at bounding box center [267, 243] width 168 height 9
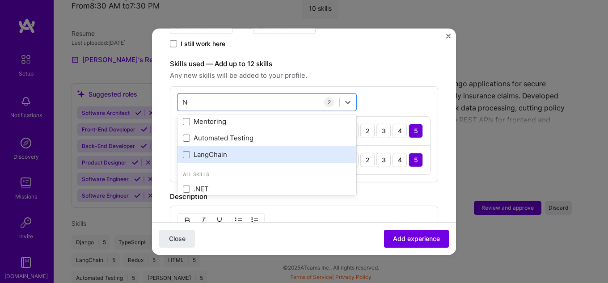
scroll to position [0, 0]
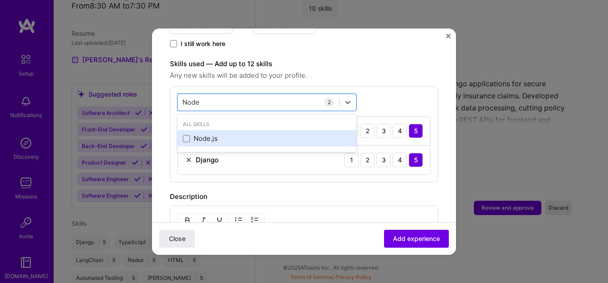
click at [216, 134] on div "Node.js" at bounding box center [267, 138] width 168 height 9
click at [225, 134] on div "MySQL" at bounding box center [267, 138] width 168 height 9
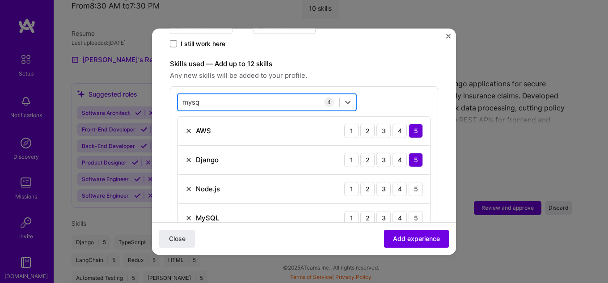
click at [235, 96] on div "mysq mysq" at bounding box center [258, 102] width 161 height 15
type input "o"
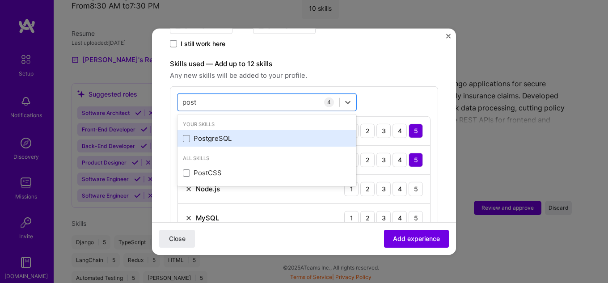
click at [231, 134] on div "PostgreSQL" at bounding box center [267, 138] width 168 height 9
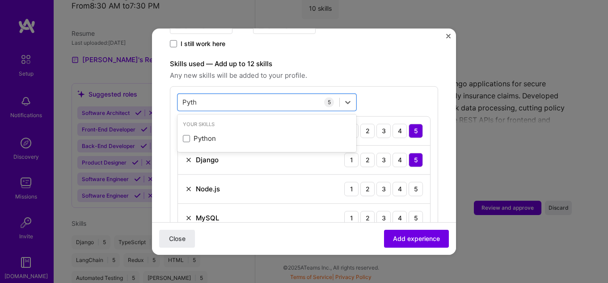
click at [231, 134] on div "Python" at bounding box center [267, 138] width 168 height 9
click at [247, 119] on div "Your Skills" at bounding box center [266, 123] width 179 height 9
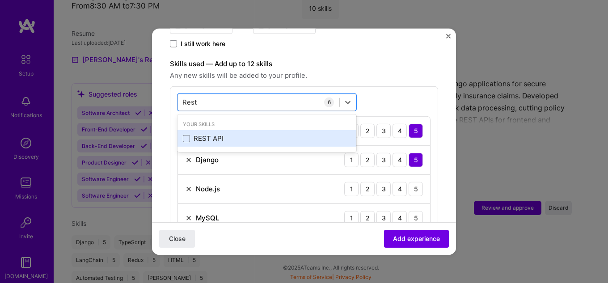
click at [245, 134] on div "REST API" at bounding box center [267, 138] width 168 height 9
click at [231, 134] on div "React" at bounding box center [267, 138] width 168 height 9
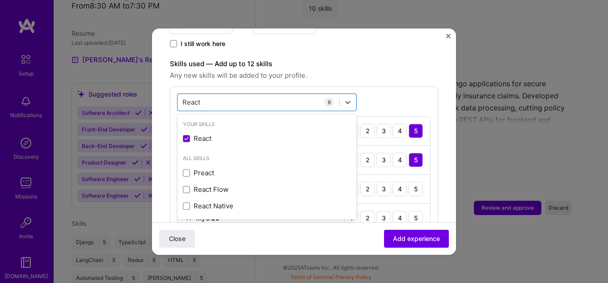
type input "React"
click at [383, 70] on span "Any new skills will be added to your profile." at bounding box center [304, 75] width 268 height 11
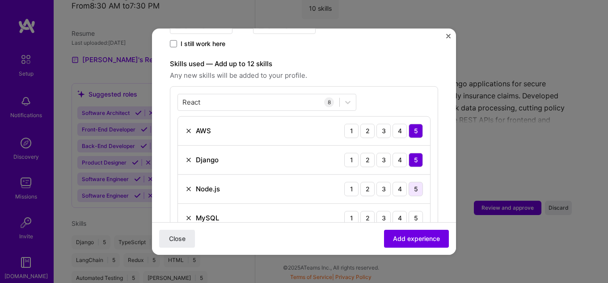
click at [415, 181] on div "5" at bounding box center [415, 188] width 14 height 14
click at [408, 210] on div "5" at bounding box center [415, 217] width 14 height 14
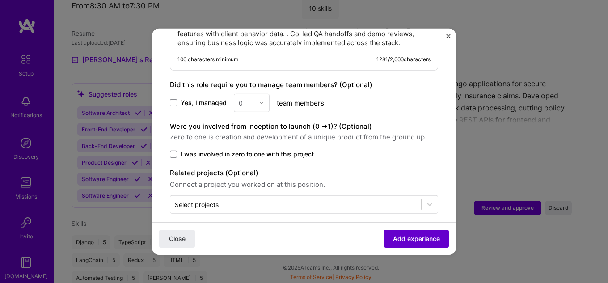
click at [408, 237] on span "Add experience" at bounding box center [416, 238] width 47 height 9
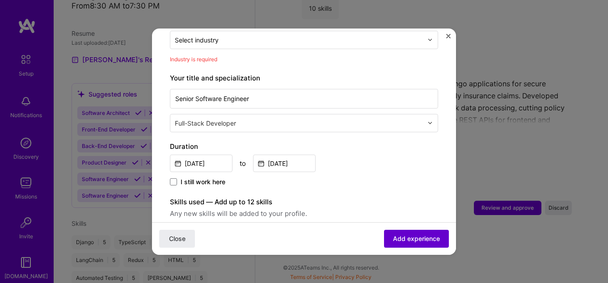
scroll to position [130, 0]
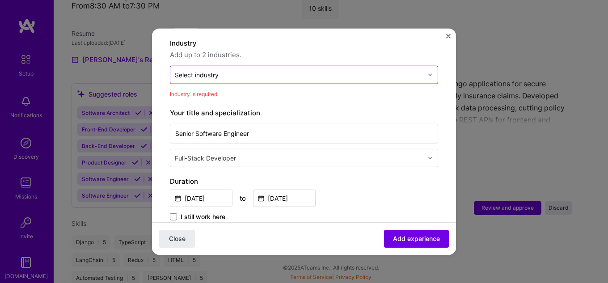
click at [261, 70] on input "text" at bounding box center [299, 74] width 248 height 9
click at [207, 70] on div "Select industry 0" at bounding box center [197, 74] width 44 height 9
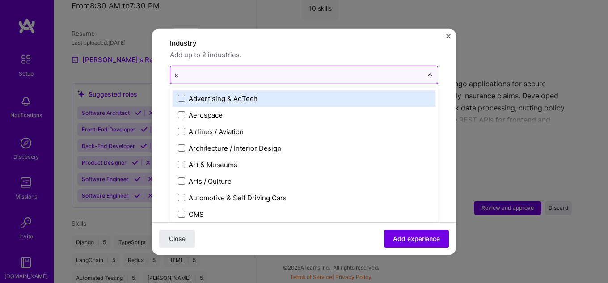
type input "sa"
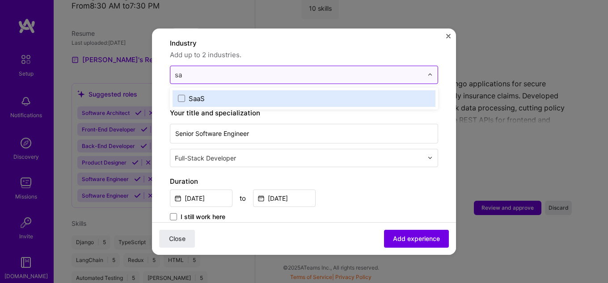
click at [200, 93] on div "SaaS" at bounding box center [197, 97] width 16 height 9
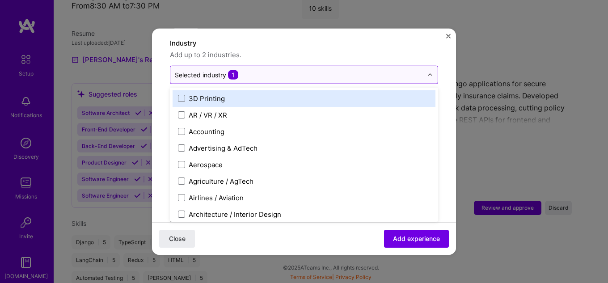
click at [205, 70] on div "Selected industry 1" at bounding box center [206, 74] width 63 height 9
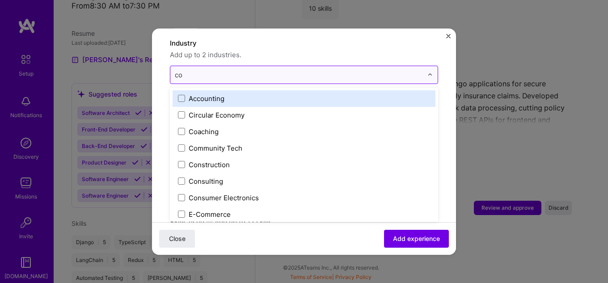
type input "con"
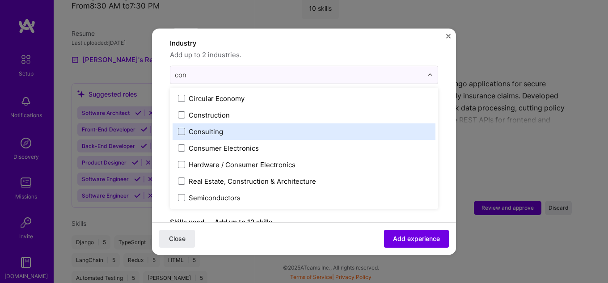
click at [225, 126] on label "Consulting" at bounding box center [304, 130] width 252 height 9
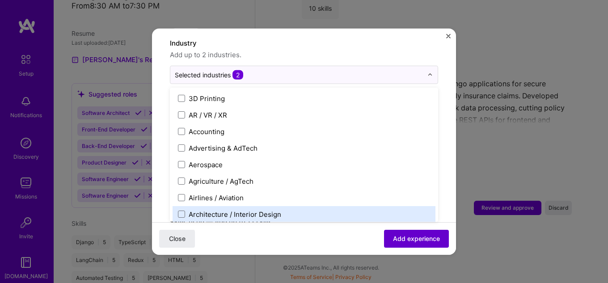
click at [415, 242] on span "Add experience" at bounding box center [416, 238] width 47 height 9
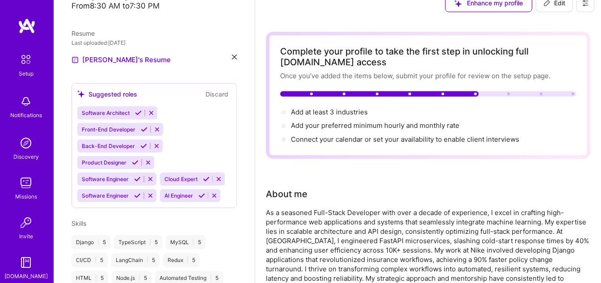
scroll to position [0, 0]
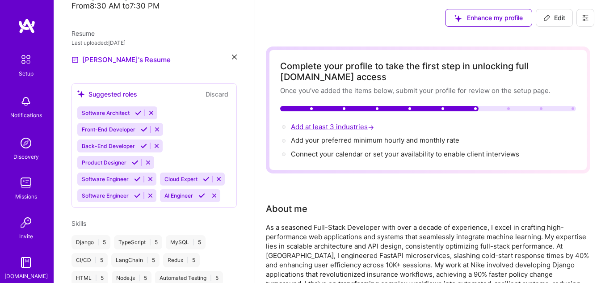
click at [337, 125] on span "Add at least 3 industries →" at bounding box center [333, 126] width 85 height 8
select select "US"
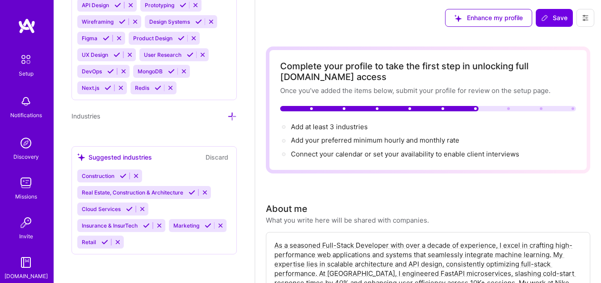
scroll to position [1120, 0]
click at [89, 119] on span "Industries" at bounding box center [85, 116] width 29 height 8
click at [82, 117] on span "Industries" at bounding box center [85, 116] width 29 height 8
click at [220, 116] on div "Industries" at bounding box center [153, 116] width 165 height 10
click at [227, 118] on icon at bounding box center [231, 116] width 9 height 9
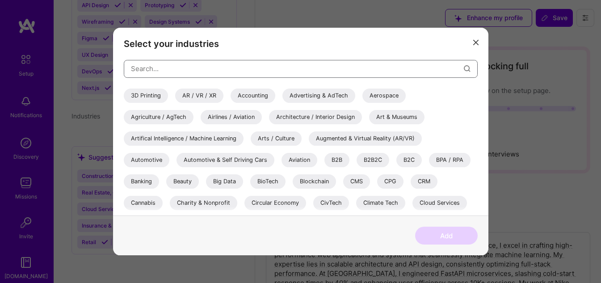
click at [181, 71] on input "modal" at bounding box center [297, 68] width 333 height 23
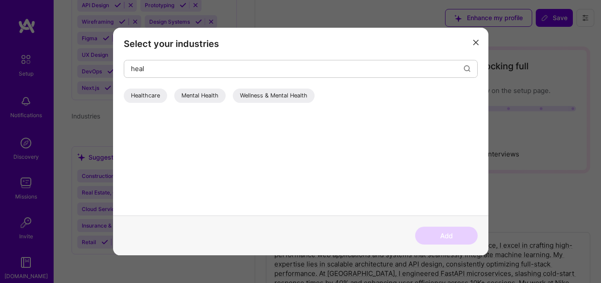
click at [148, 101] on div "Healthcare" at bounding box center [145, 95] width 43 height 14
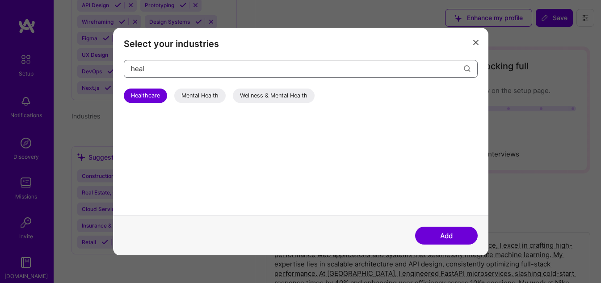
click at [196, 70] on input "heal" at bounding box center [297, 68] width 333 height 23
type input "h"
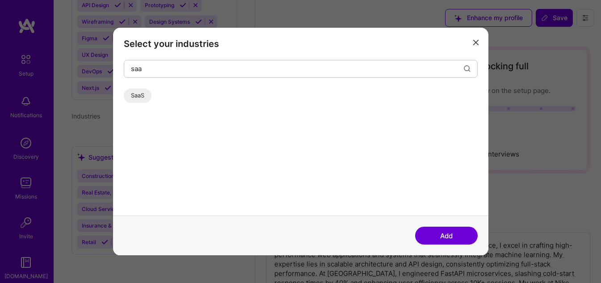
click at [133, 100] on div "SaaS" at bounding box center [138, 95] width 28 height 14
click at [169, 73] on input "saa" at bounding box center [297, 68] width 333 height 23
type input "s"
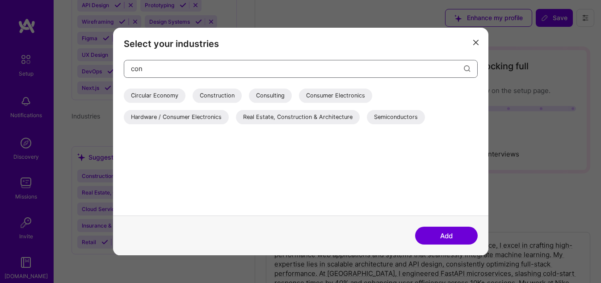
type input "con"
click at [264, 95] on div "Consulting" at bounding box center [270, 95] width 43 height 14
click at [448, 237] on button "Add" at bounding box center [446, 235] width 63 height 18
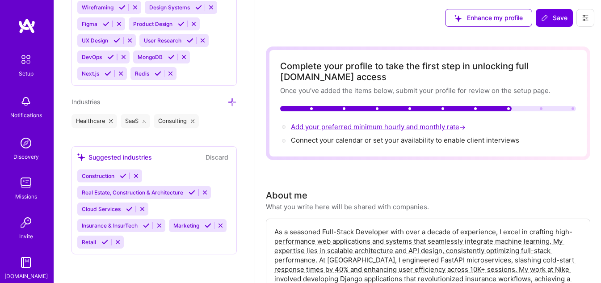
click at [399, 129] on span "Add your preferred minimum hourly and monthly rate →" at bounding box center [379, 126] width 176 height 8
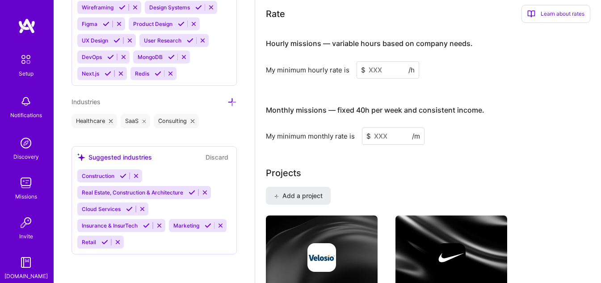
scroll to position [657, 0]
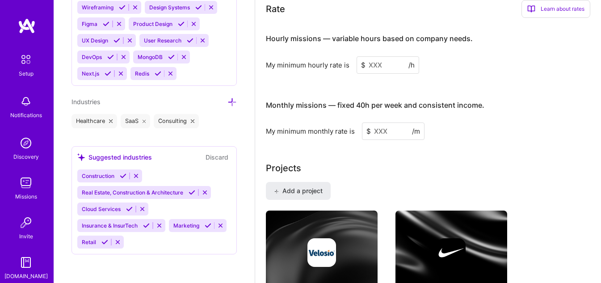
click at [377, 63] on input at bounding box center [387, 64] width 63 height 17
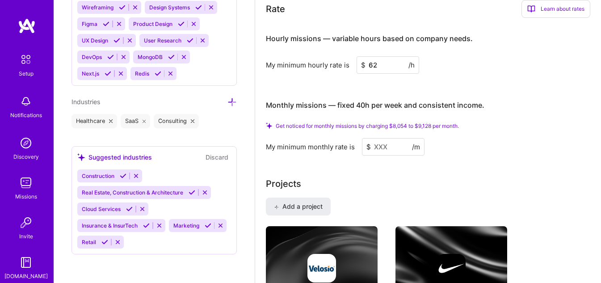
type input "62"
click at [384, 147] on input at bounding box center [393, 146] width 63 height 17
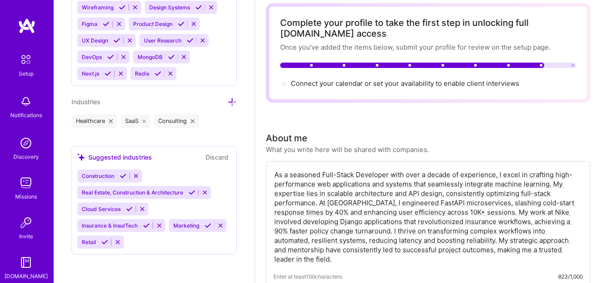
scroll to position [0, 0]
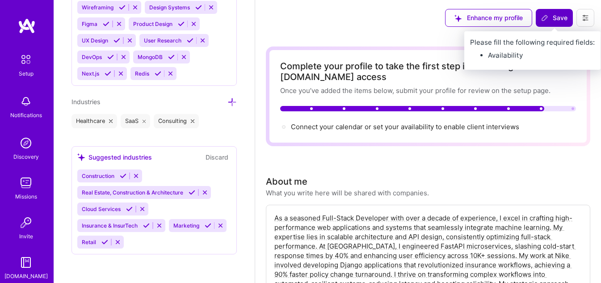
type input "8000"
click at [558, 18] on span "Save" at bounding box center [554, 17] width 26 height 9
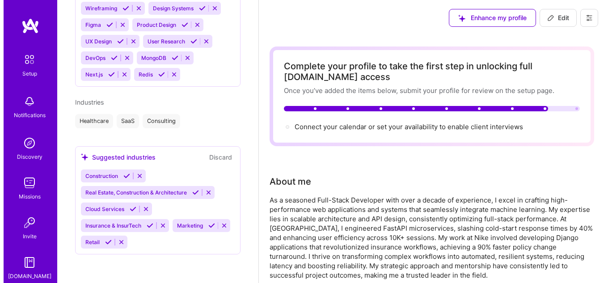
scroll to position [628, 0]
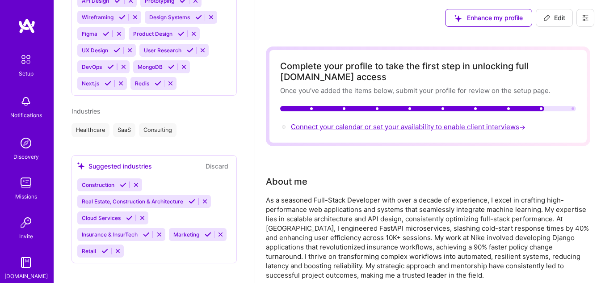
click at [382, 125] on span "Connect your calendar or set your availability to enable client interviews →" at bounding box center [409, 126] width 236 height 8
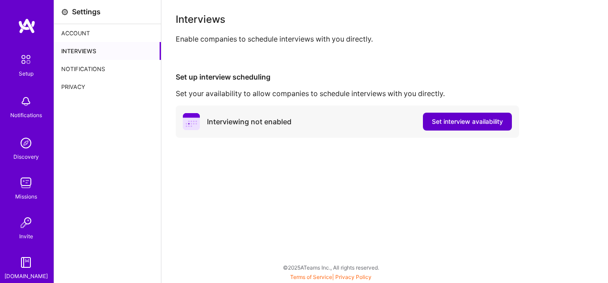
click at [476, 127] on button "Set interview availability" at bounding box center [467, 122] width 89 height 18
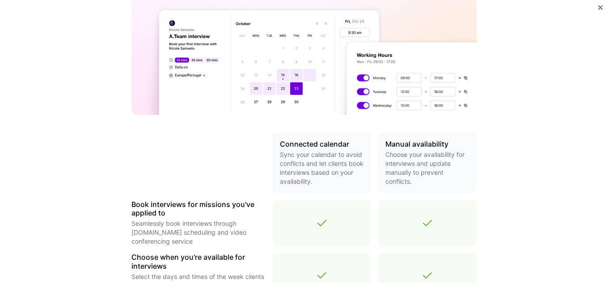
scroll to position [89, 0]
click at [446, 129] on div "Make interview scheduling effortless Choose how you want clients to schedule in…" at bounding box center [303, 227] width 345 height 619
click at [423, 144] on h3 "Manual availability" at bounding box center [427, 143] width 84 height 8
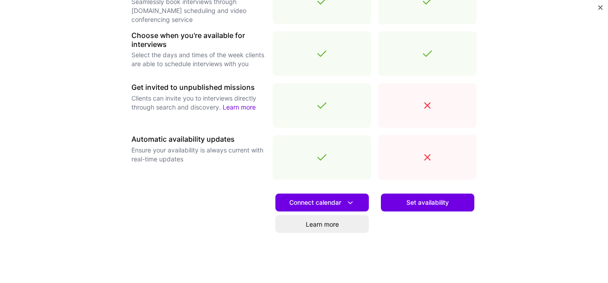
scroll to position [343, 0]
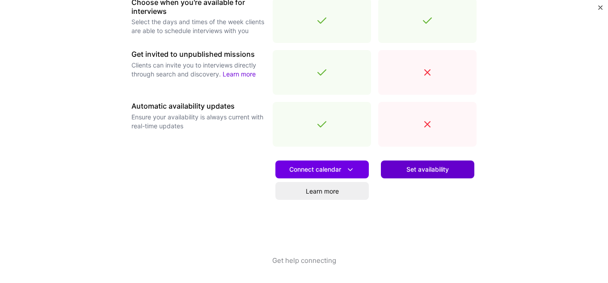
click at [418, 165] on span "Set availability" at bounding box center [427, 169] width 42 height 9
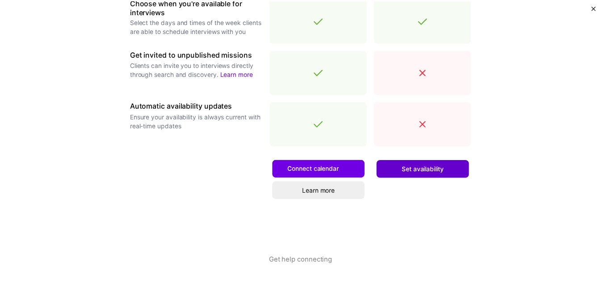
scroll to position [0, 0]
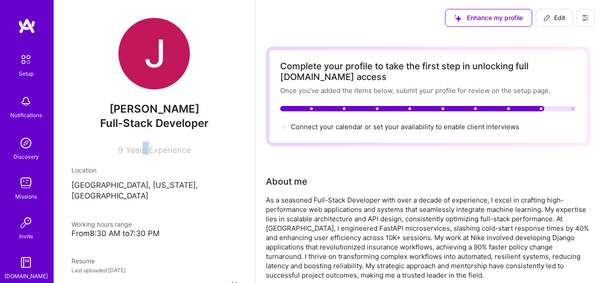
drag, startPoint x: 143, startPoint y: 144, endPoint x: 138, endPoint y: 146, distance: 4.8
click at [138, 146] on div "9 Years Experience" at bounding box center [153, 148] width 165 height 13
click at [126, 147] on span "Years Experience" at bounding box center [158, 149] width 65 height 9
click at [120, 145] on div "9 Years Experience" at bounding box center [153, 148] width 165 height 13
click at [118, 147] on span "9" at bounding box center [120, 149] width 5 height 9
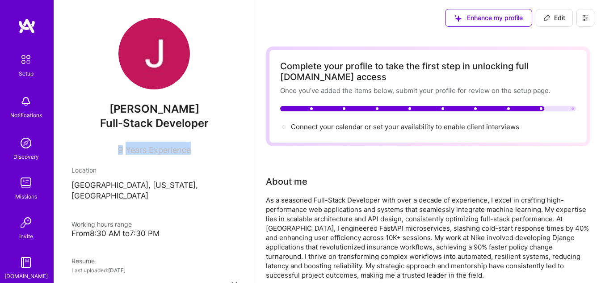
drag, startPoint x: 115, startPoint y: 147, endPoint x: 190, endPoint y: 153, distance: 75.3
click at [190, 153] on div "9 Years Experience" at bounding box center [153, 148] width 165 height 13
click at [172, 58] on img at bounding box center [153, 53] width 71 height 71
click at [556, 23] on button "Edit" at bounding box center [554, 18] width 37 height 18
select select "US"
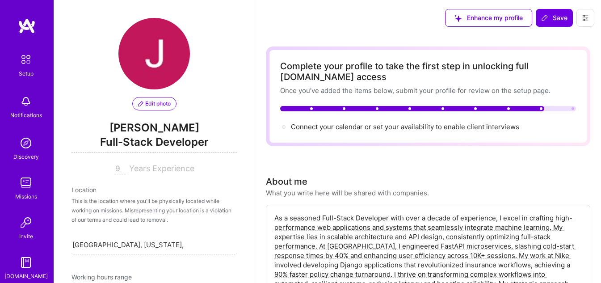
click at [151, 106] on span "Edit photo" at bounding box center [154, 104] width 33 height 8
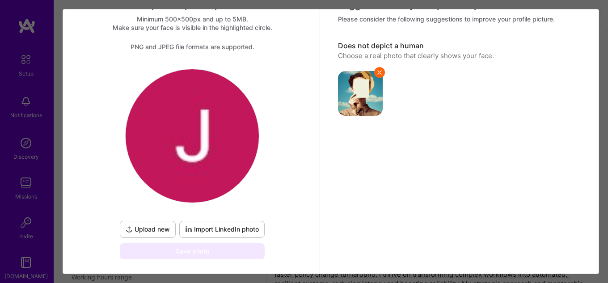
scroll to position [74, 0]
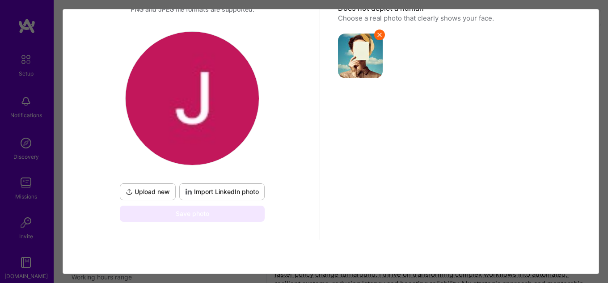
click at [147, 191] on span "Upload new" at bounding box center [148, 191] width 44 height 9
click at [137, 193] on span "Upload new" at bounding box center [148, 191] width 44 height 9
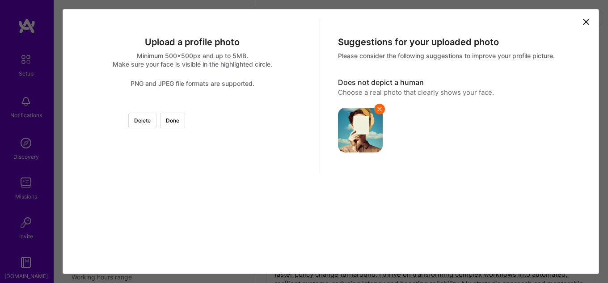
scroll to position [89, 0]
click at [192, 132] on div at bounding box center [299, 212] width 215 height 215
click at [185, 113] on button "Done" at bounding box center [172, 121] width 25 height 16
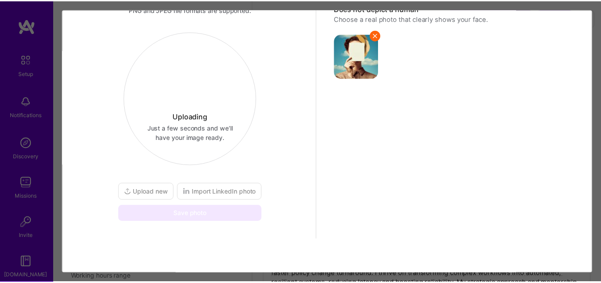
scroll to position [74, 0]
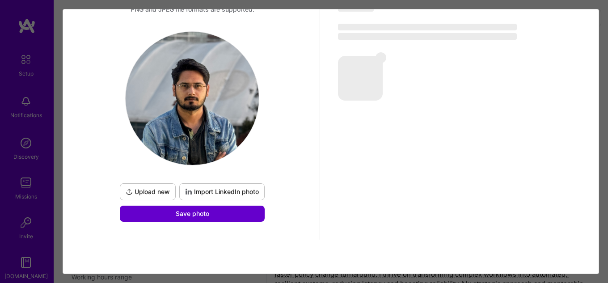
click at [197, 217] on span "Save photo" at bounding box center [193, 213] width 34 height 9
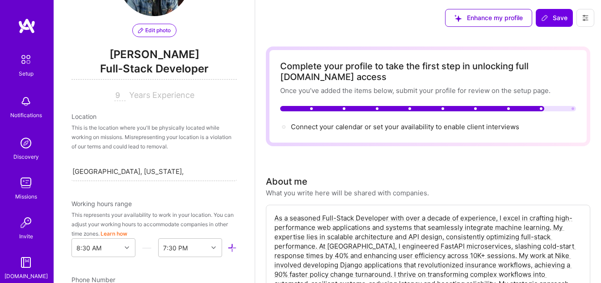
scroll to position [89, 0]
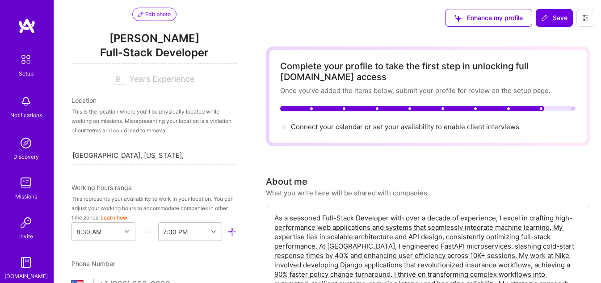
click at [143, 80] on span "Years Experience" at bounding box center [161, 78] width 65 height 9
click at [114, 79] on input "9" at bounding box center [119, 79] width 11 height 11
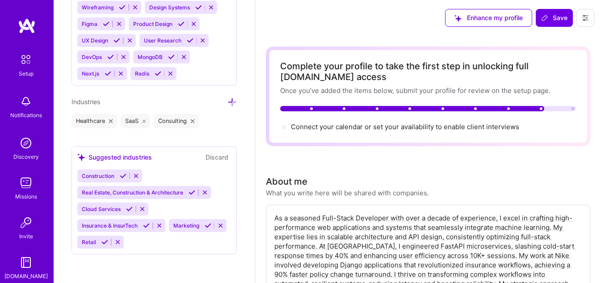
scroll to position [1135, 0]
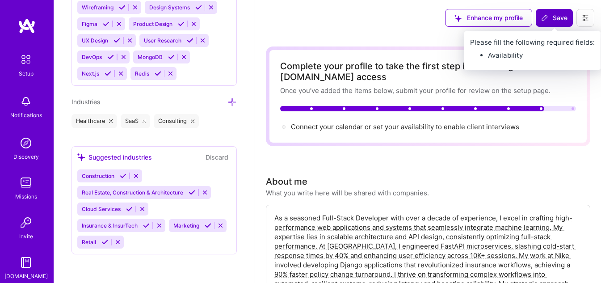
type input "10"
click at [567, 19] on span "Save" at bounding box center [554, 17] width 26 height 9
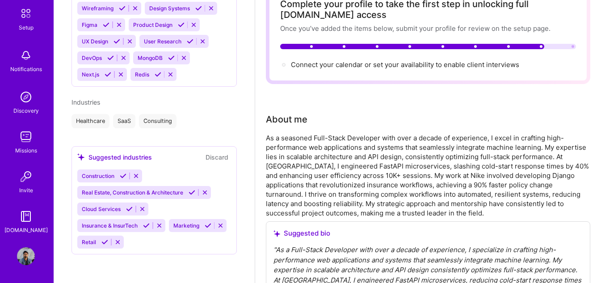
scroll to position [134, 0]
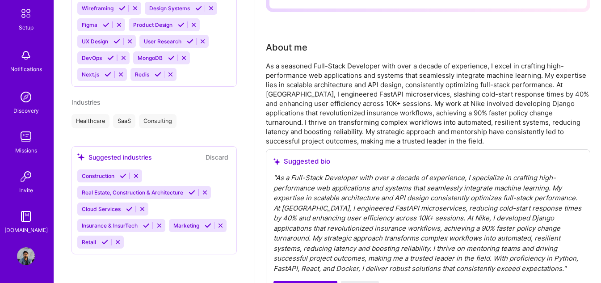
click at [21, 250] on img at bounding box center [26, 256] width 18 height 18
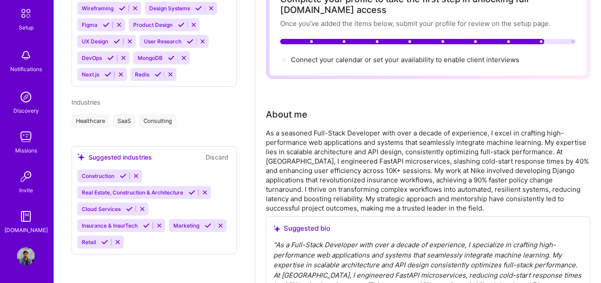
scroll to position [0, 0]
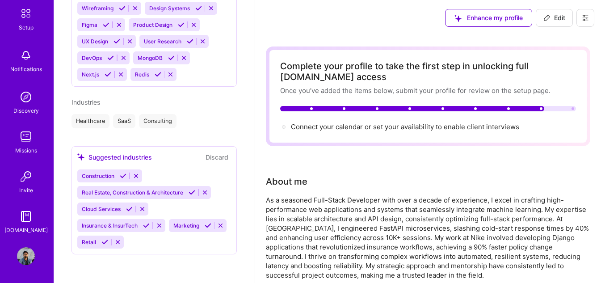
click at [589, 18] on button at bounding box center [585, 18] width 18 height 18
click at [566, 43] on button "Settings" at bounding box center [560, 38] width 67 height 23
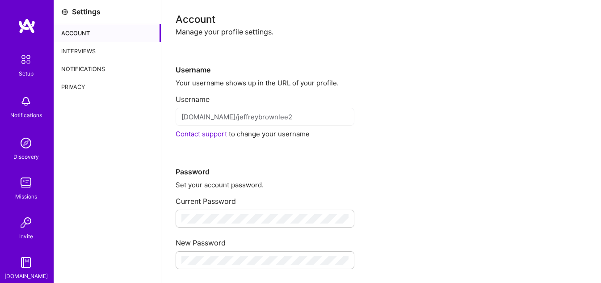
click at [102, 52] on div "Interviews" at bounding box center [107, 51] width 107 height 18
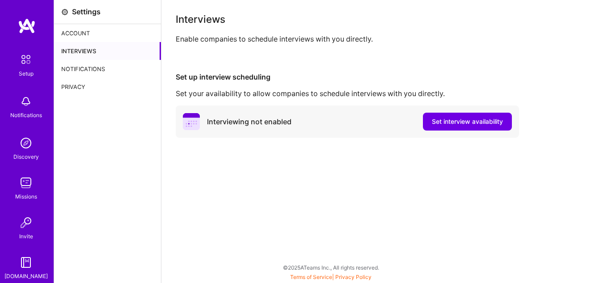
click at [82, 34] on div "Account" at bounding box center [107, 33] width 107 height 18
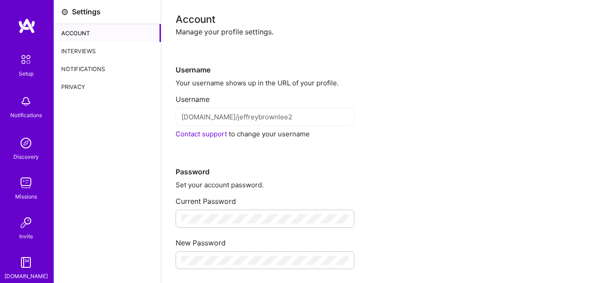
click at [28, 60] on img at bounding box center [26, 59] width 19 height 19
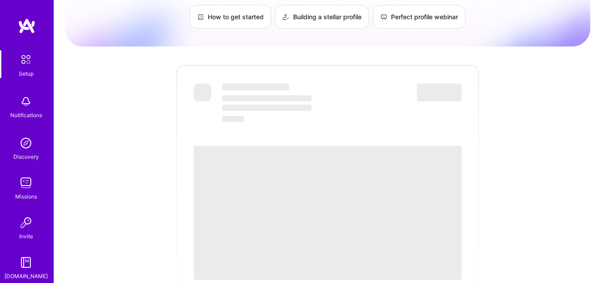
scroll to position [89, 0]
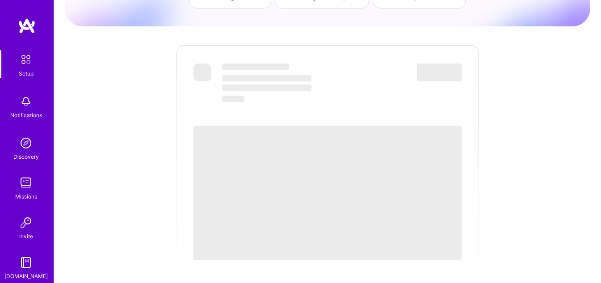
click at [27, 66] on img at bounding box center [26, 59] width 19 height 19
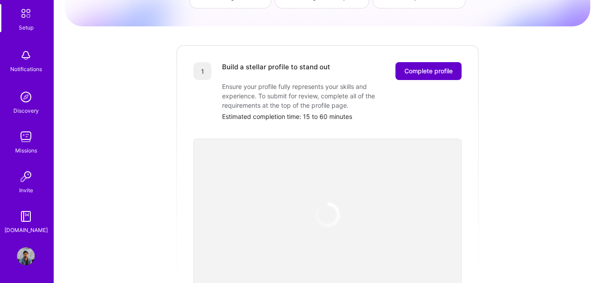
click at [424, 67] on span "Complete profile" at bounding box center [428, 71] width 48 height 9
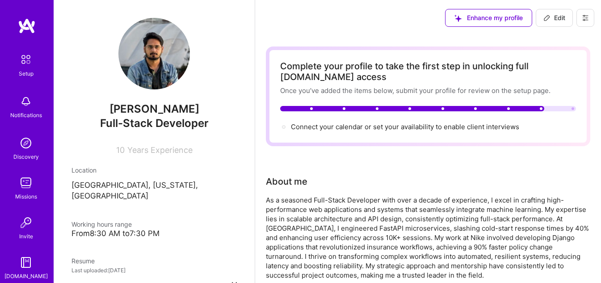
click at [372, 133] on div "Complete your profile to take the first step in unlocking full [DOMAIN_NAME] ac…" at bounding box center [428, 96] width 324 height 100
click at [365, 129] on span "Connect your calendar or set your availability to enable client interviews →" at bounding box center [409, 126] width 236 height 8
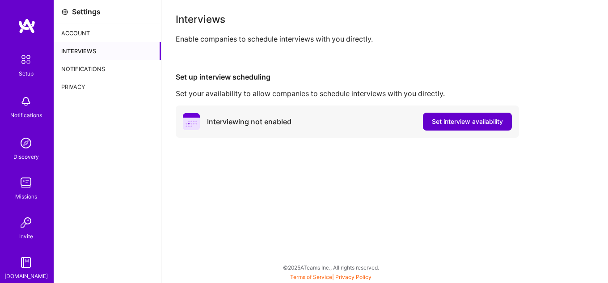
click at [473, 126] on button "Set interview availability" at bounding box center [467, 122] width 89 height 18
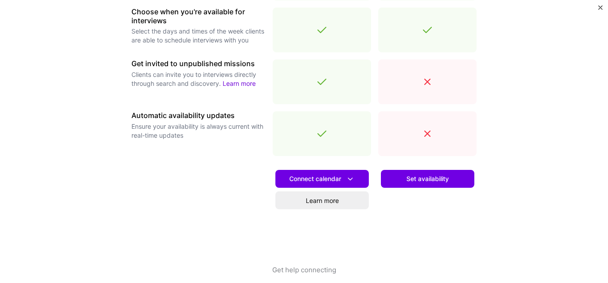
scroll to position [343, 0]
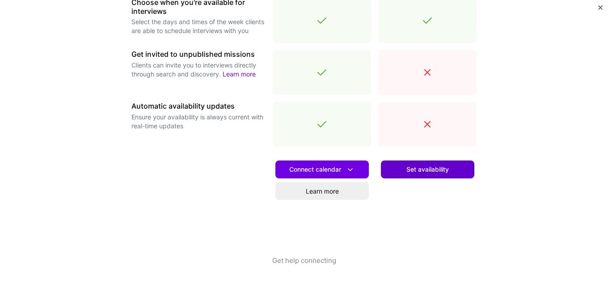
click at [425, 162] on button "Set availability" at bounding box center [427, 169] width 93 height 18
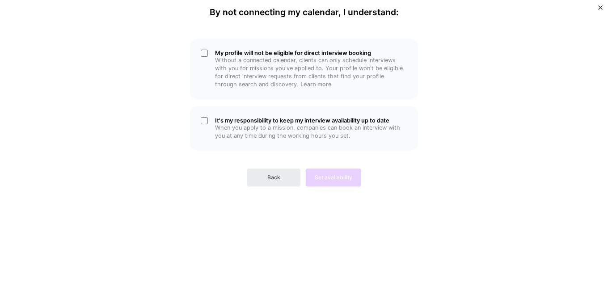
scroll to position [0, 0]
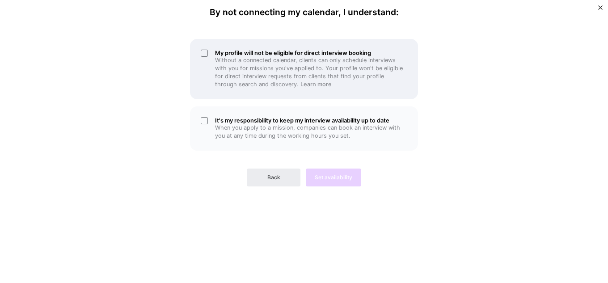
click at [205, 50] on div "My profile will not be eligible for direct interview booking Without a connecte…" at bounding box center [304, 69] width 228 height 60
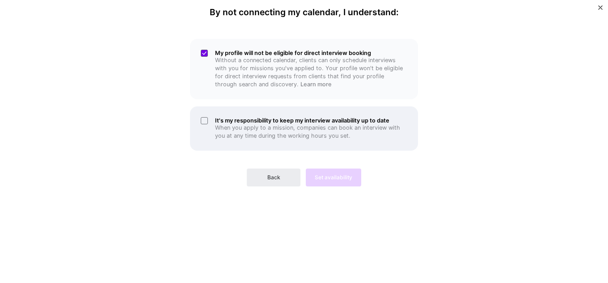
click at [206, 117] on div "It's my responsibility to keep my interview availability up to date When you ap…" at bounding box center [304, 128] width 228 height 44
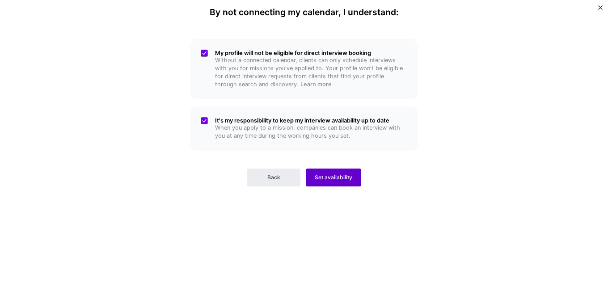
click at [335, 176] on span "Set availability" at bounding box center [334, 177] width 38 height 8
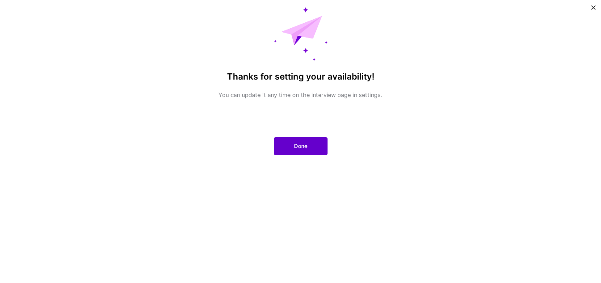
click at [299, 149] on span "Done" at bounding box center [300, 146] width 13 height 8
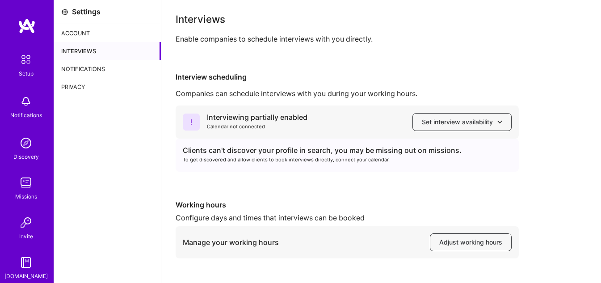
click at [101, 68] on div "Notifications" at bounding box center [107, 69] width 107 height 18
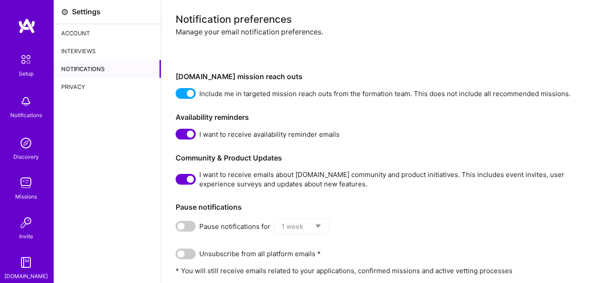
click at [23, 103] on img at bounding box center [26, 101] width 18 height 18
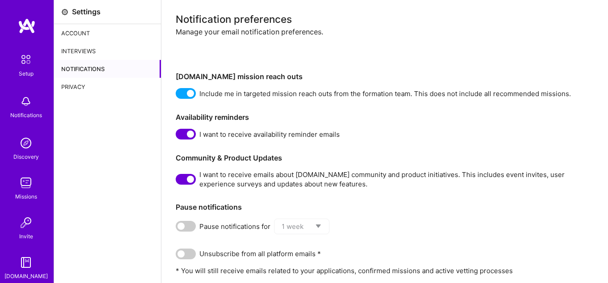
click at [21, 56] on img at bounding box center [26, 59] width 19 height 19
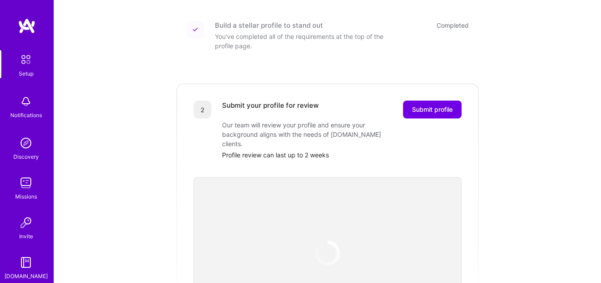
scroll to position [108, 0]
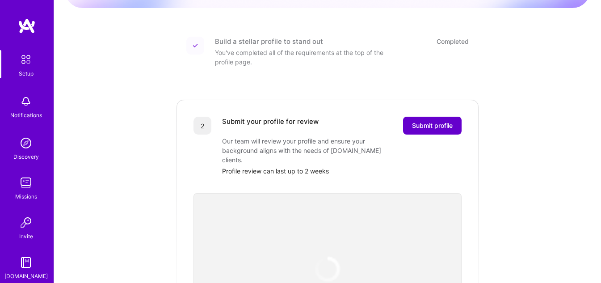
click at [421, 121] on span "Submit profile" at bounding box center [432, 125] width 41 height 9
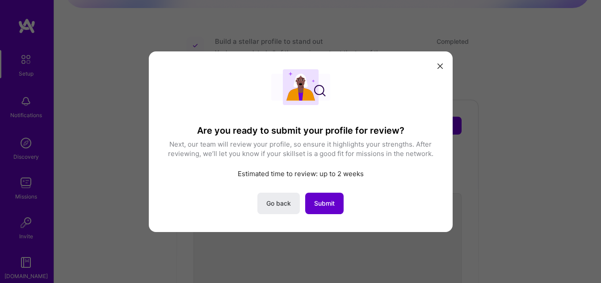
click at [327, 201] on span "Submit" at bounding box center [324, 202] width 21 height 9
